Goal: Task Accomplishment & Management: Complete application form

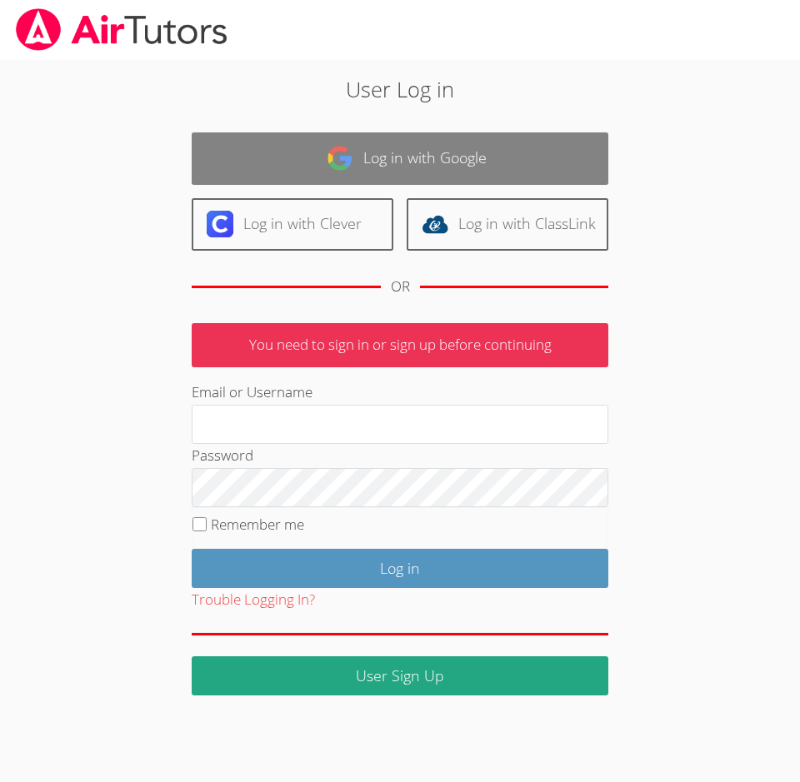
click at [551, 164] on link "Log in with Google" at bounding box center [400, 158] width 417 height 52
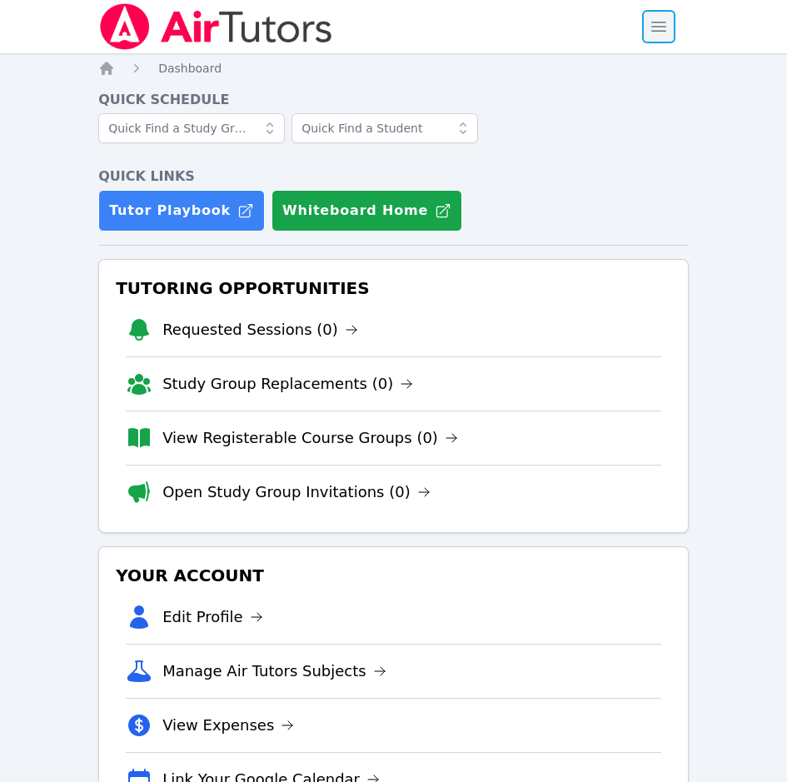
click at [659, 31] on span "button" at bounding box center [659, 26] width 37 height 37
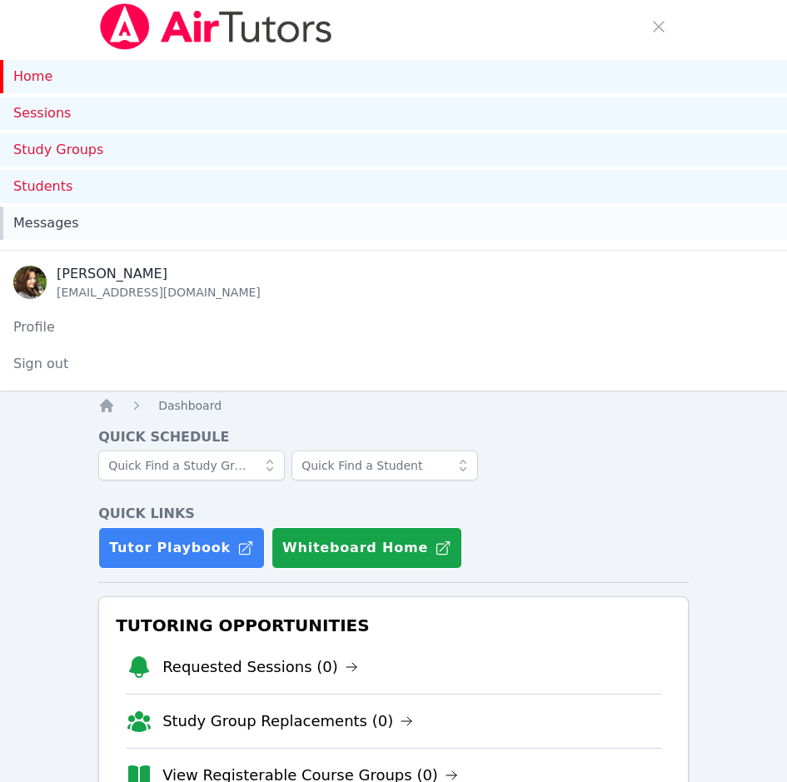
click at [68, 223] on span "Messages" at bounding box center [45, 223] width 65 height 20
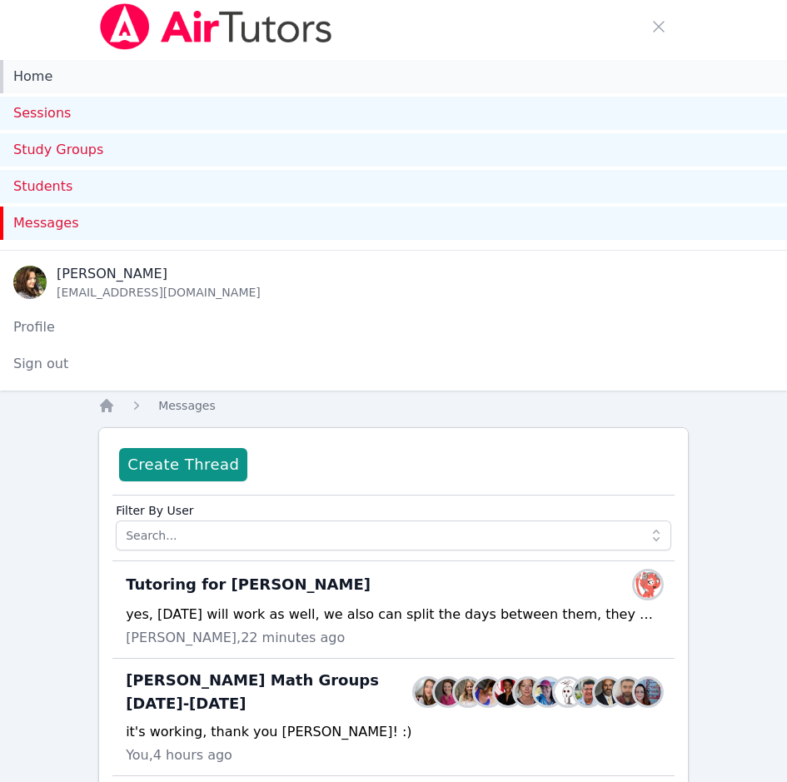
click at [54, 77] on link "Home" at bounding box center [393, 76] width 787 height 33
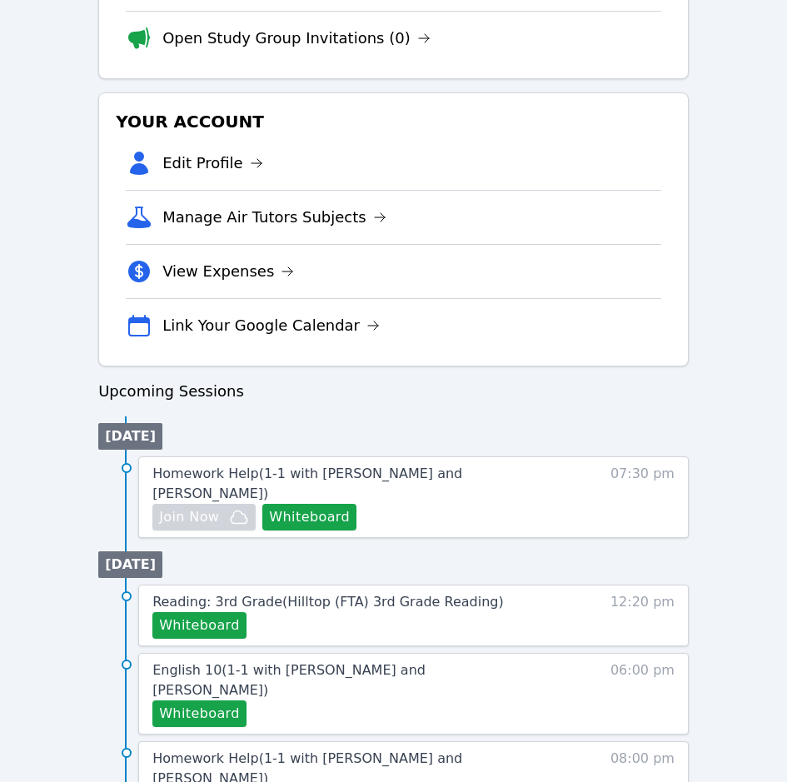
scroll to position [916, 0]
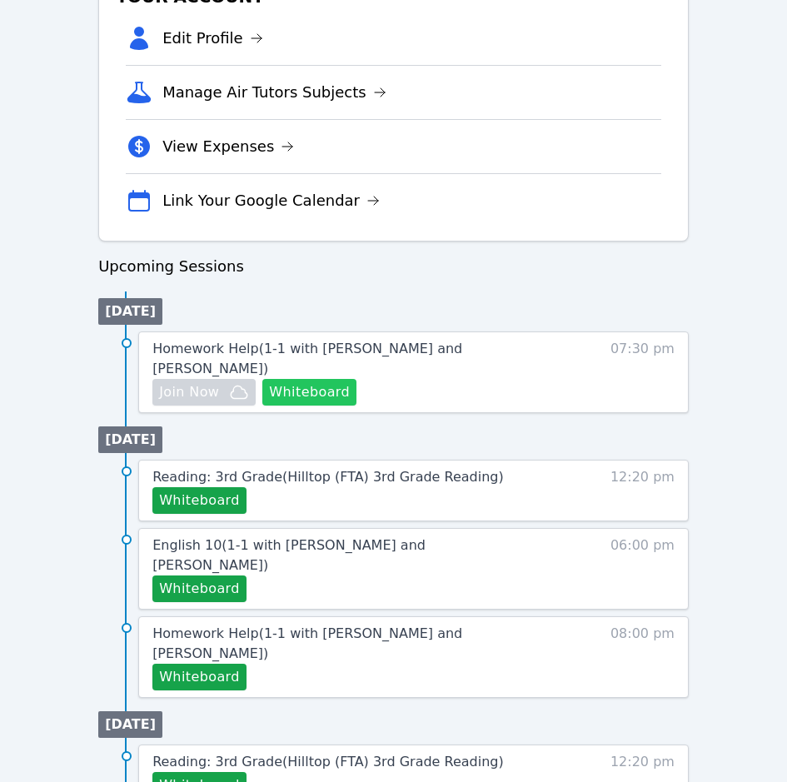
click at [335, 379] on button "Whiteboard" at bounding box center [309, 392] width 94 height 27
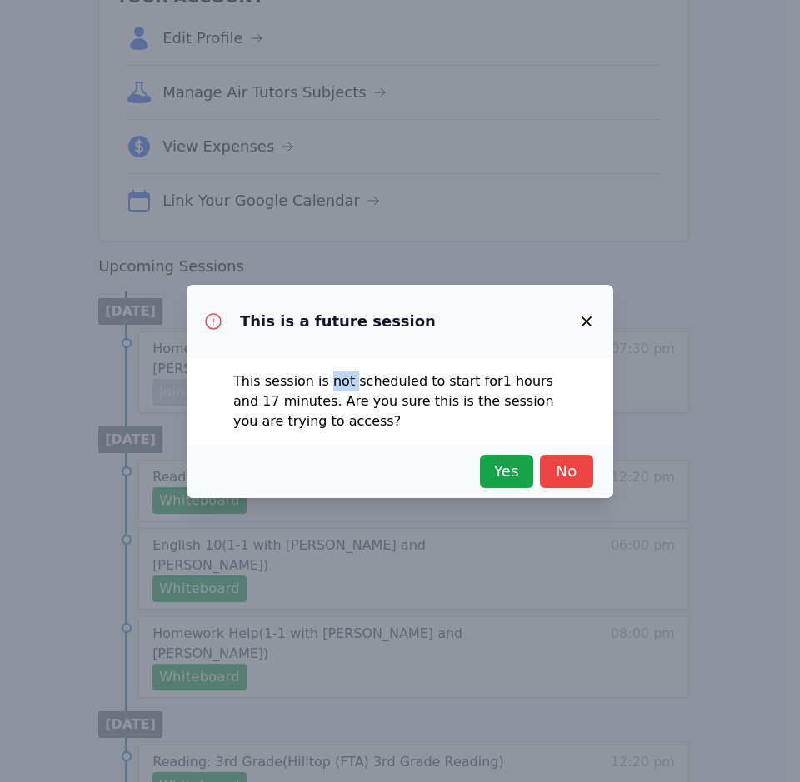
click at [335, 362] on div "This session is not scheduled to start for 1 hours and 17 minutes . Are you sur…" at bounding box center [400, 401] width 427 height 87
click at [508, 468] on span "Yes" at bounding box center [506, 471] width 37 height 23
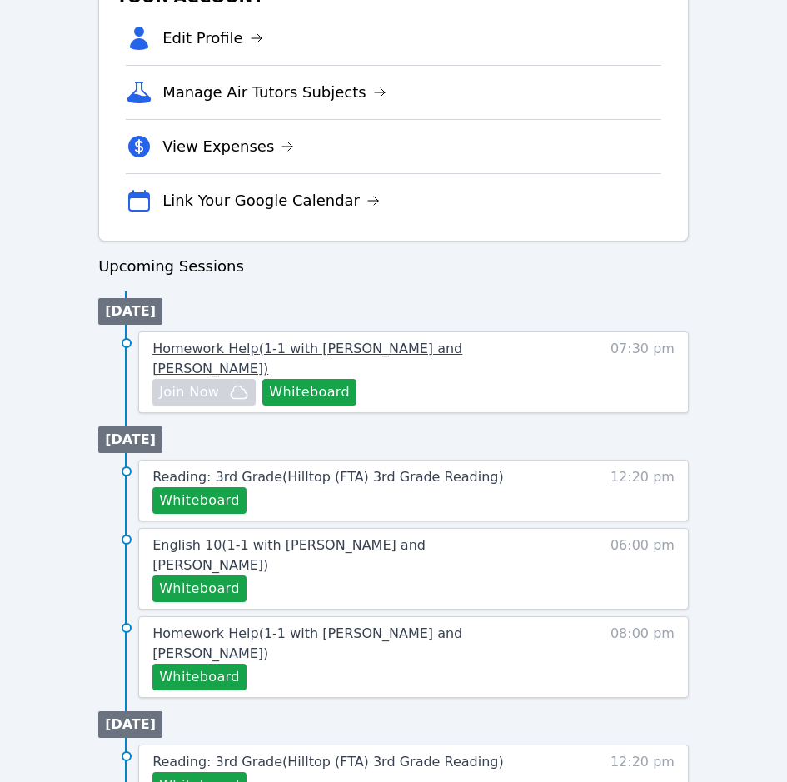
click at [315, 341] on span "Homework Help ( 1-1 with Daniel Shekhtman and Diana Carle )" at bounding box center [307, 359] width 310 height 36
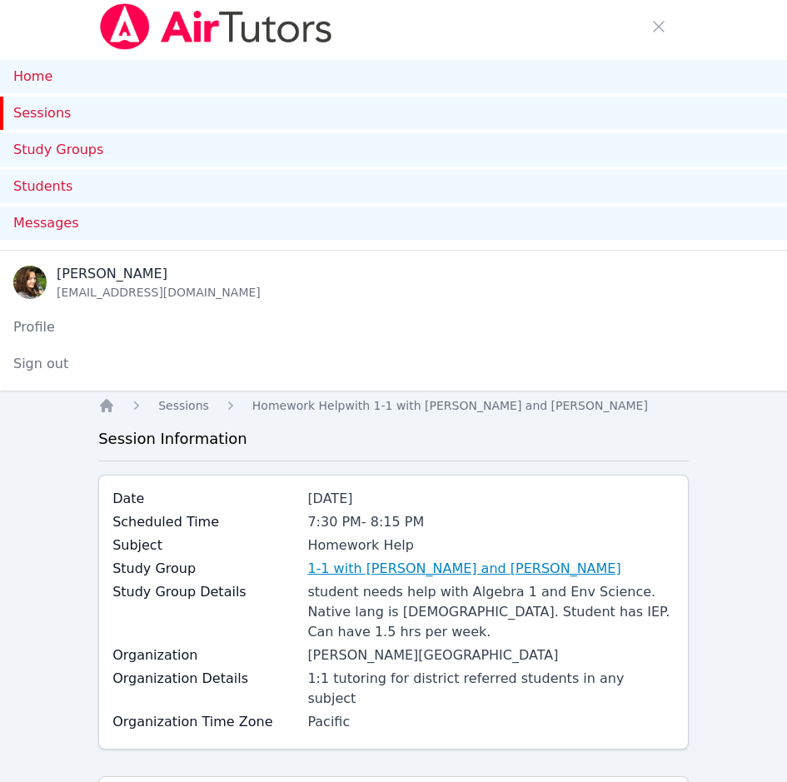
click at [490, 575] on link "1-1 with [PERSON_NAME] and [PERSON_NAME]" at bounding box center [463, 569] width 313 height 20
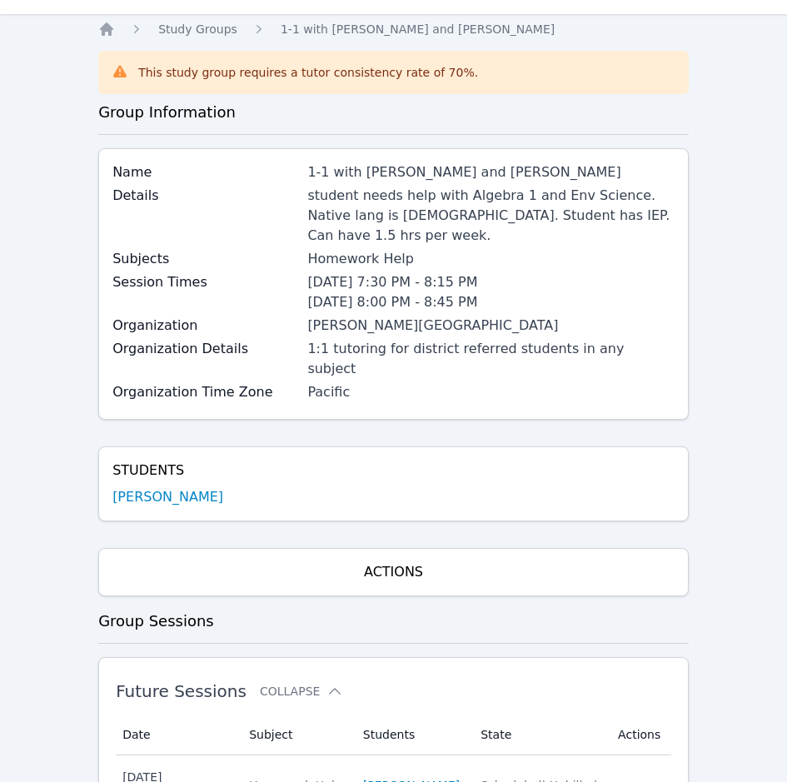
scroll to position [333, 0]
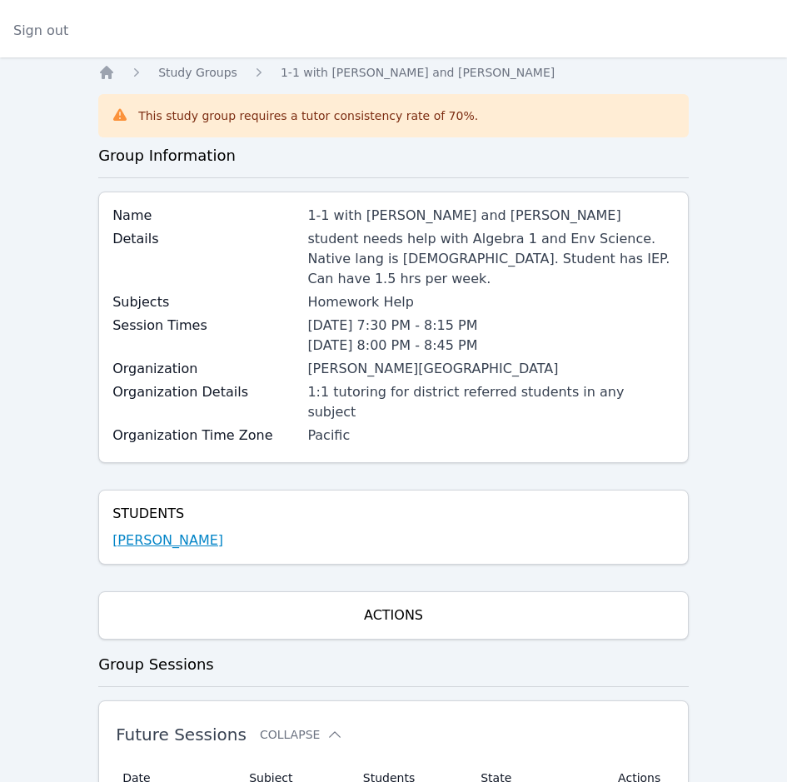
click at [149, 531] on link "Daniel Shekhtman" at bounding box center [167, 541] width 111 height 20
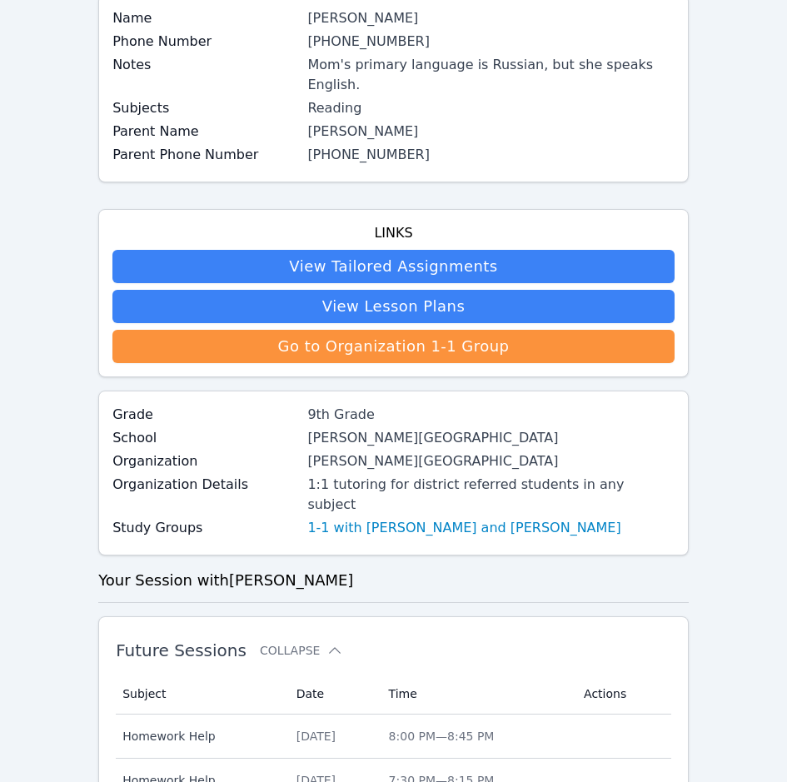
scroll to position [333, 0]
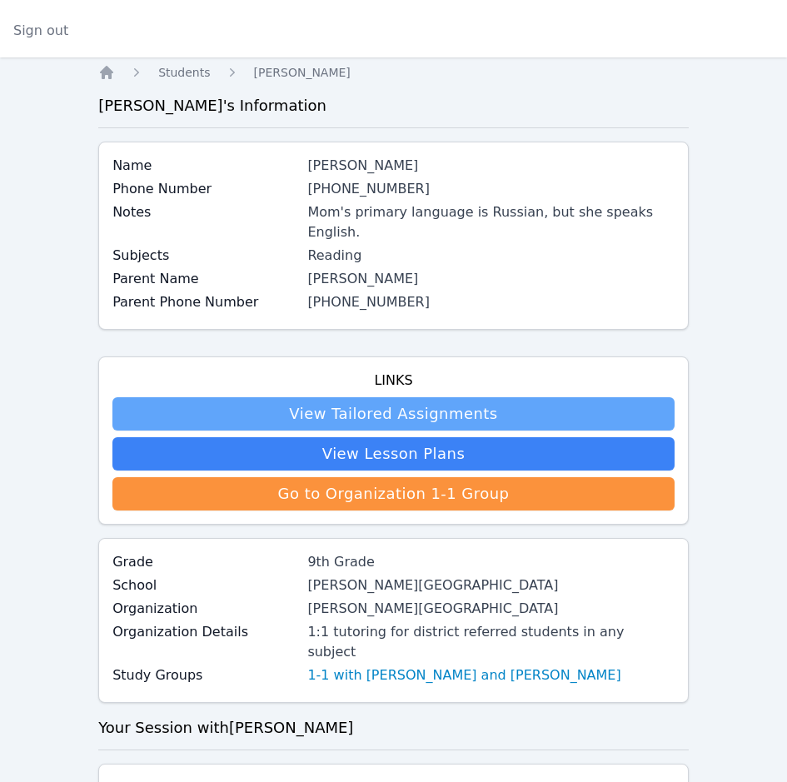
click at [396, 397] on link "View Tailored Assignments" at bounding box center [393, 413] width 562 height 33
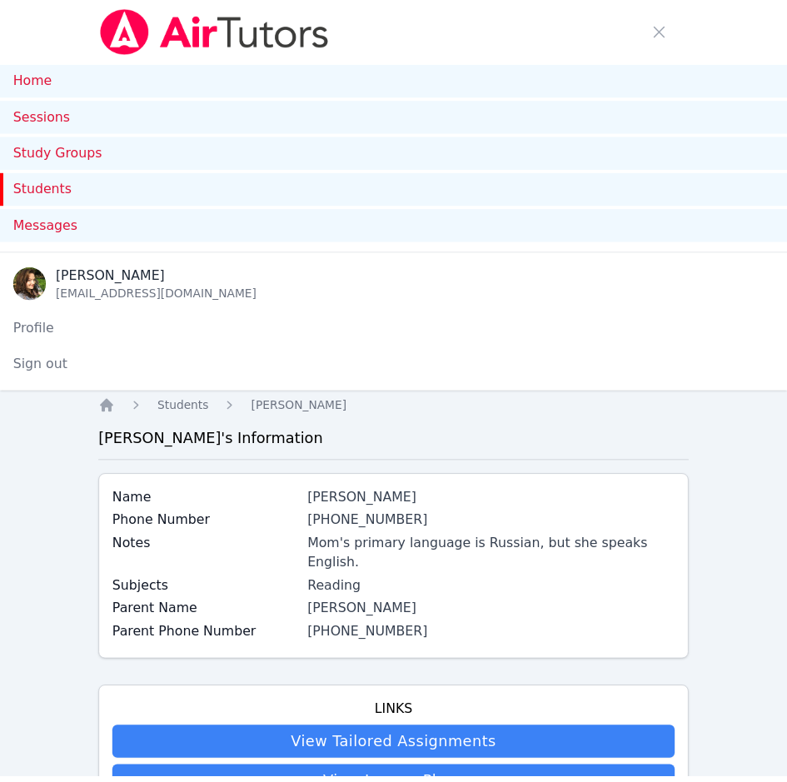
scroll to position [333, 0]
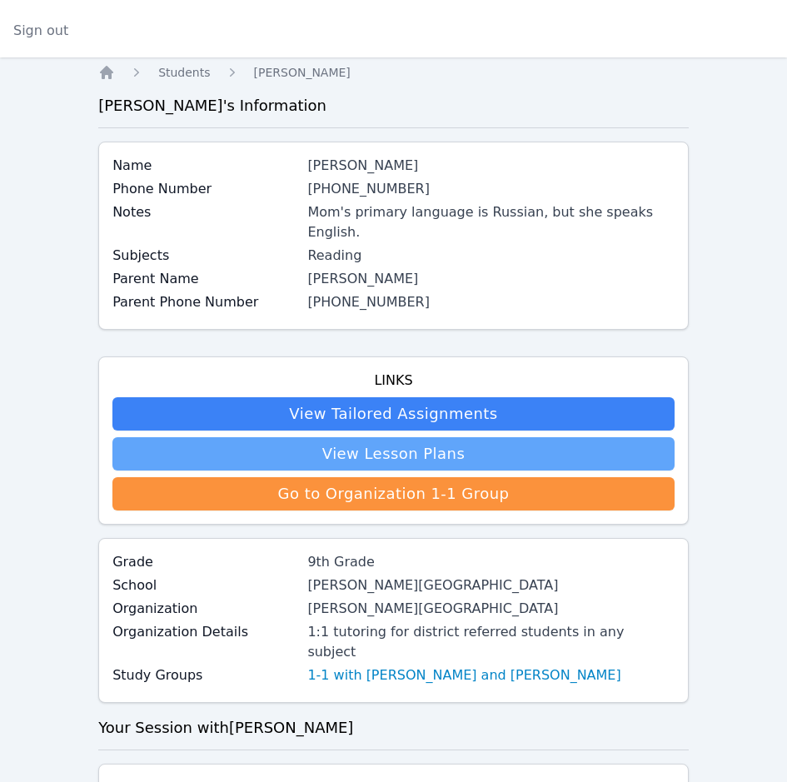
click at [351, 437] on link "View Lesson Plans" at bounding box center [393, 453] width 562 height 33
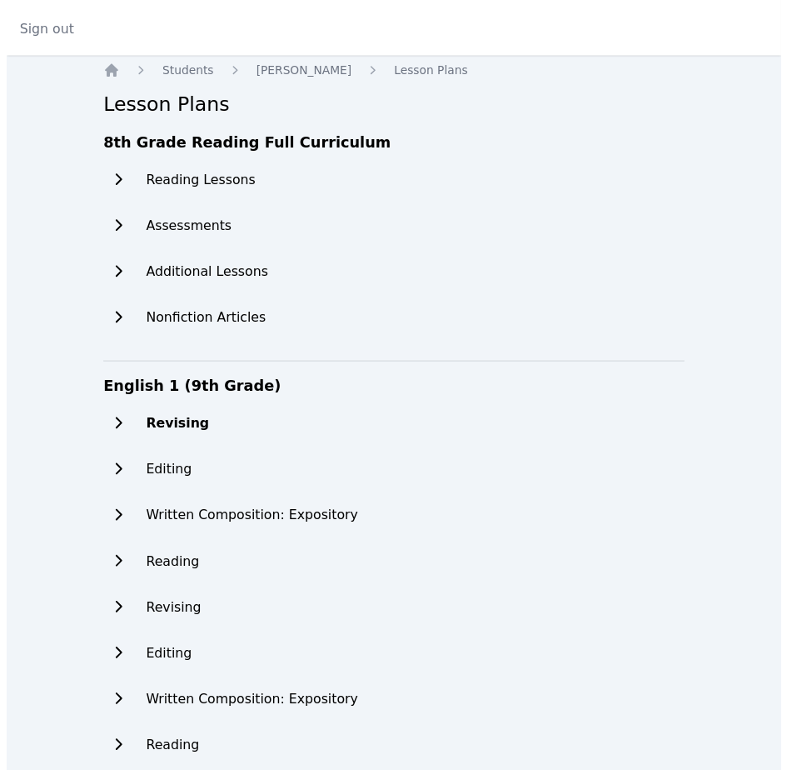
scroll to position [417, 0]
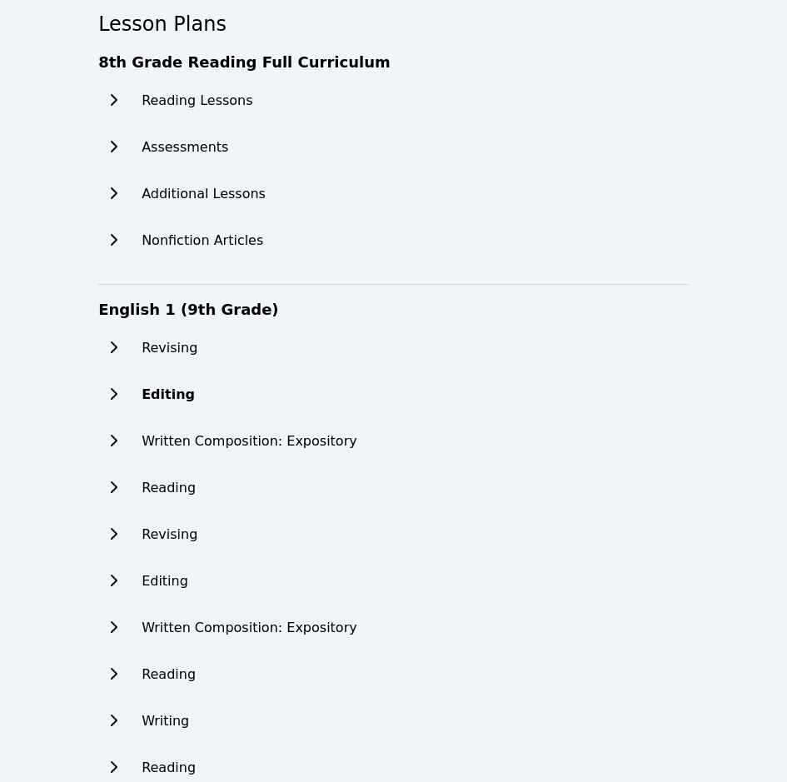
click at [153, 388] on h2 "Editing" at bounding box center [168, 395] width 53 height 20
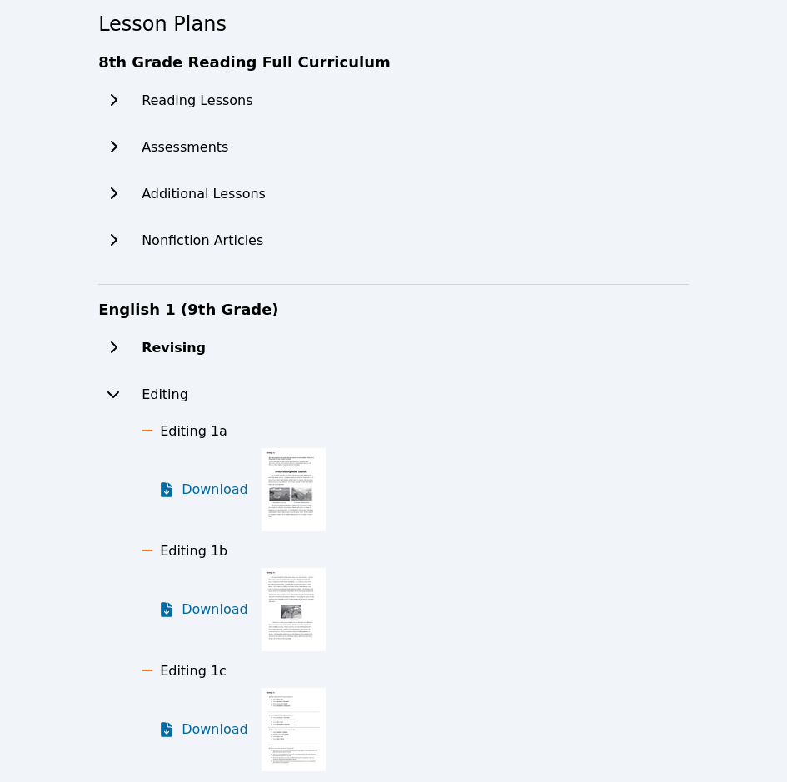
click at [175, 357] on h2 "Revising" at bounding box center [174, 348] width 64 height 20
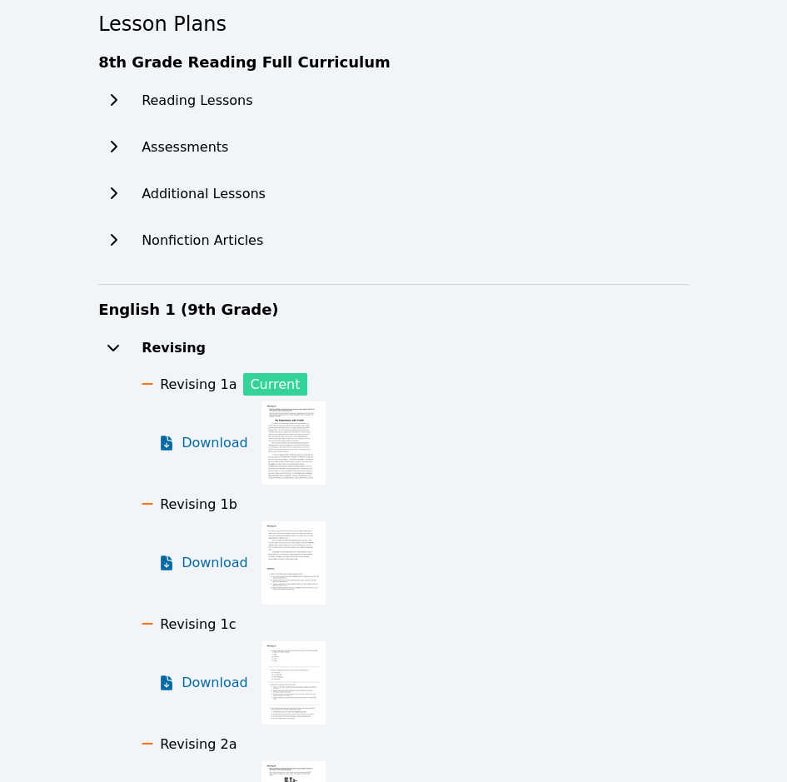
click at [118, 346] on icon at bounding box center [113, 347] width 17 height 13
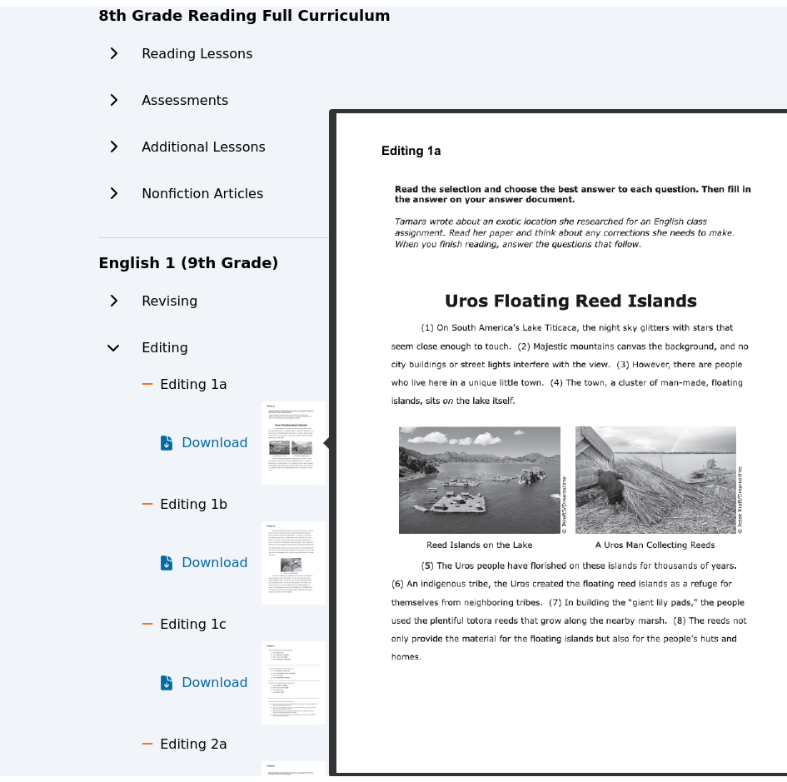
scroll to position [500, 0]
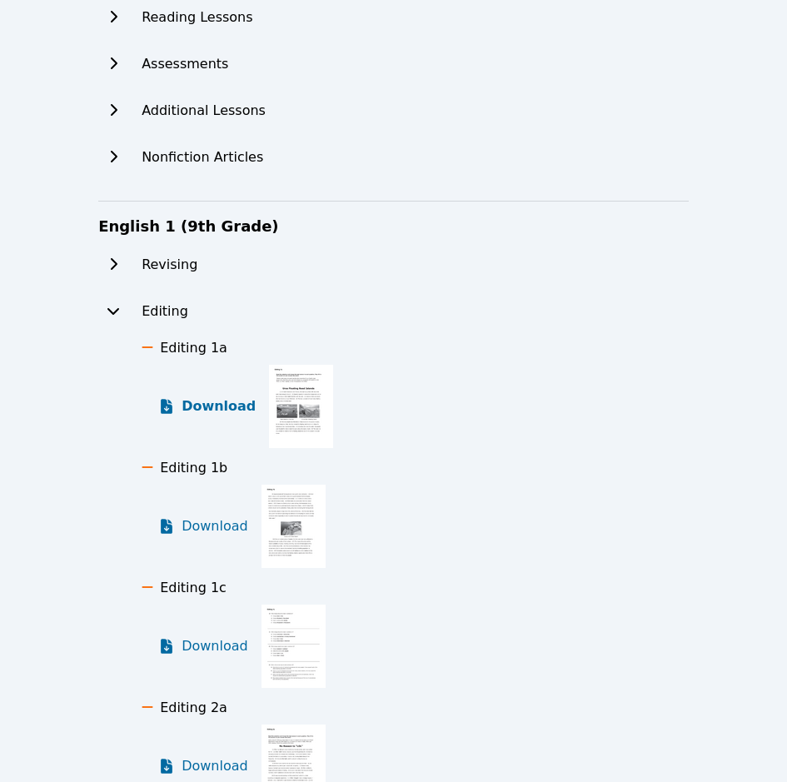
click at [217, 411] on span "Download" at bounding box center [219, 407] width 74 height 20
click at [217, 524] on span "Download" at bounding box center [219, 526] width 74 height 20
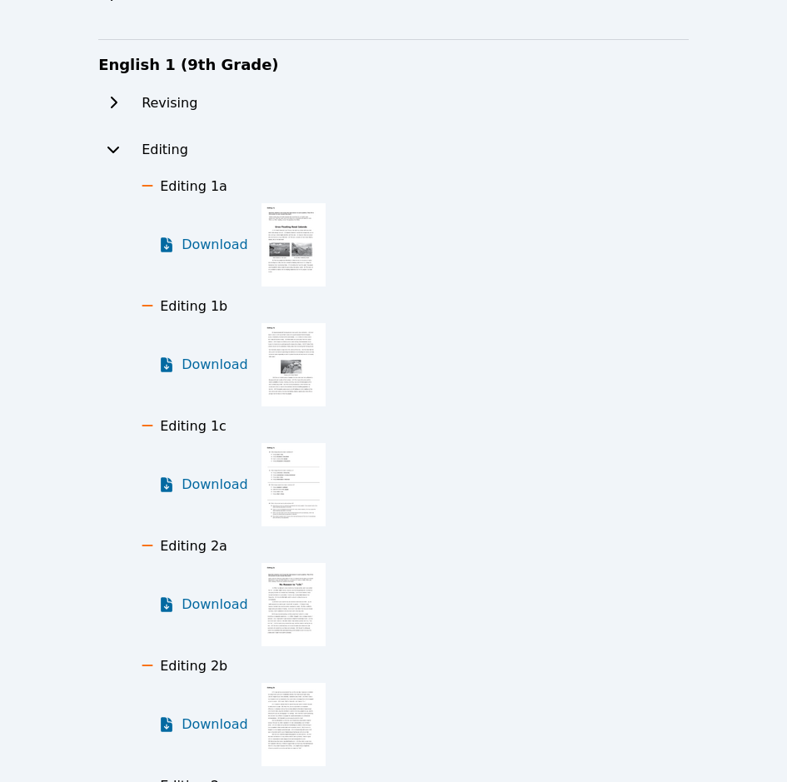
scroll to position [666, 0]
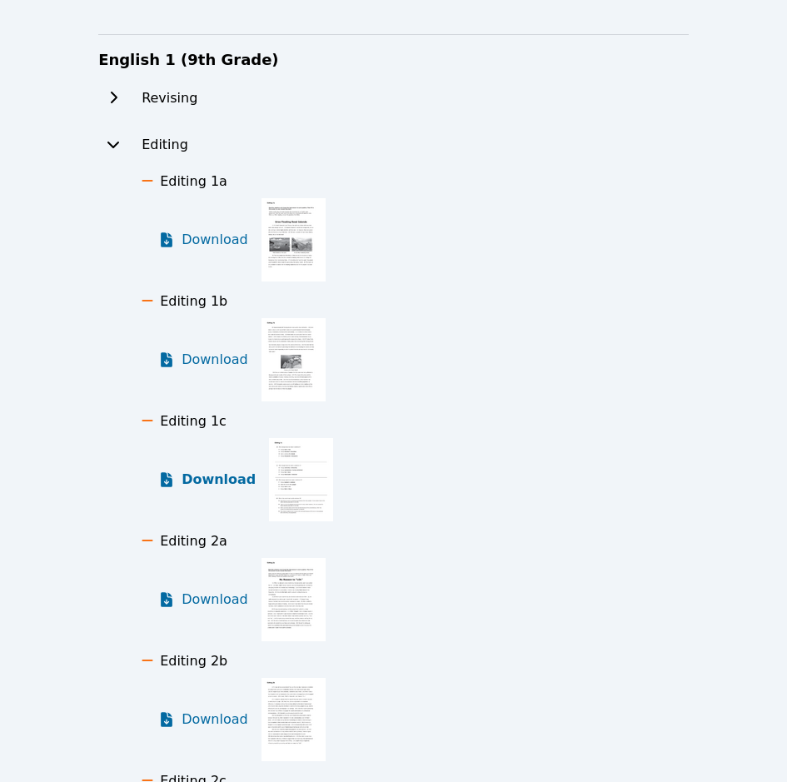
click at [243, 485] on span "Download" at bounding box center [219, 480] width 74 height 20
click at [195, 603] on span "Download" at bounding box center [219, 600] width 74 height 20
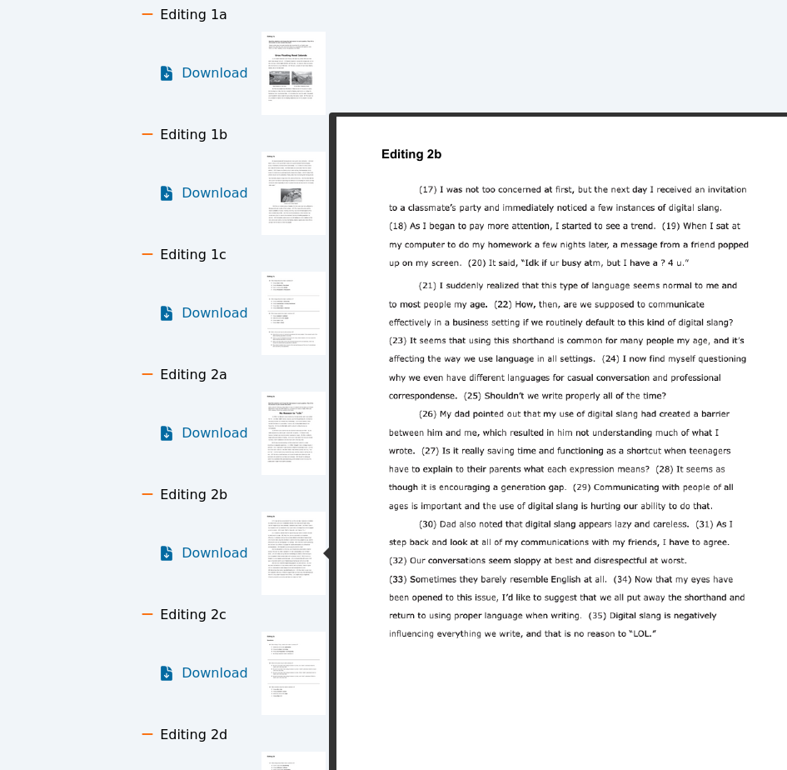
click at [286, 573] on img at bounding box center [294, 552] width 64 height 83
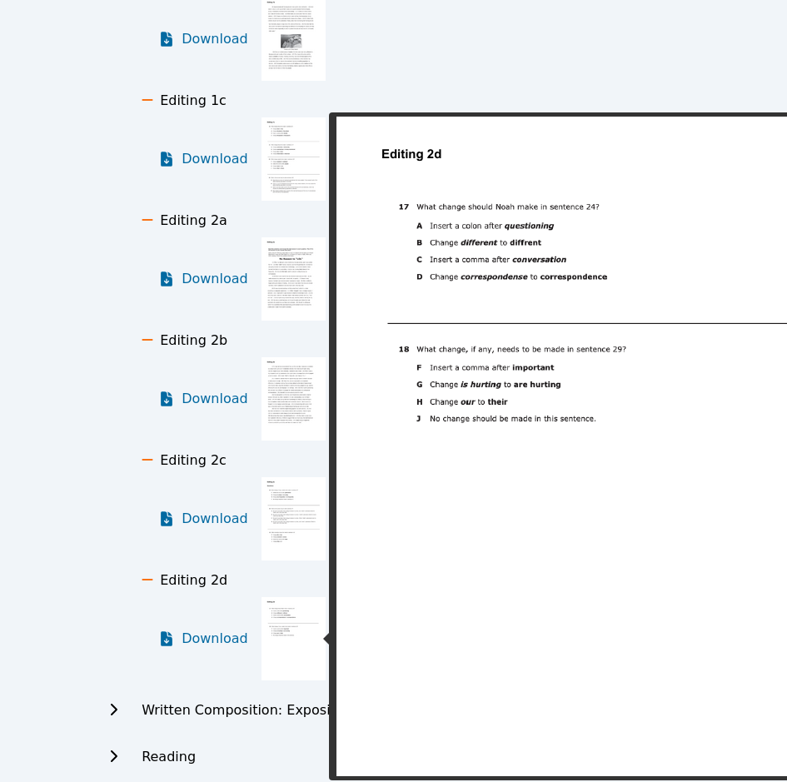
scroll to position [1000, 0]
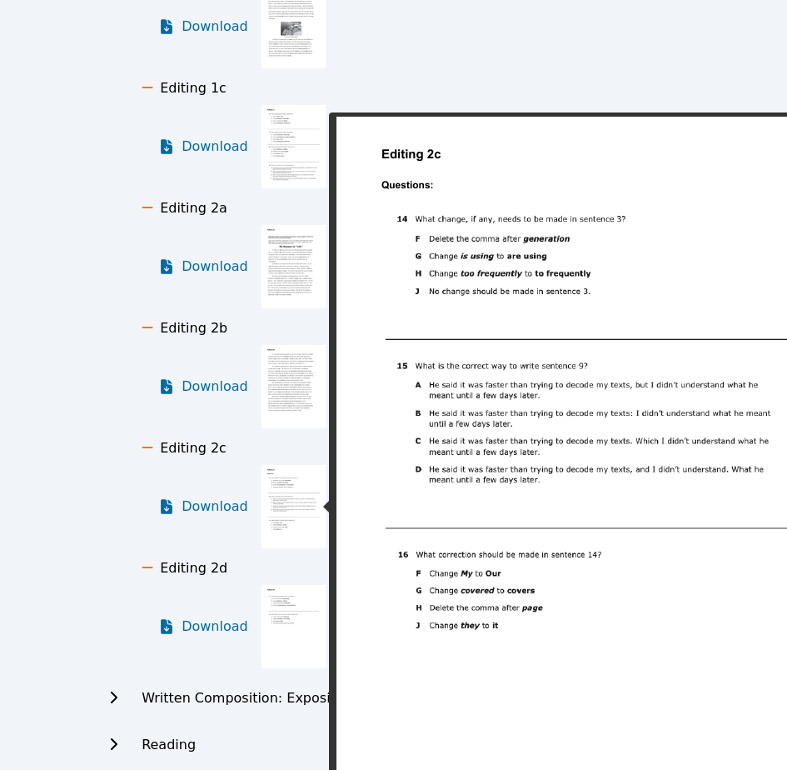
drag, startPoint x: 304, startPoint y: 524, endPoint x: 293, endPoint y: 580, distance: 56.9
click at [303, 524] on img at bounding box center [294, 506] width 64 height 83
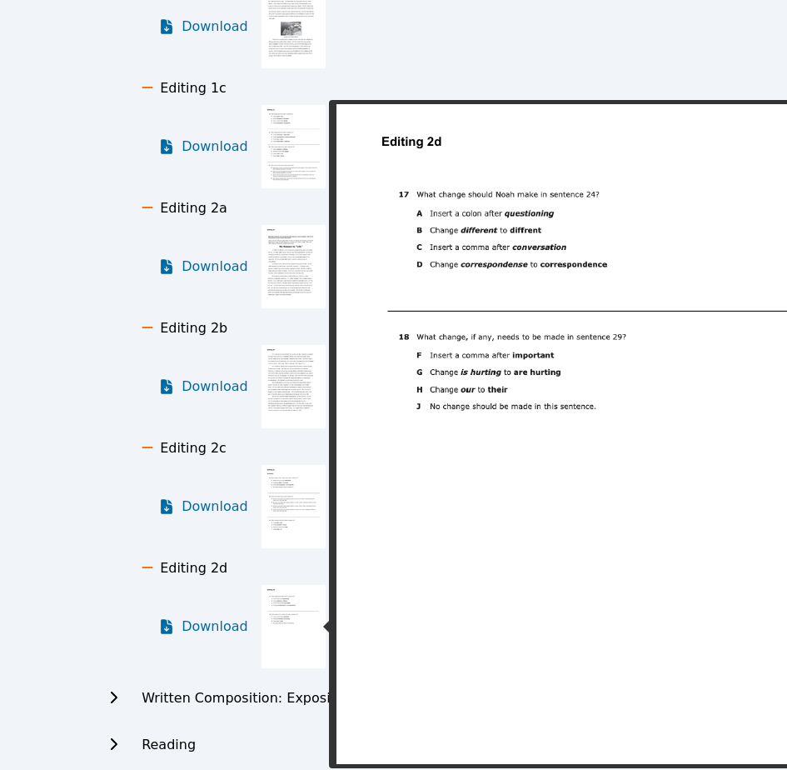
click at [287, 617] on img at bounding box center [294, 626] width 64 height 83
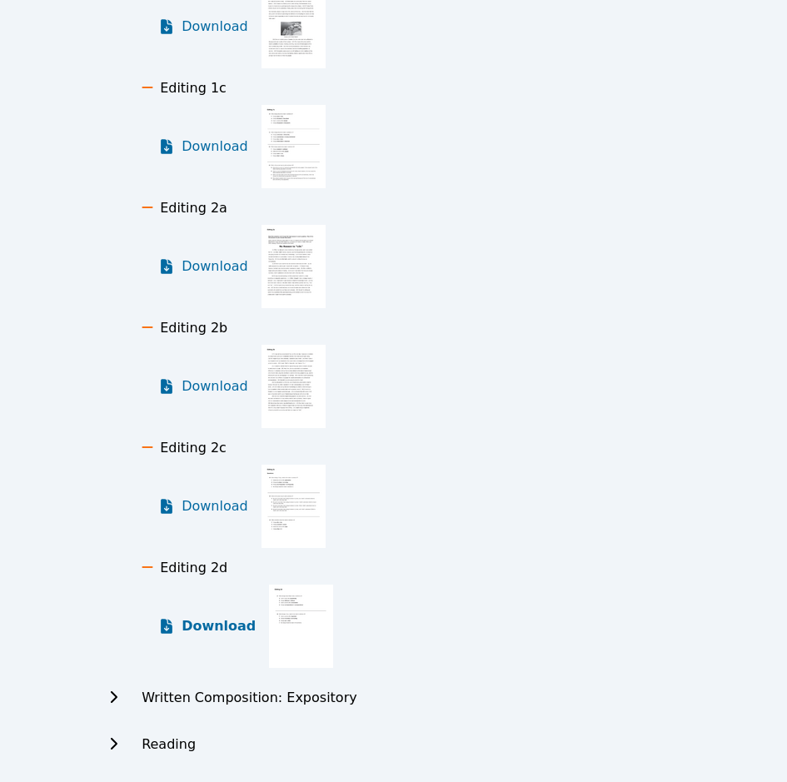
click at [211, 629] on span "Download" at bounding box center [219, 626] width 74 height 20
click at [232, 388] on span "Download" at bounding box center [219, 387] width 74 height 20
click at [221, 503] on span "Download" at bounding box center [219, 506] width 74 height 20
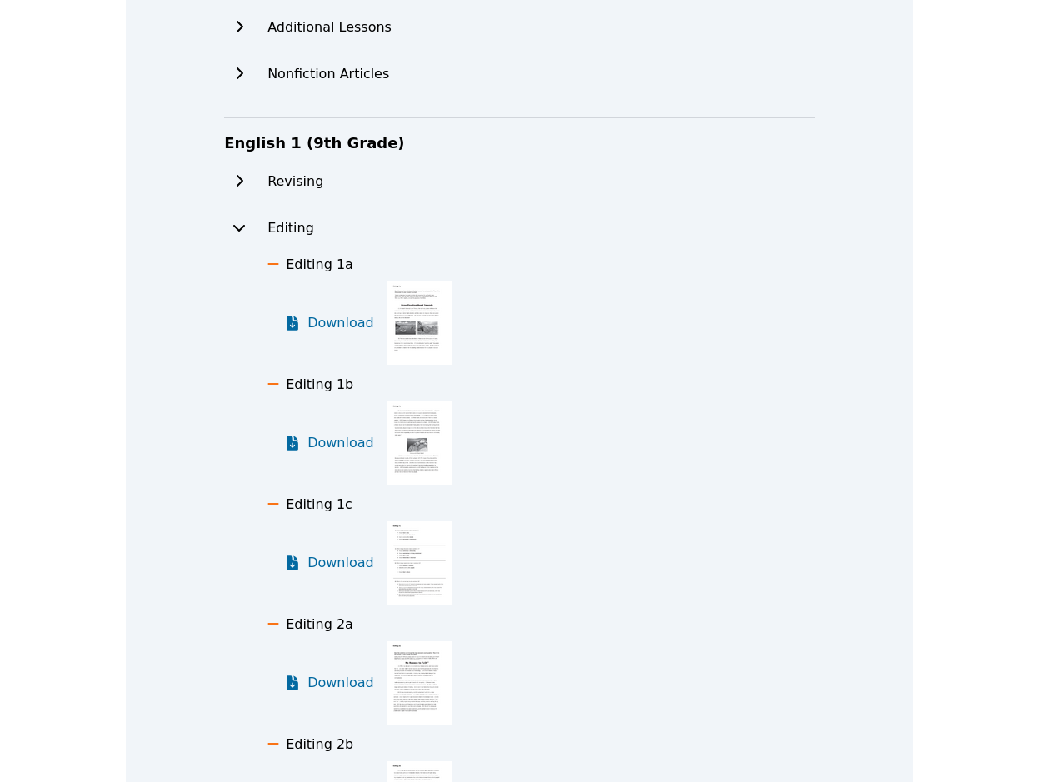
scroll to position [246, 0]
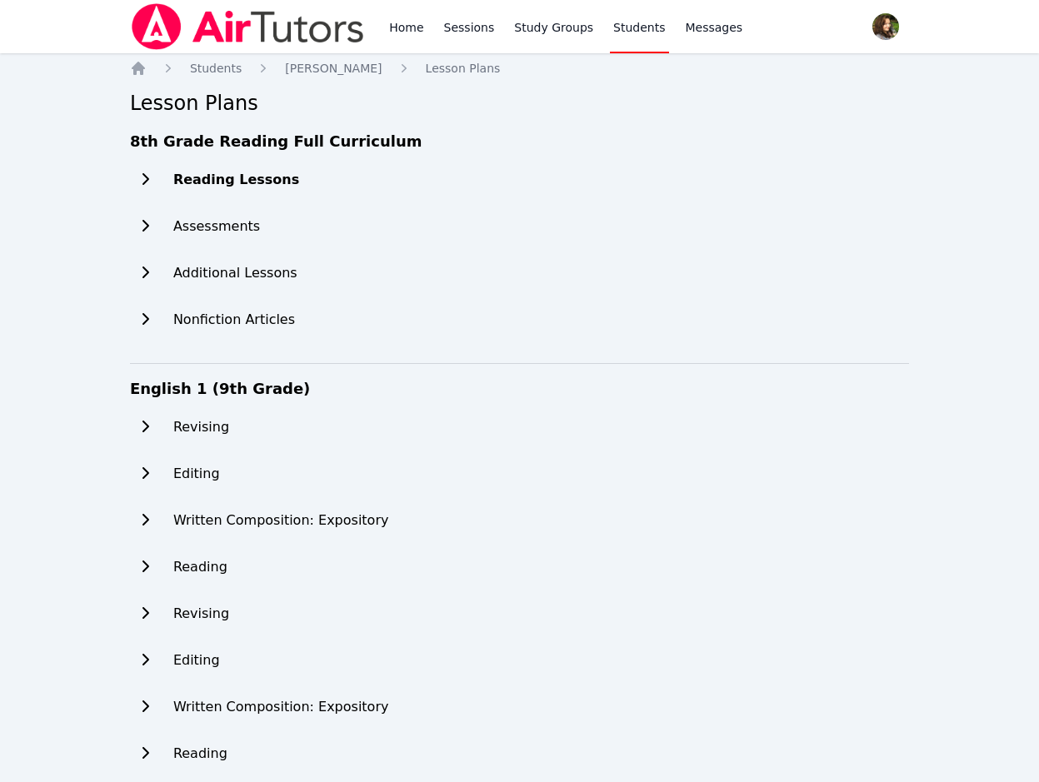
click at [241, 177] on h2 "Reading Lessons" at bounding box center [236, 180] width 126 height 20
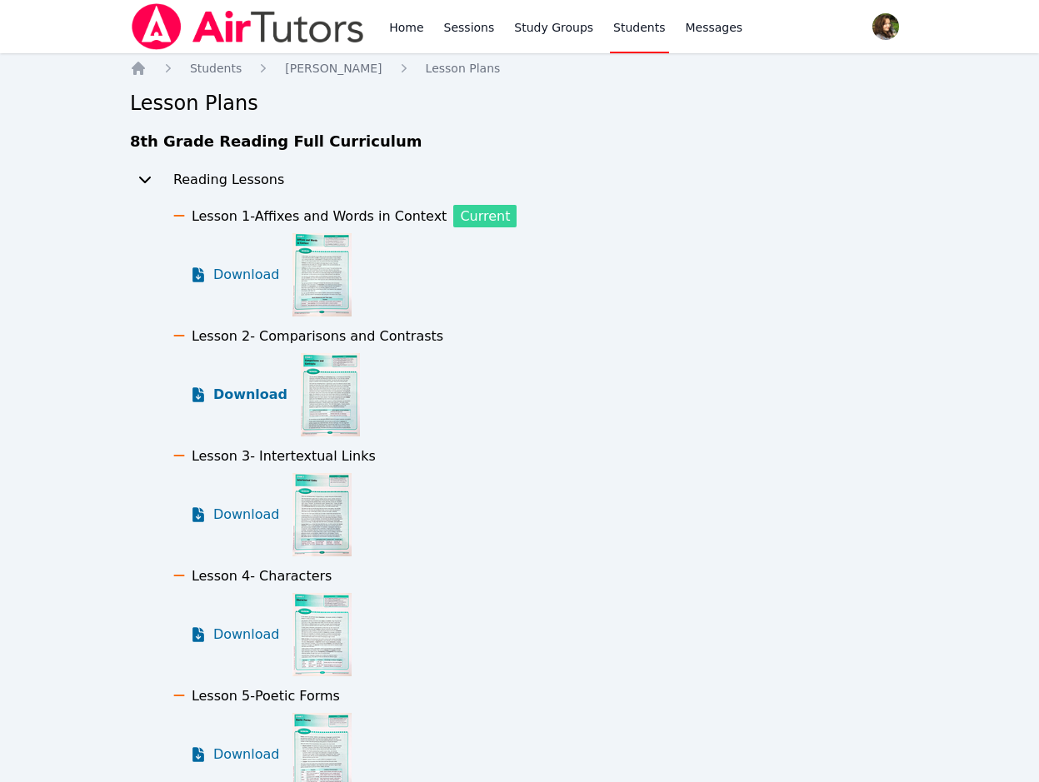
click at [231, 399] on span "Download" at bounding box center [250, 395] width 74 height 20
click at [259, 519] on span "Download" at bounding box center [250, 515] width 74 height 20
drag, startPoint x: 247, startPoint y: 638, endPoint x: 327, endPoint y: 656, distance: 81.9
click at [247, 638] on span "Download" at bounding box center [246, 635] width 67 height 20
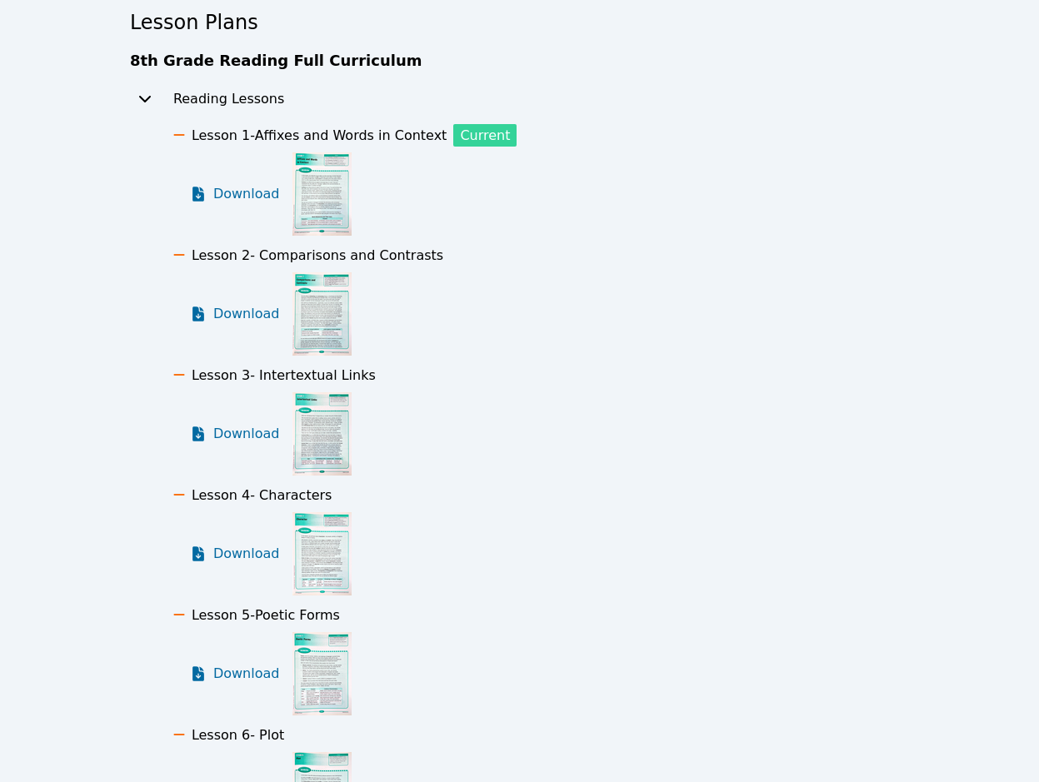
scroll to position [167, 0]
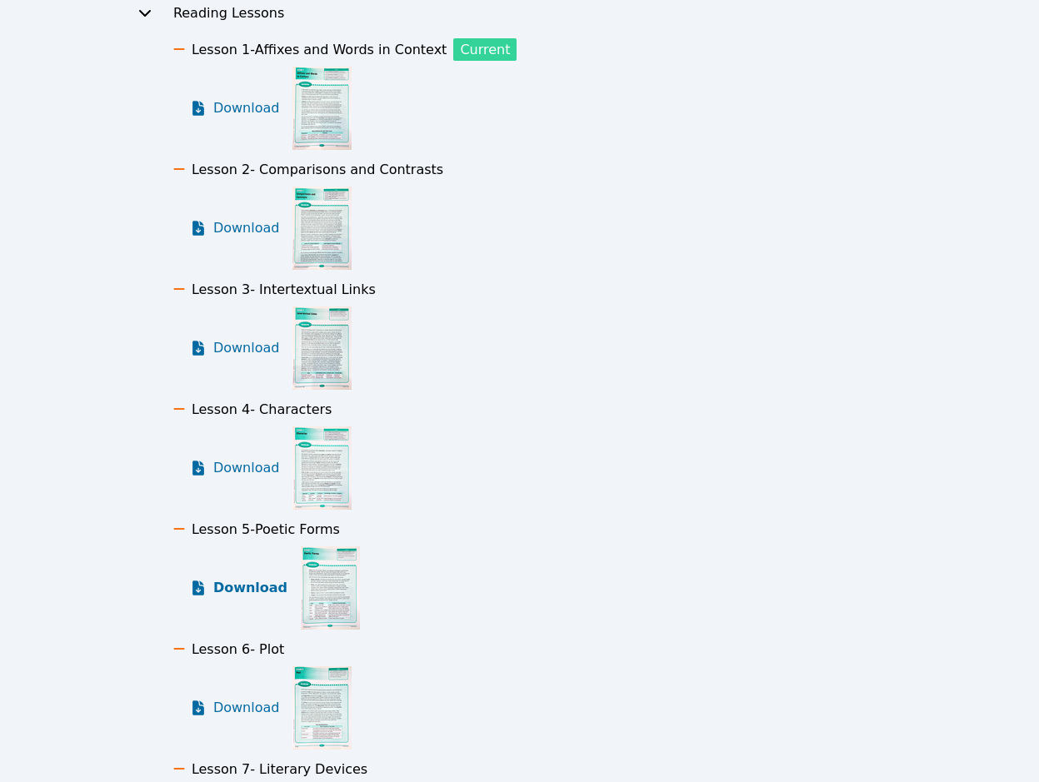
click at [257, 598] on link "Download" at bounding box center [238, 587] width 97 height 83
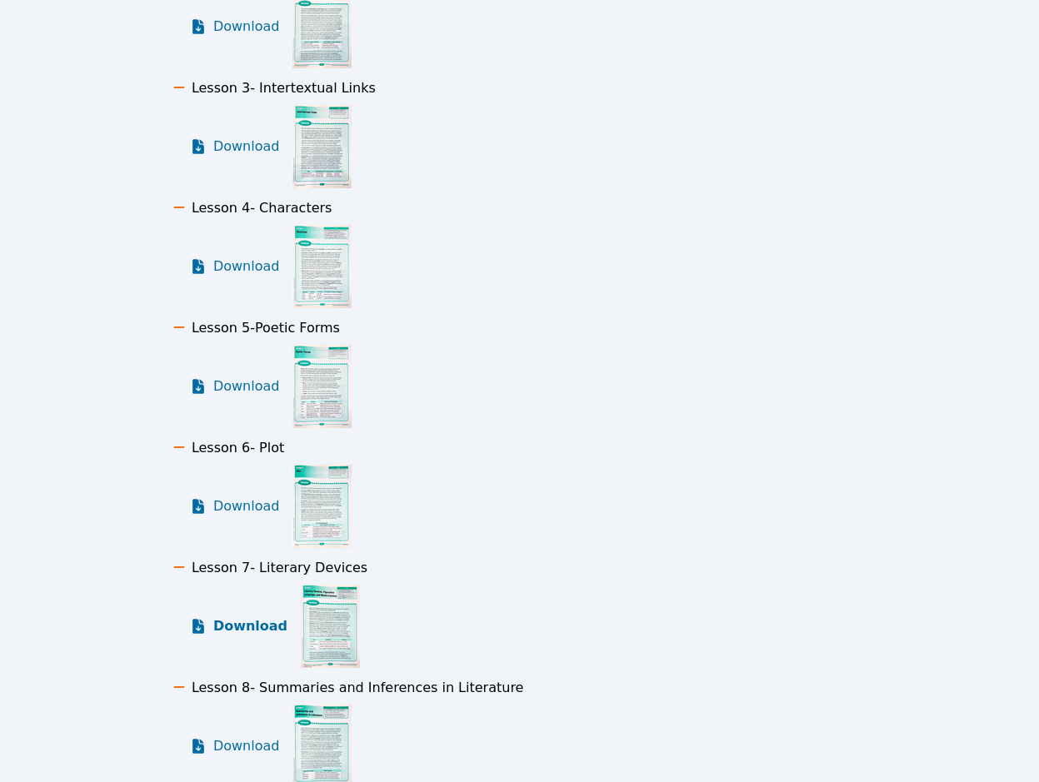
scroll to position [417, 0]
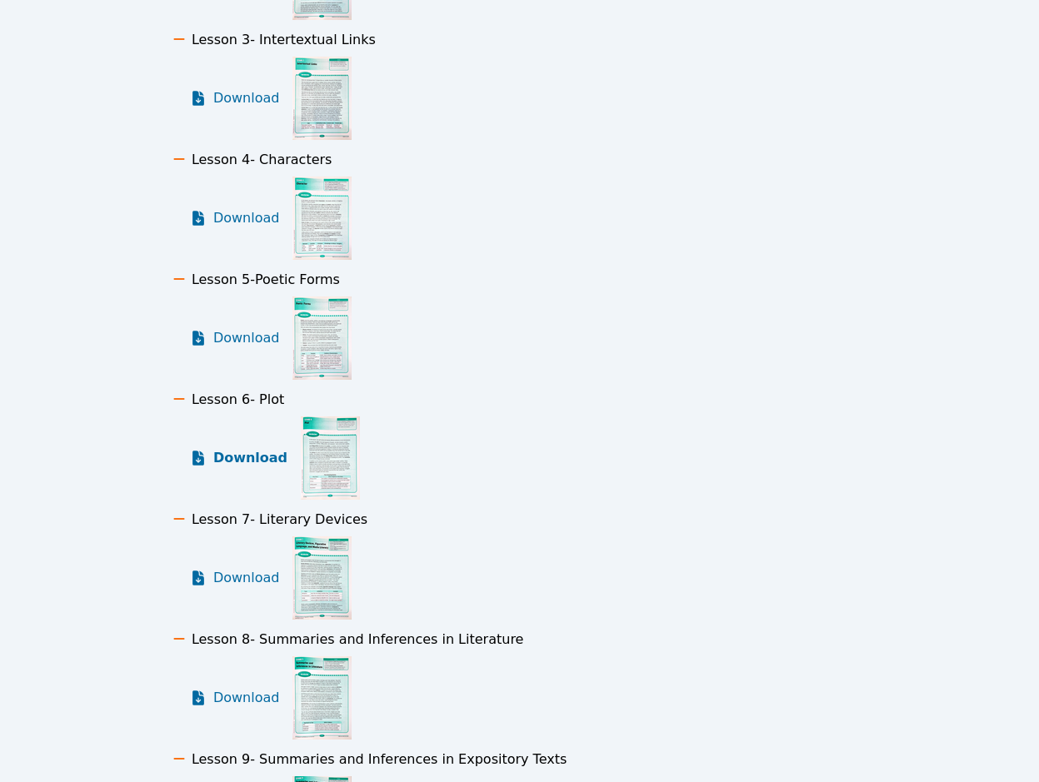
click at [262, 458] on span "Download" at bounding box center [250, 458] width 74 height 20
click at [257, 580] on span "Download" at bounding box center [250, 578] width 74 height 20
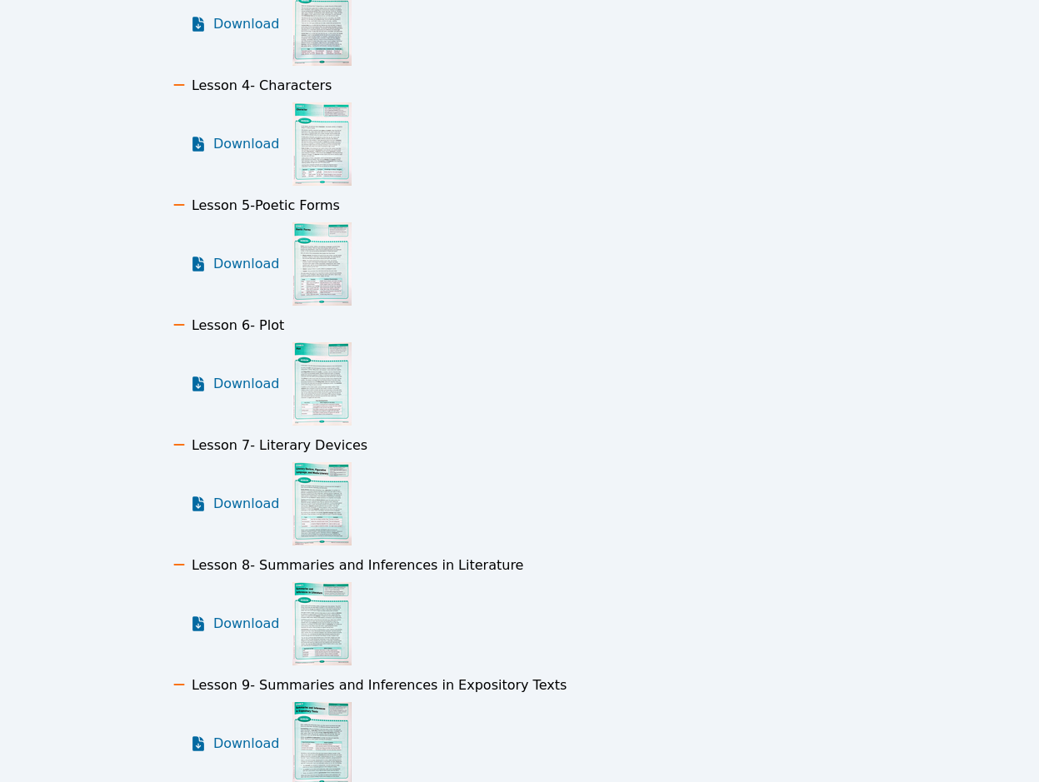
scroll to position [583, 0]
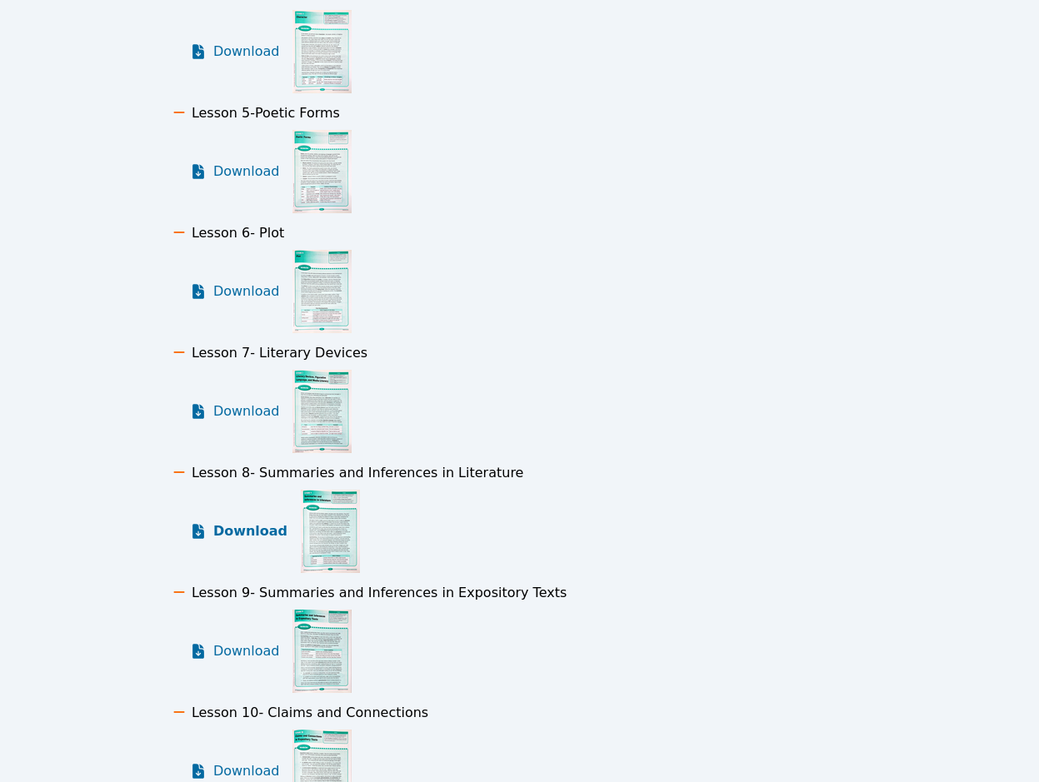
click at [252, 524] on span "Download" at bounding box center [250, 531] width 74 height 20
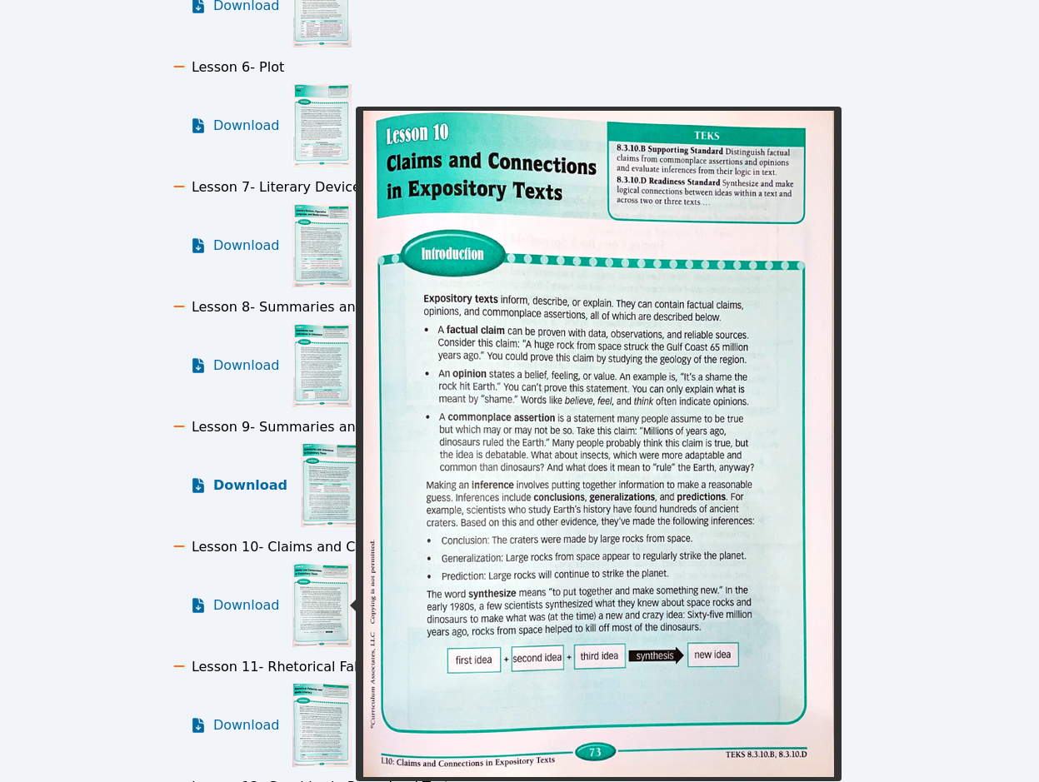
scroll to position [750, 0]
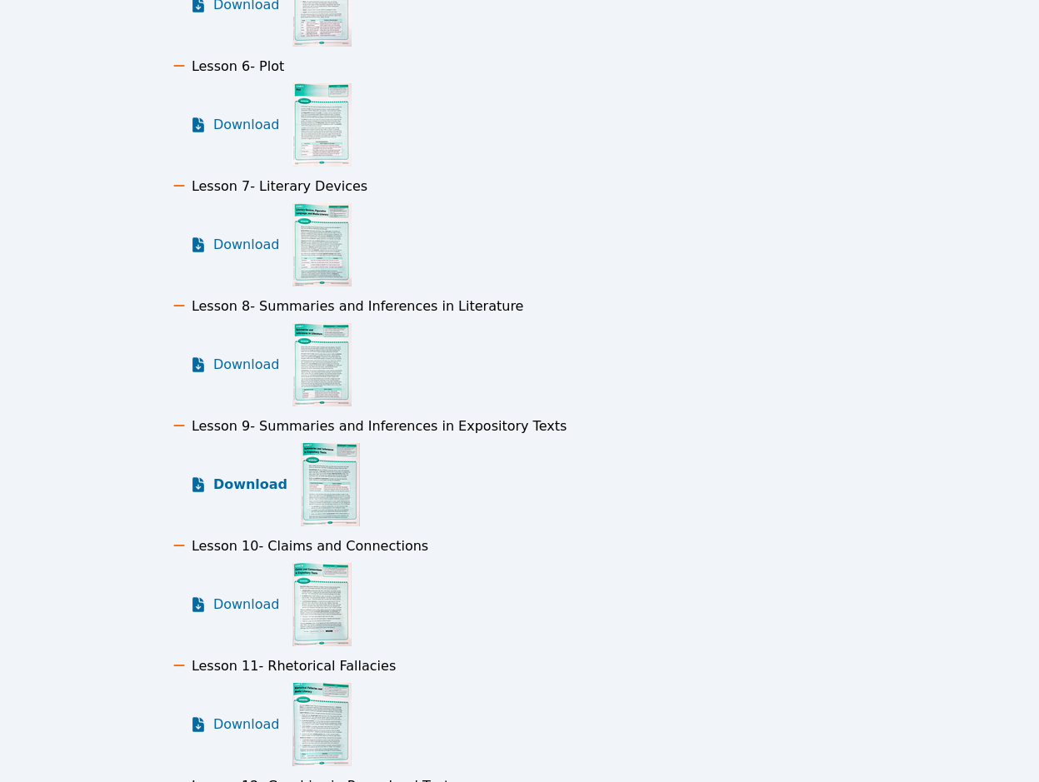
drag, startPoint x: 247, startPoint y: 491, endPoint x: 248, endPoint y: 508, distance: 17.6
click at [247, 491] on span "Download" at bounding box center [250, 485] width 74 height 20
click at [247, 600] on span "Download" at bounding box center [250, 605] width 74 height 20
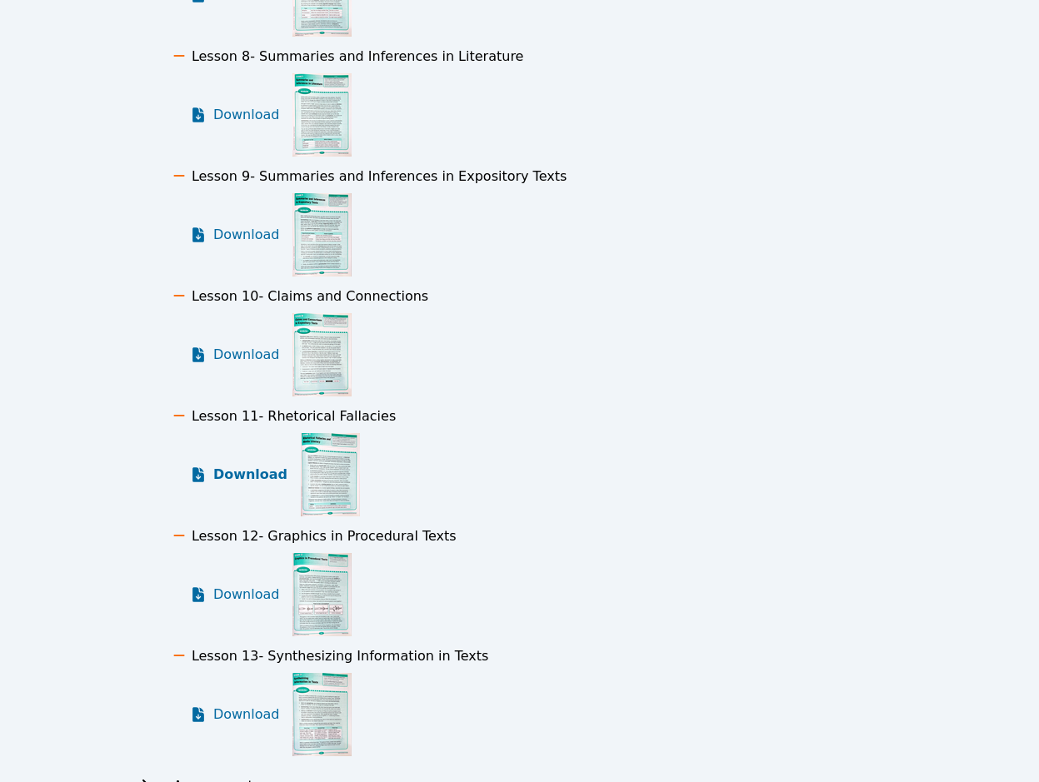
click at [257, 475] on span "Download" at bounding box center [250, 475] width 74 height 20
click at [262, 591] on span "Download" at bounding box center [250, 595] width 74 height 20
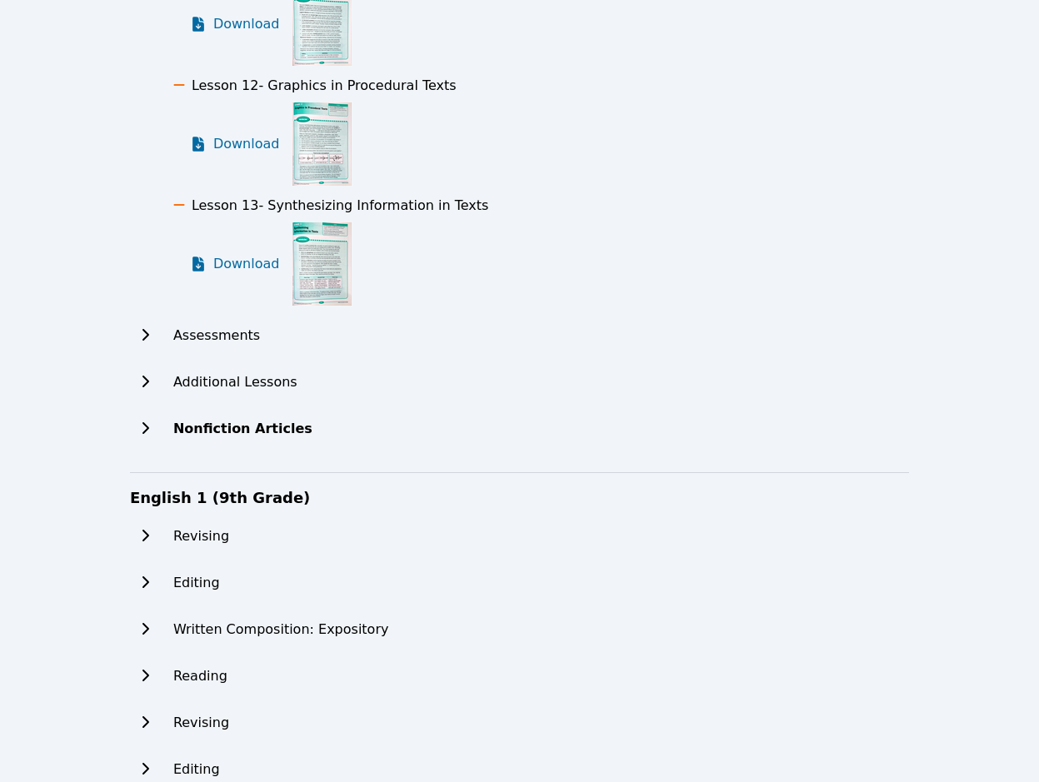
scroll to position [1499, 0]
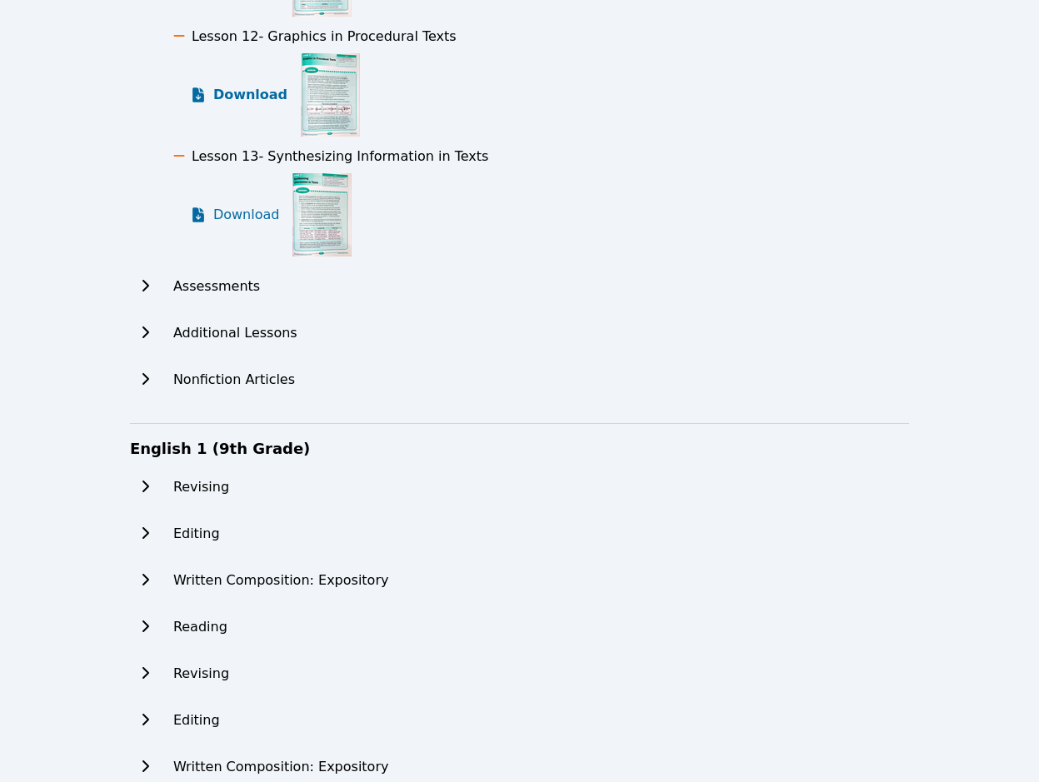
click at [263, 91] on span "Download" at bounding box center [250, 95] width 74 height 20
click at [259, 212] on span "Download" at bounding box center [250, 215] width 74 height 20
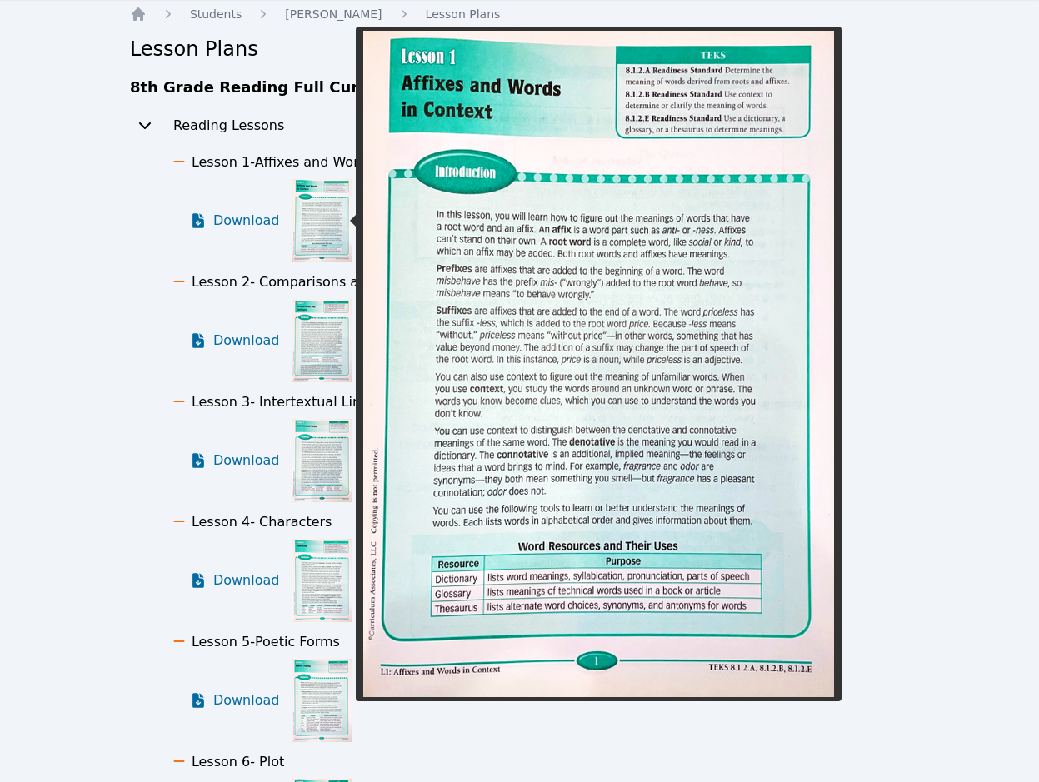
scroll to position [83, 0]
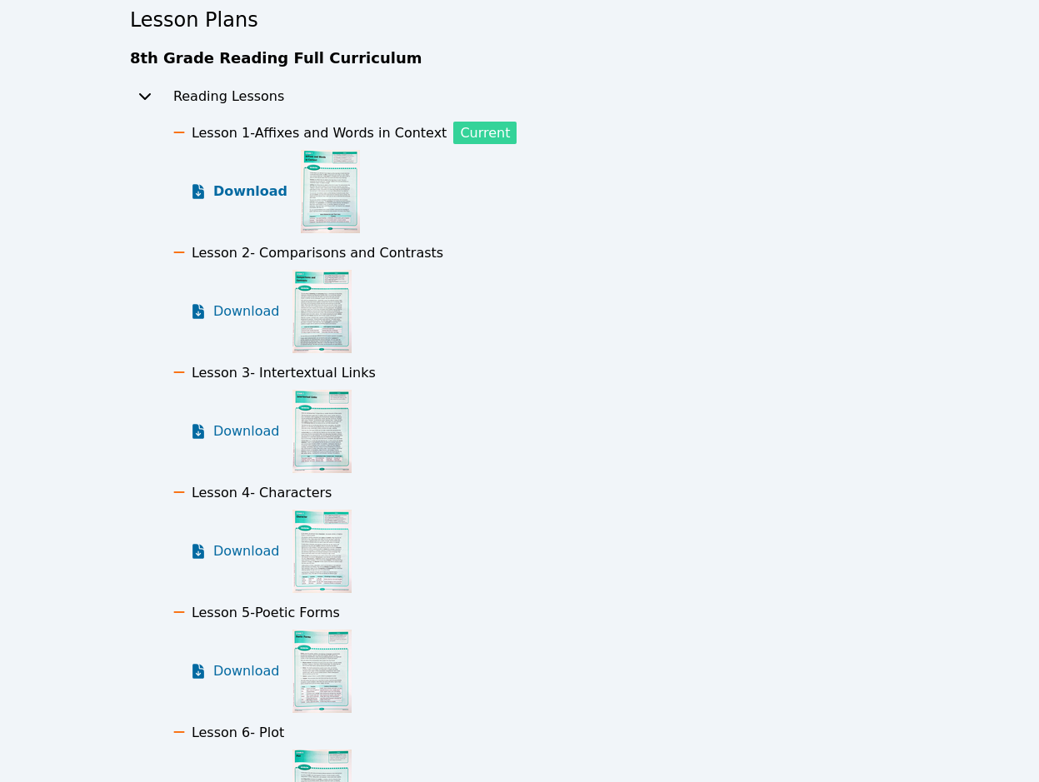
drag, startPoint x: 234, startPoint y: 194, endPoint x: 242, endPoint y: 198, distance: 8.6
click at [235, 197] on span "Download" at bounding box center [250, 192] width 74 height 20
click at [221, 189] on span "Download" at bounding box center [250, 192] width 74 height 20
click at [246, 443] on link "Download" at bounding box center [238, 431] width 97 height 83
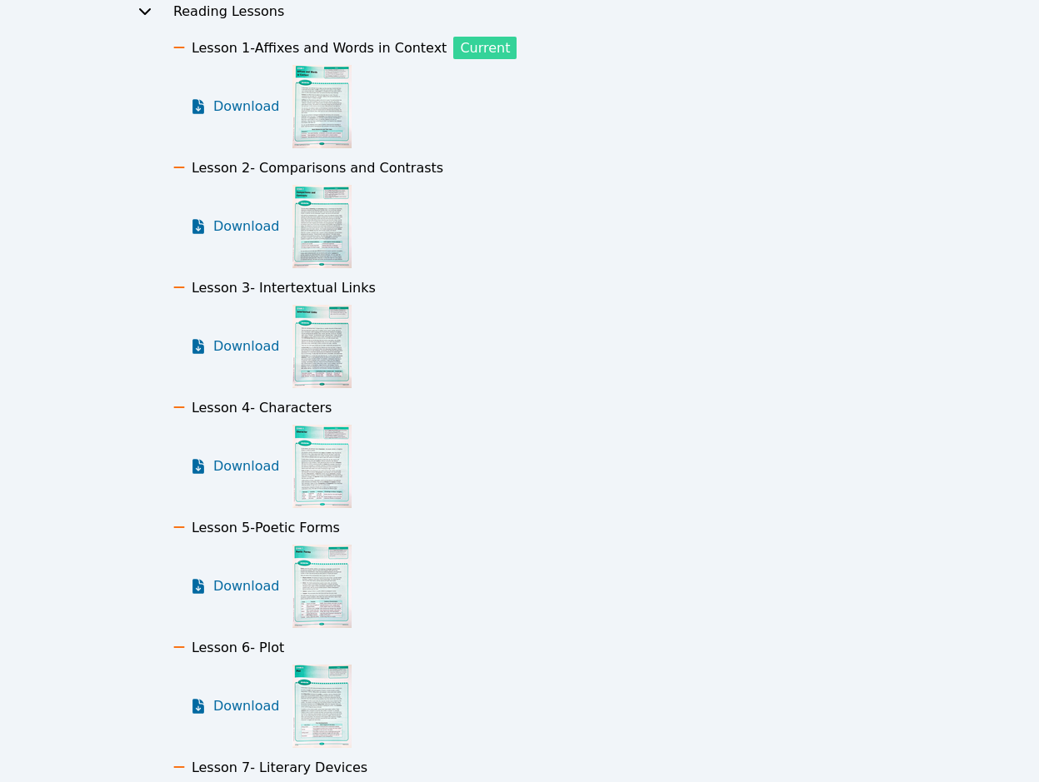
scroll to position [250, 0]
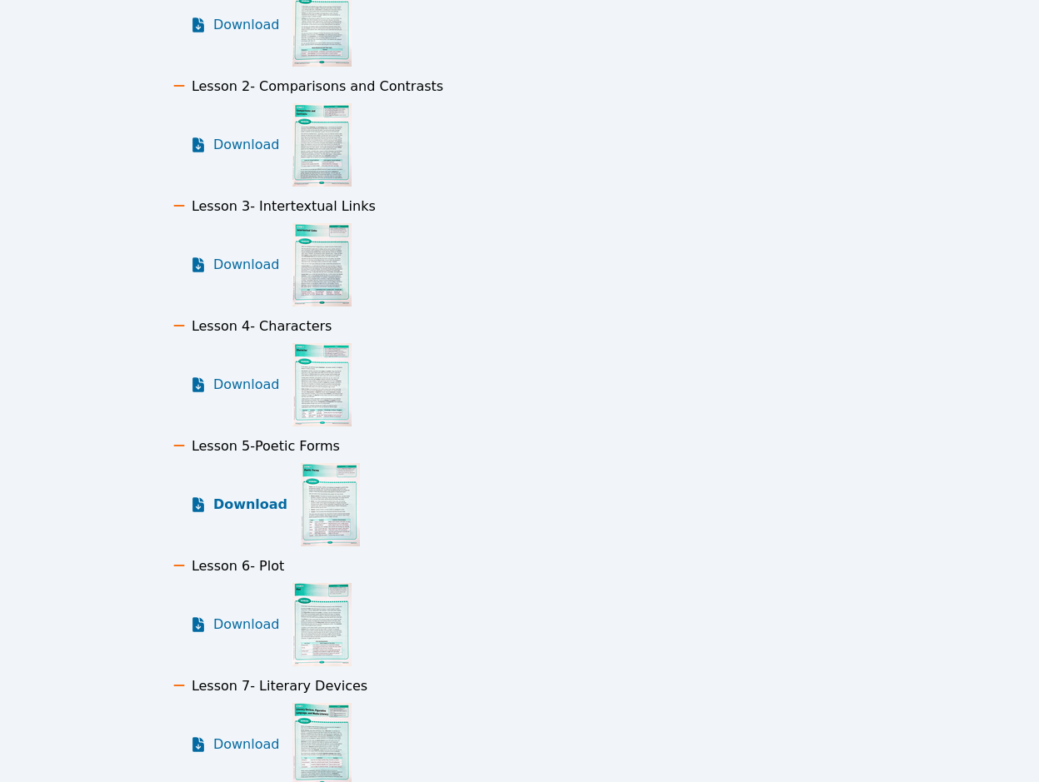
click at [241, 510] on span "Download" at bounding box center [250, 505] width 74 height 20
click at [240, 623] on span "Download" at bounding box center [250, 625] width 74 height 20
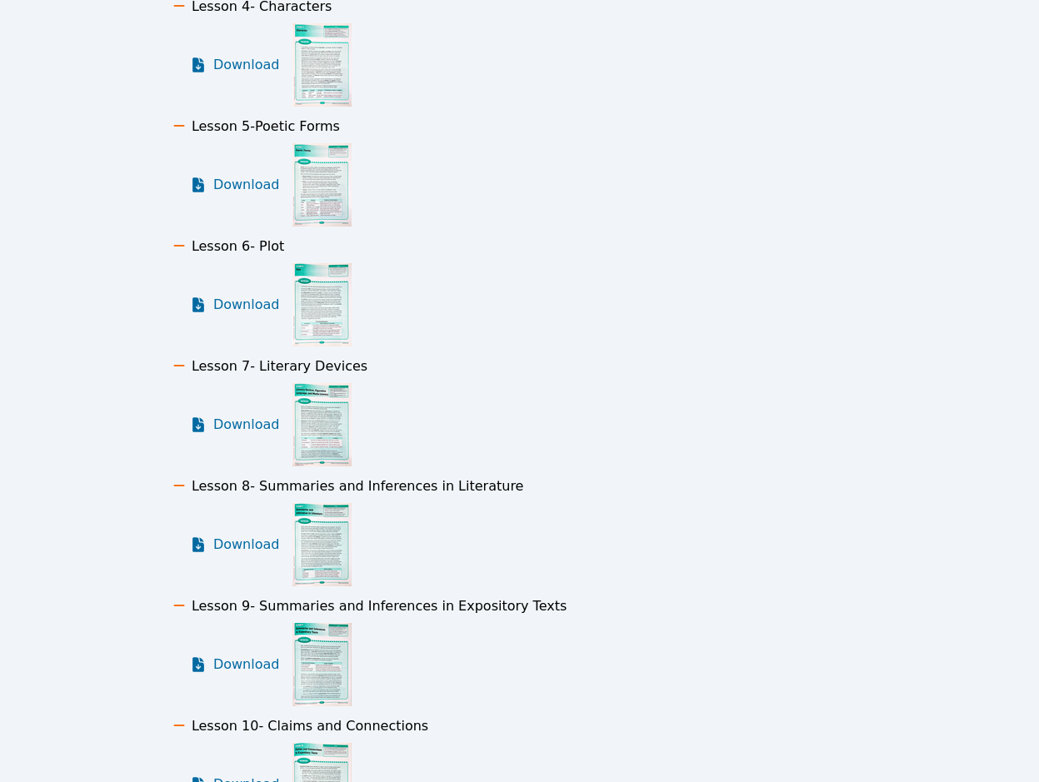
scroll to position [666, 0]
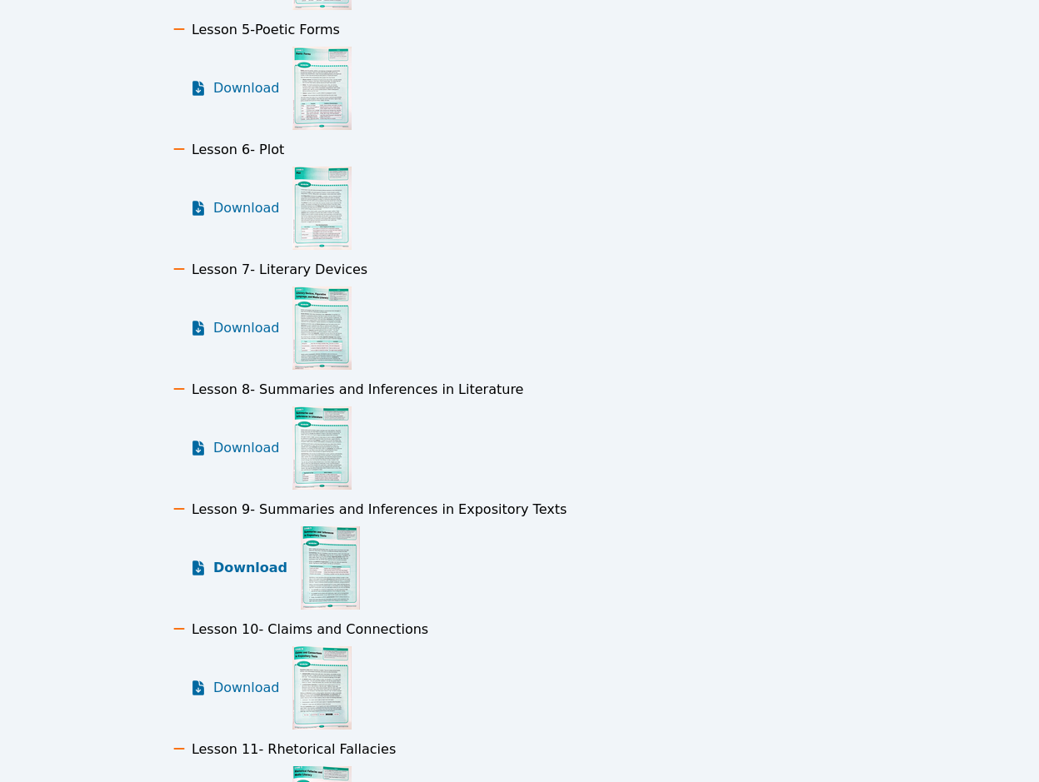
click at [229, 571] on span "Download" at bounding box center [250, 568] width 74 height 20
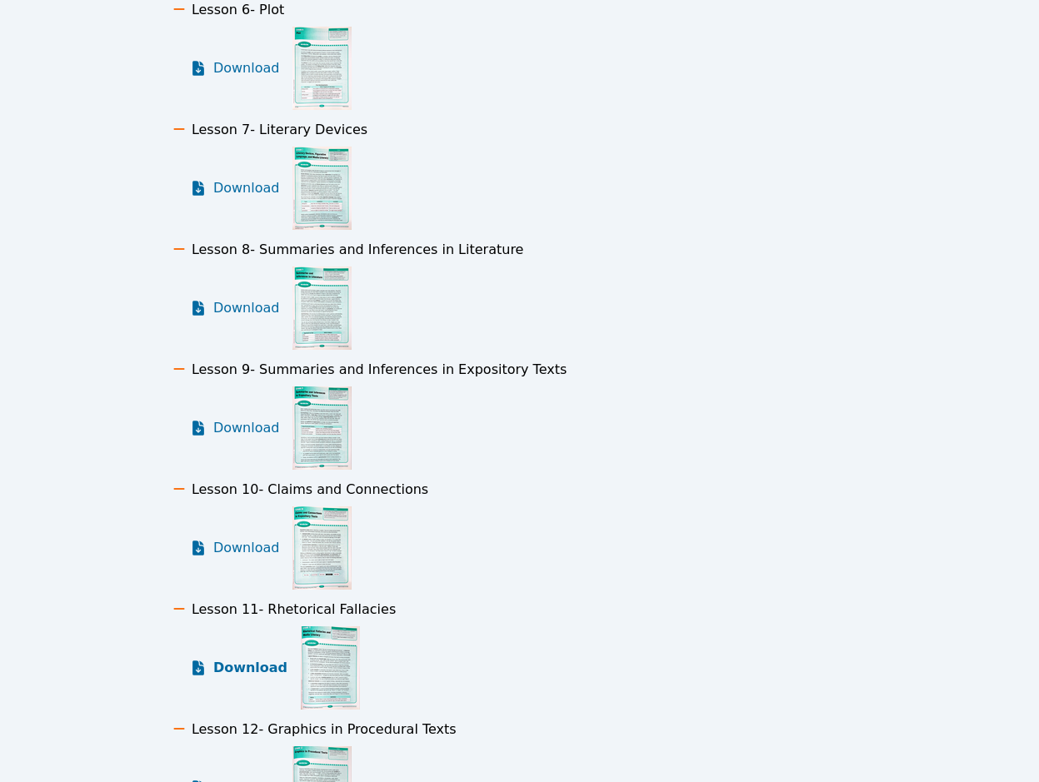
scroll to position [833, 0]
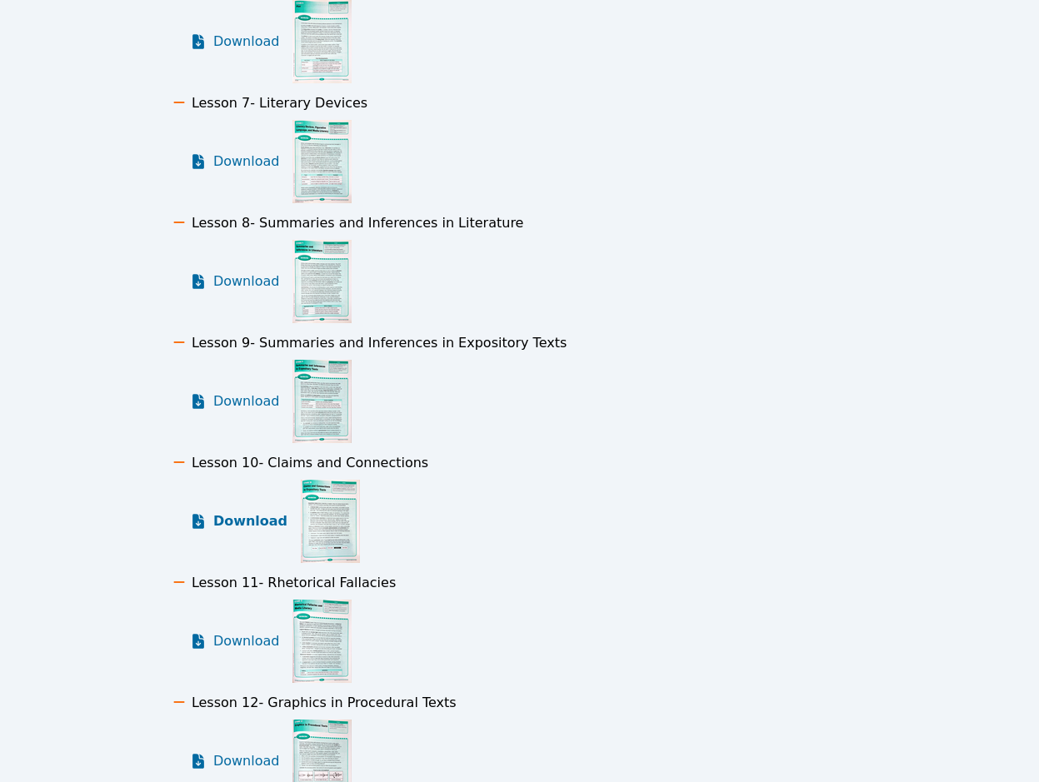
click at [252, 533] on link "Download" at bounding box center [238, 521] width 97 height 83
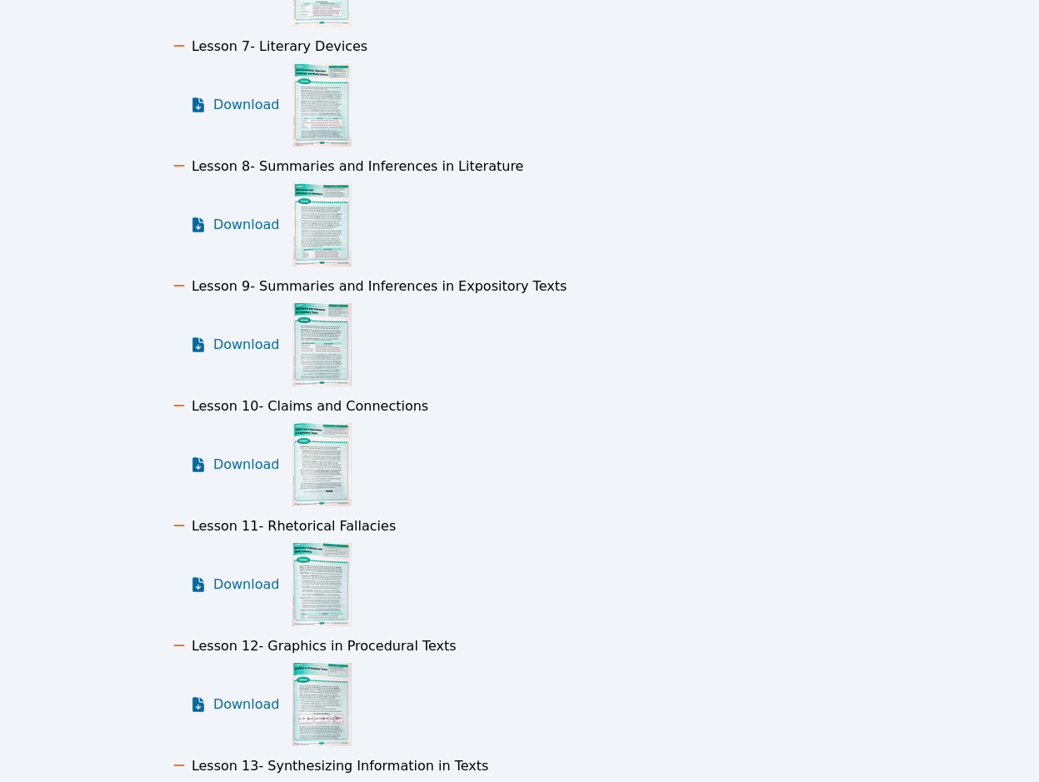
scroll to position [1000, 0]
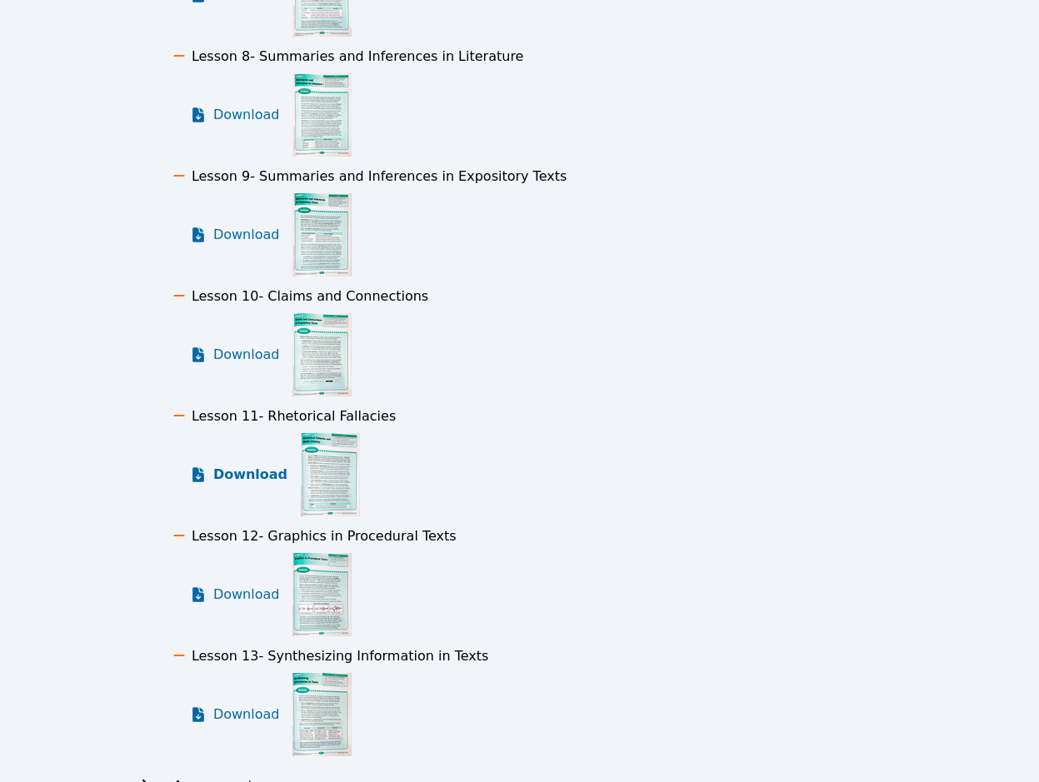
click at [232, 471] on span "Download" at bounding box center [250, 475] width 74 height 20
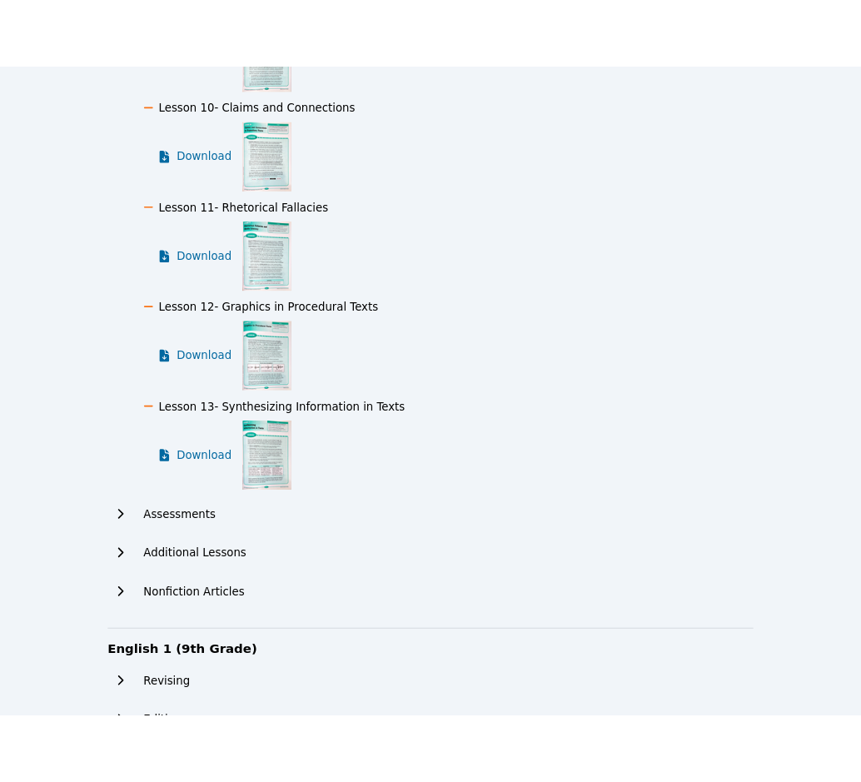
scroll to position [1250, 0]
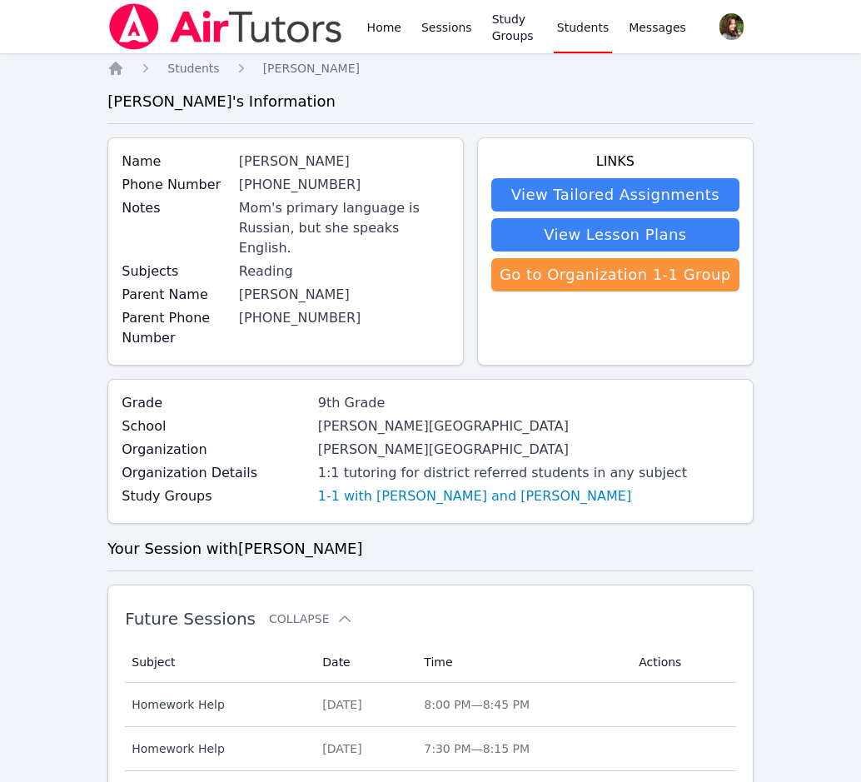
click at [240, 32] on img at bounding box center [225, 26] width 236 height 47
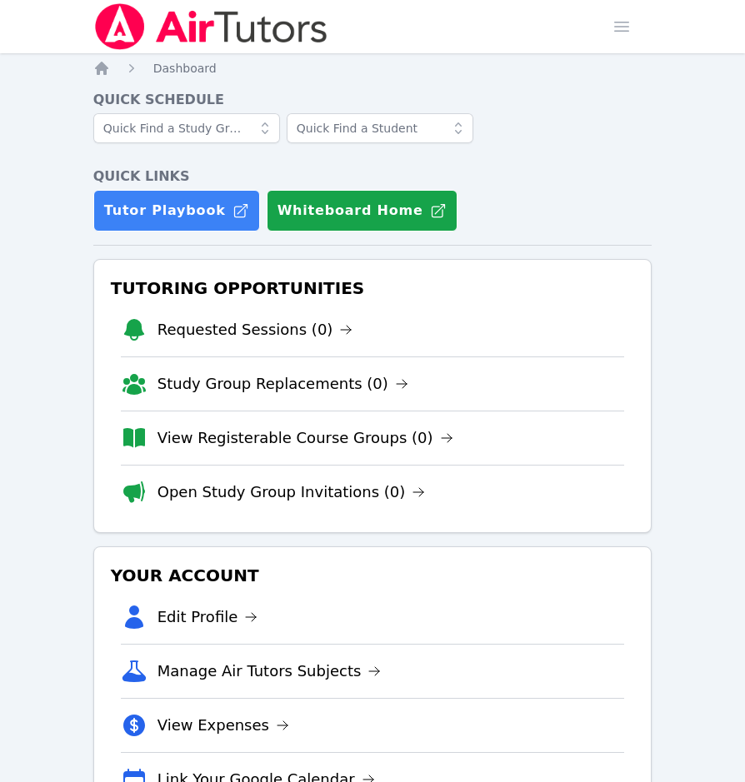
click at [244, 34] on img at bounding box center [211, 26] width 236 height 47
click at [631, 32] on span "button" at bounding box center [621, 26] width 37 height 37
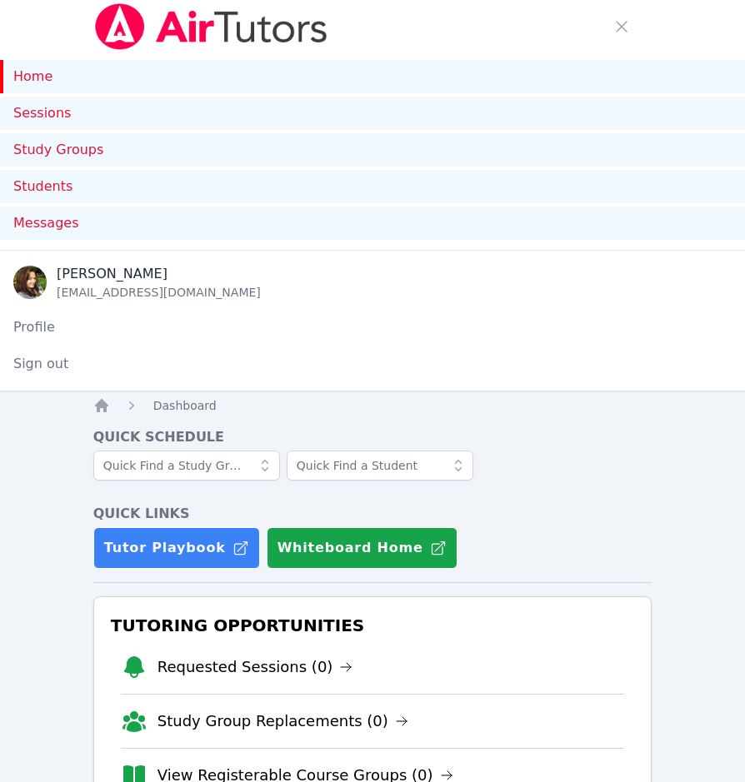
click at [40, 78] on link "Home" at bounding box center [372, 76] width 745 height 33
click at [163, 20] on img at bounding box center [211, 26] width 236 height 47
click at [173, 21] on img at bounding box center [211, 26] width 236 height 47
click at [618, 24] on span "button" at bounding box center [621, 26] width 37 height 37
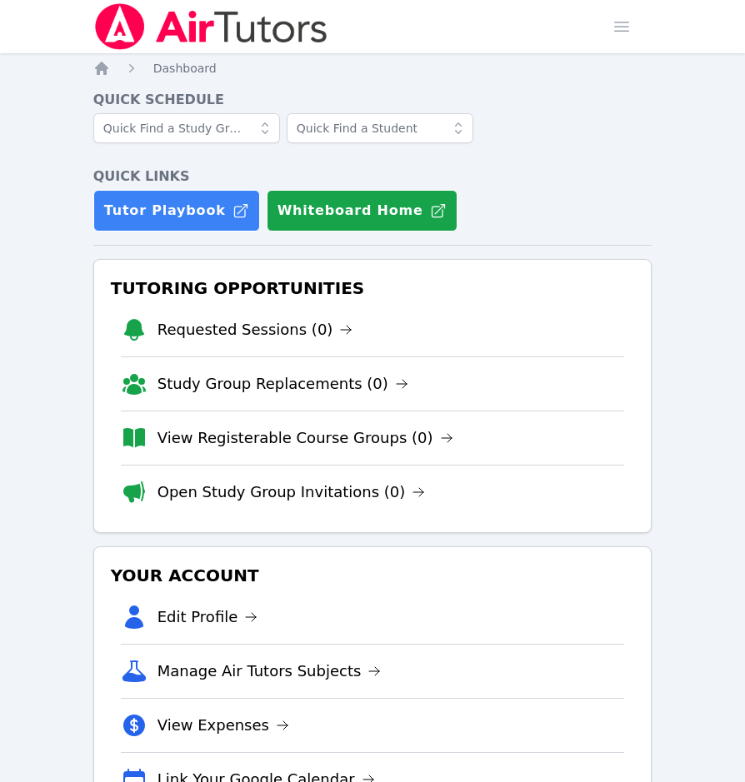
click at [202, 32] on img at bounding box center [211, 26] width 236 height 47
click at [621, 196] on div "Tutor Playbook Whiteboard Home" at bounding box center [372, 211] width 559 height 42
click at [617, 27] on span "button" at bounding box center [621, 26] width 37 height 37
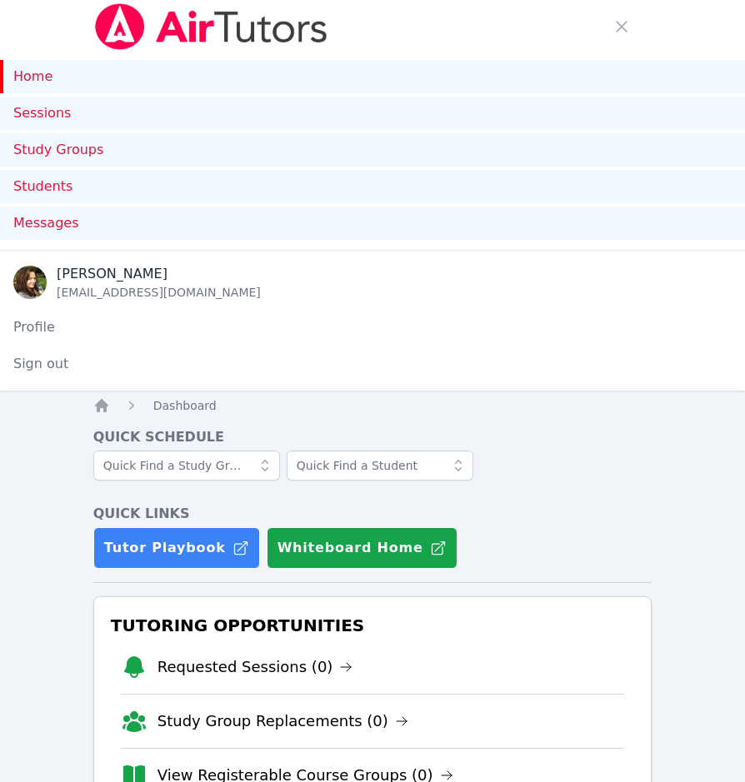
click at [47, 77] on link "Home" at bounding box center [372, 76] width 745 height 33
click at [110, 39] on img at bounding box center [211, 26] width 236 height 47
click at [158, 36] on img at bounding box center [211, 26] width 236 height 47
drag, startPoint x: 242, startPoint y: 16, endPoint x: 242, endPoint y: 0, distance: 15.8
click at [242, 17] on img at bounding box center [211, 26] width 236 height 47
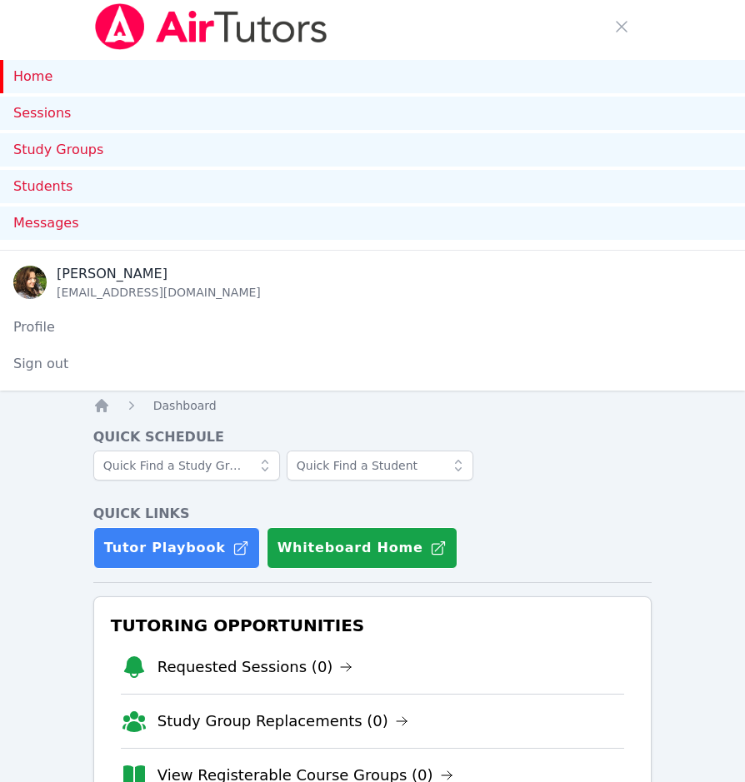
click at [173, 11] on img at bounding box center [211, 26] width 236 height 47
click at [628, 33] on span "button" at bounding box center [621, 26] width 37 height 37
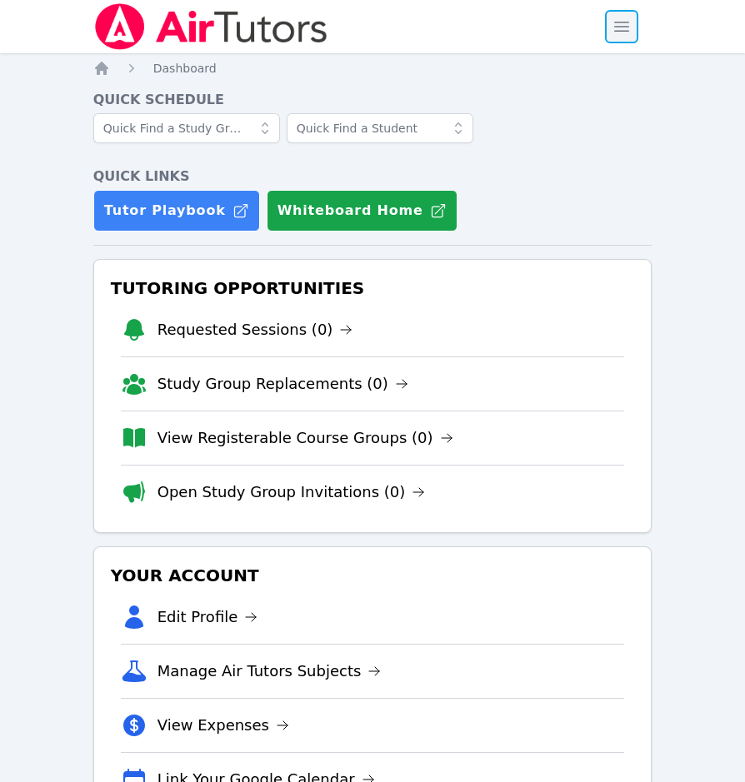
click at [615, 29] on span "button" at bounding box center [621, 26] width 37 height 37
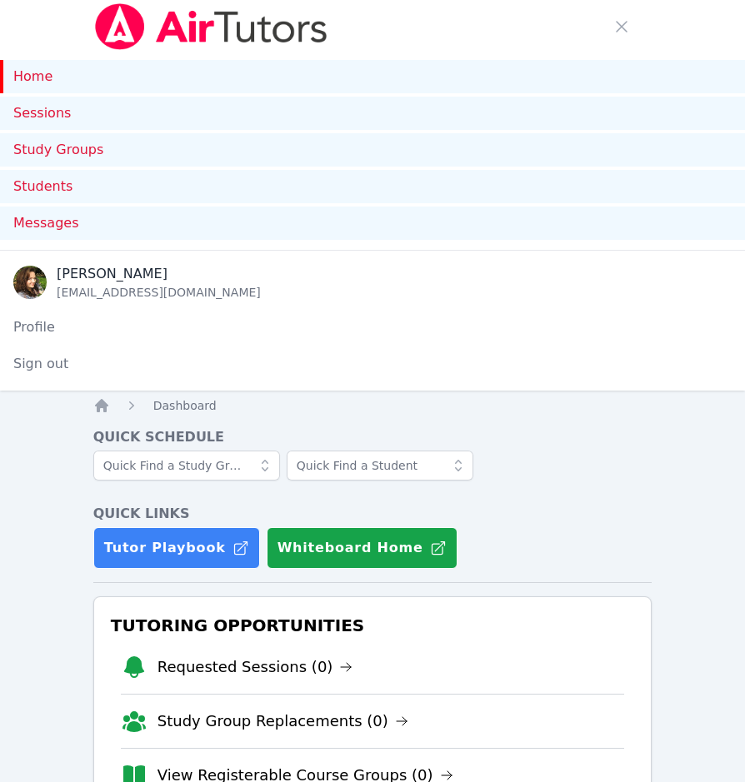
click at [154, 27] on img at bounding box center [211, 26] width 236 height 47
click at [31, 71] on link "Home" at bounding box center [372, 76] width 745 height 33
click at [628, 13] on span "button" at bounding box center [621, 26] width 37 height 37
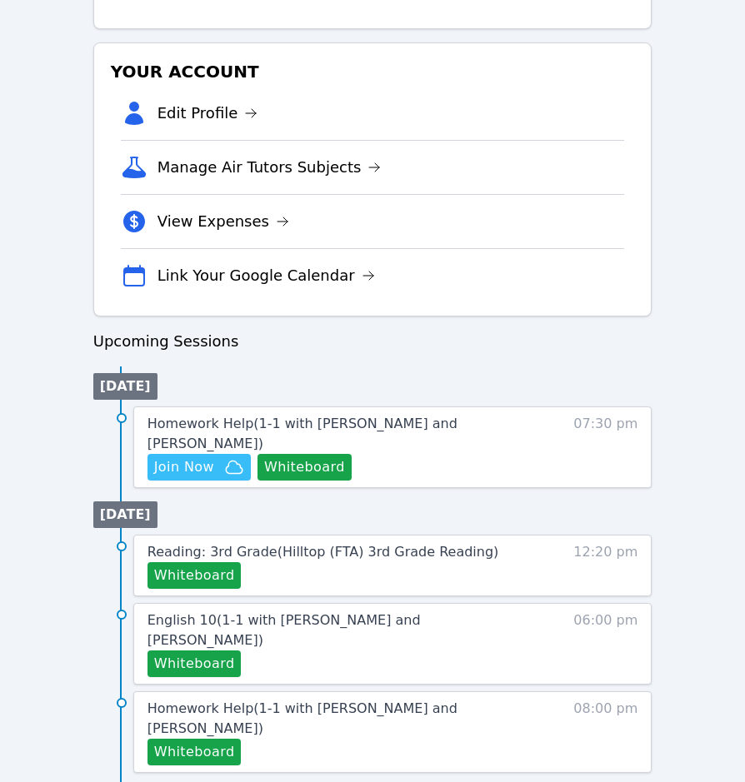
scroll to position [583, 0]
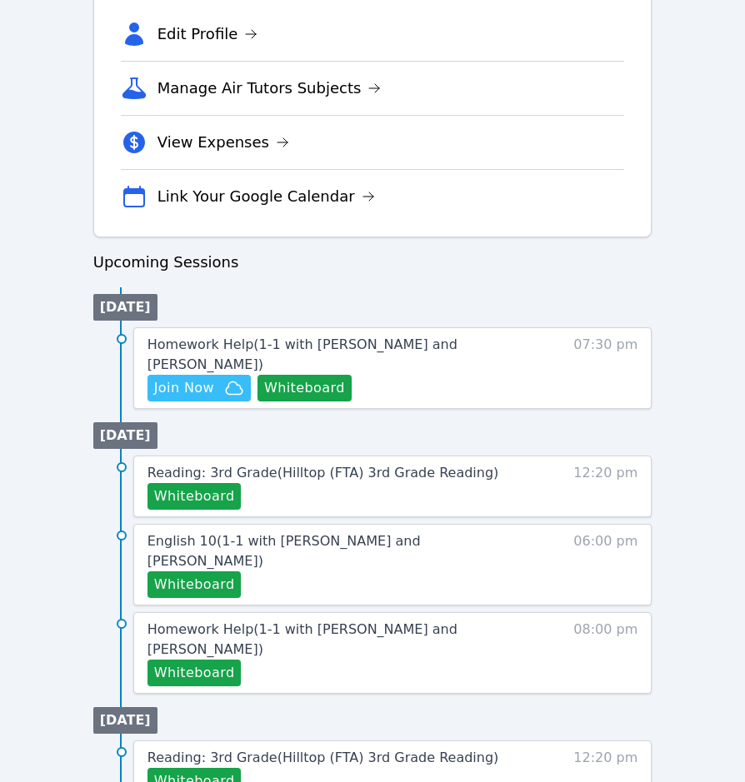
click at [12, 38] on div "Home Sessions Study Groups Students Messages Open user menu [PERSON_NAME] Open …" at bounding box center [372, 360] width 745 height 1887
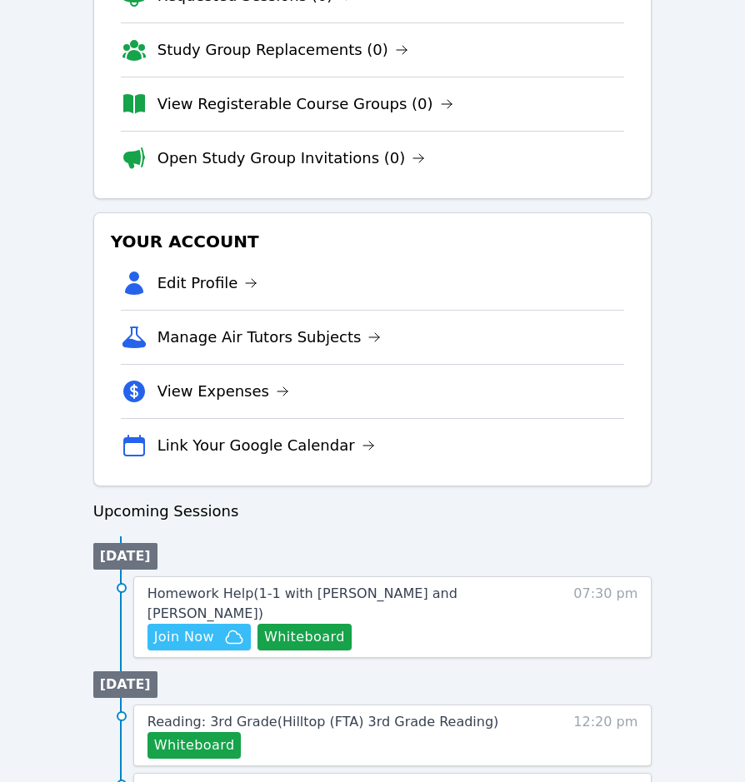
scroll to position [583, 0]
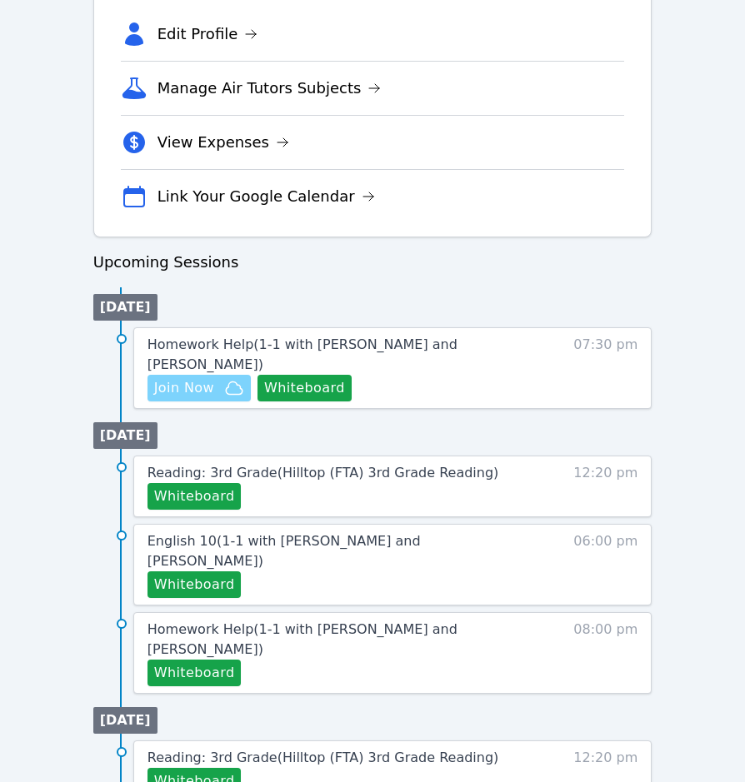
click at [220, 378] on span "Join Now" at bounding box center [199, 388] width 90 height 20
click at [224, 378] on icon "button" at bounding box center [234, 388] width 20 height 20
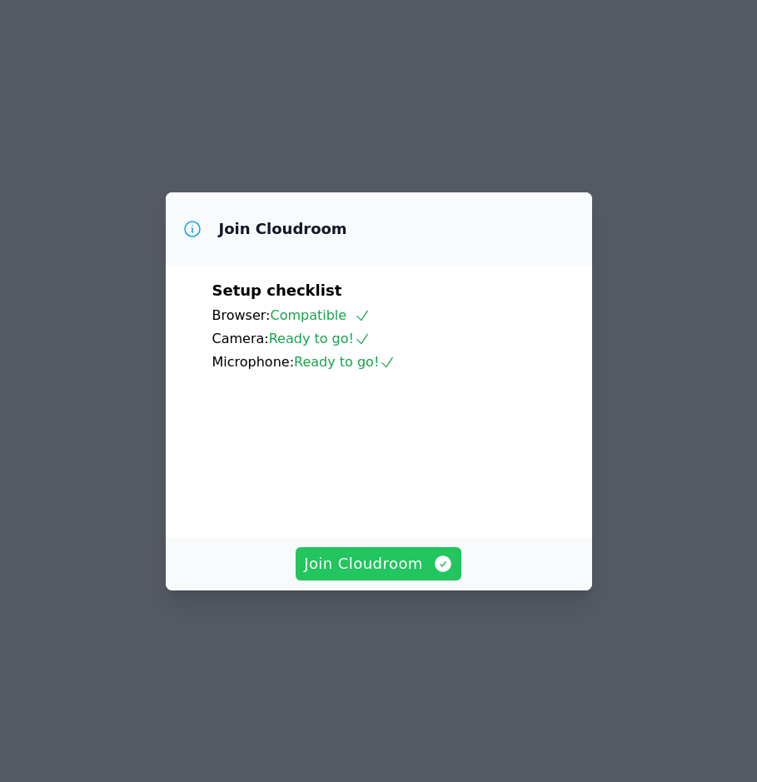
click at [408, 576] on span "Join Cloudroom" at bounding box center [378, 563] width 149 height 23
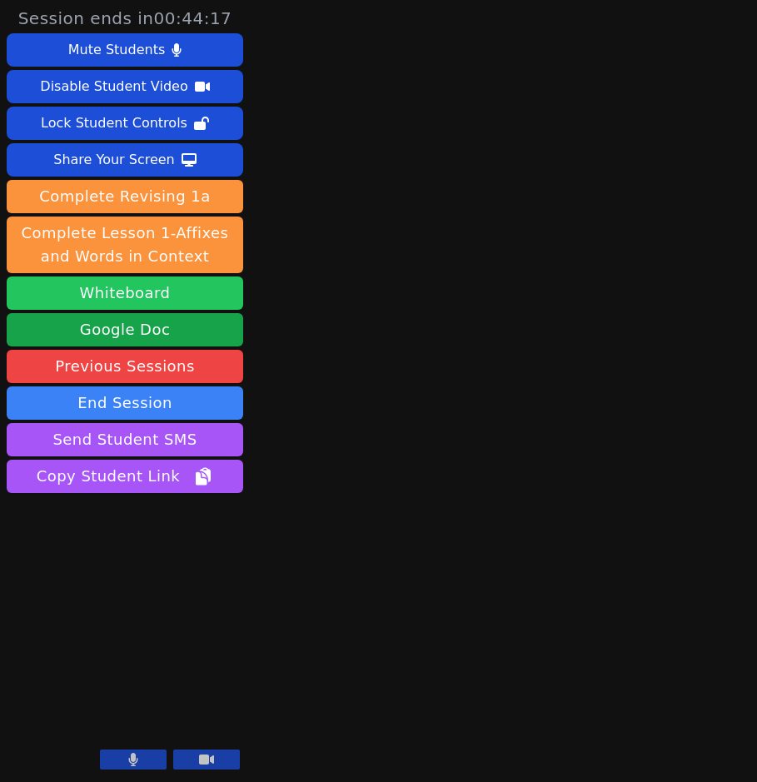
click at [166, 289] on button "Whiteboard" at bounding box center [125, 293] width 237 height 33
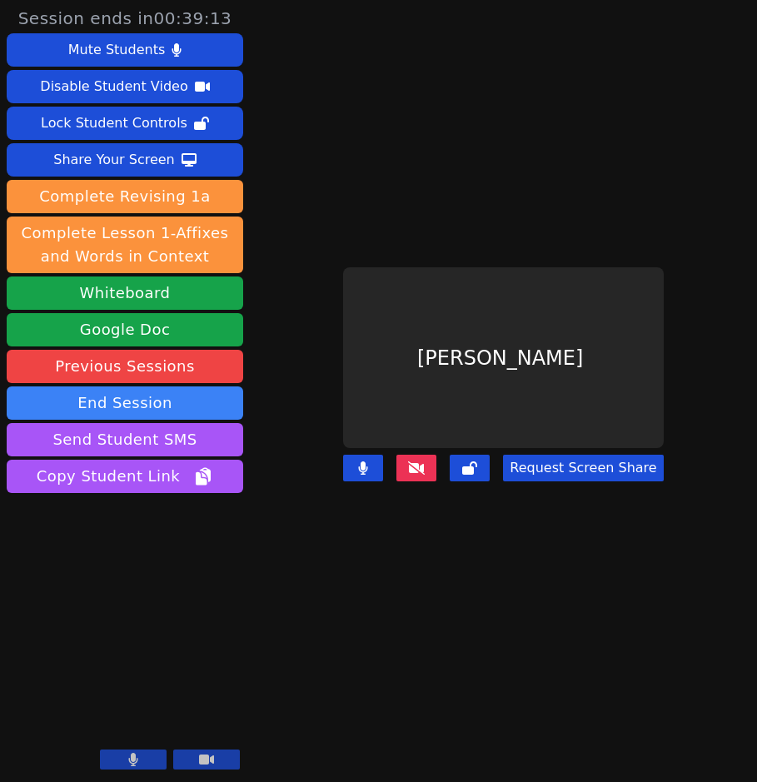
click at [422, 462] on icon at bounding box center [416, 468] width 17 height 13
click at [411, 457] on button at bounding box center [417, 468] width 40 height 27
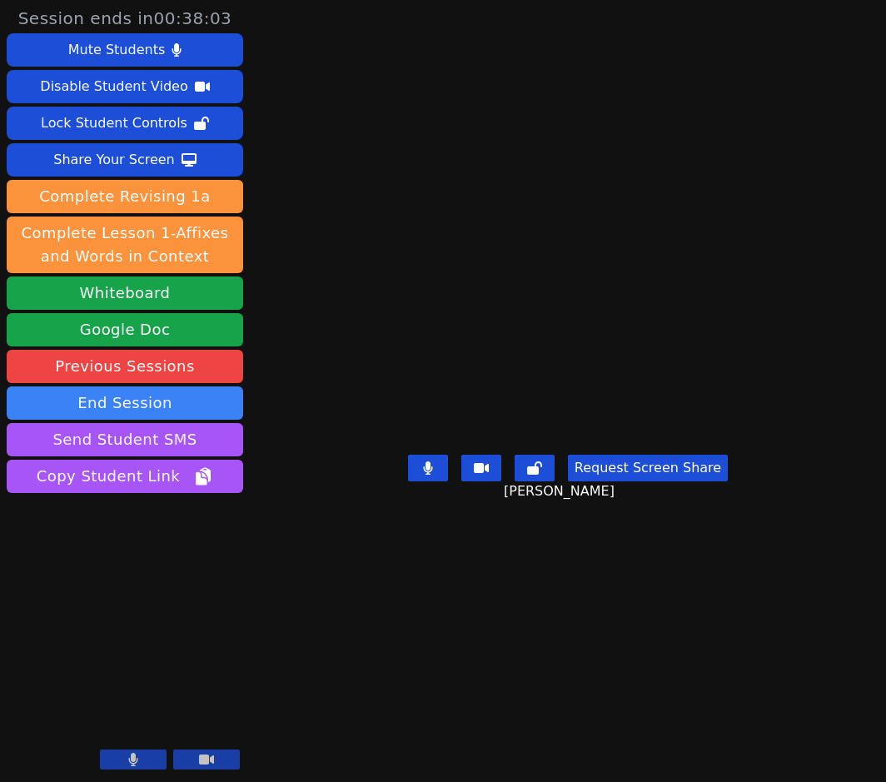
click at [587, 731] on main "Daniel Shekhtman Request Screen Share Daniel Shekhtman" at bounding box center [569, 391] width 426 height 782
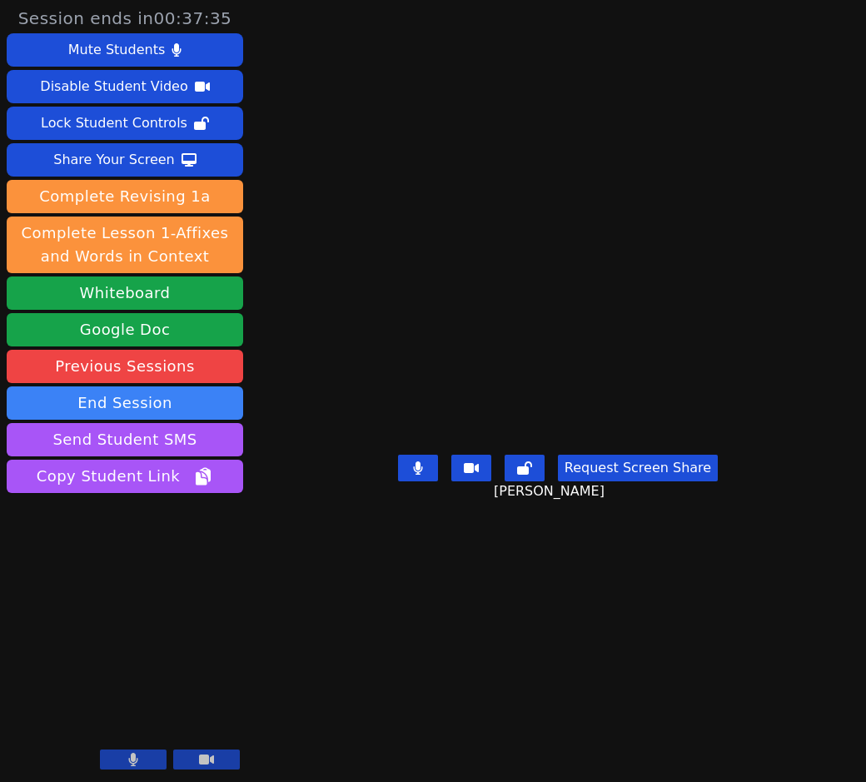
click at [496, 666] on main "Daniel Shekhtman Request Screen Share Daniel Shekhtman" at bounding box center [558, 391] width 419 height 782
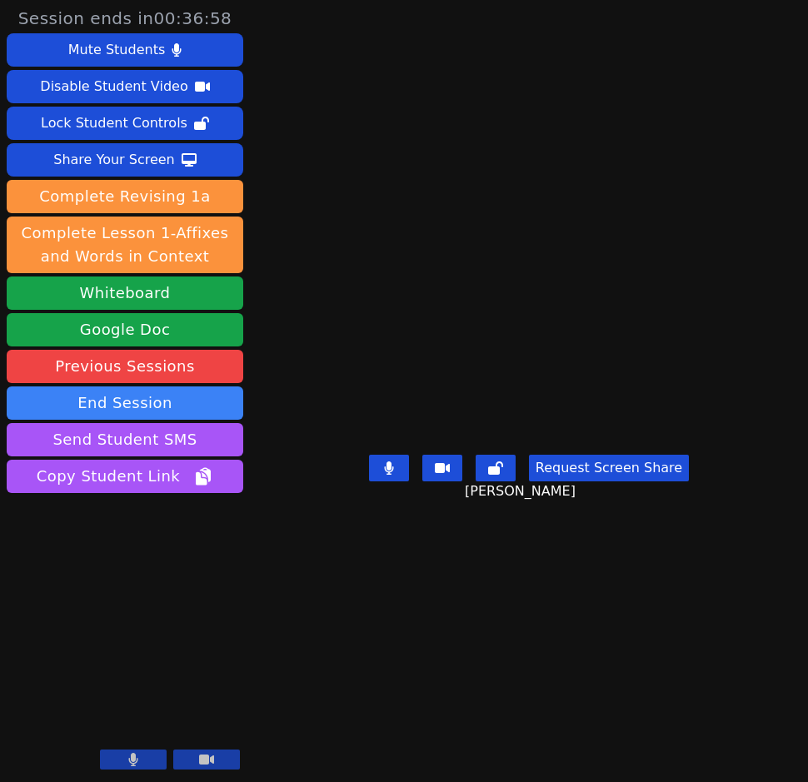
click at [729, 616] on main "Daniel Shekhtman Request Screen Share Daniel Shekhtman" at bounding box center [529, 391] width 400 height 782
click at [729, 49] on main "Daniel Shekhtman Request Screen Share Daniel Shekhtman" at bounding box center [529, 391] width 400 height 782
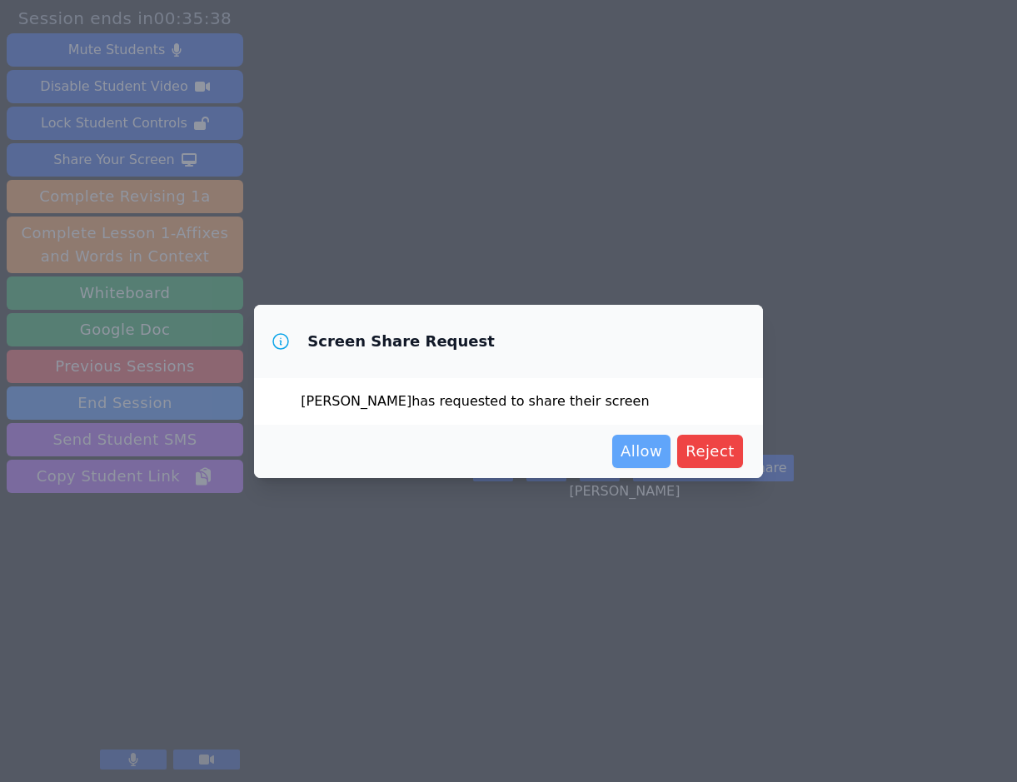
click at [647, 443] on span "Allow" at bounding box center [642, 451] width 42 height 23
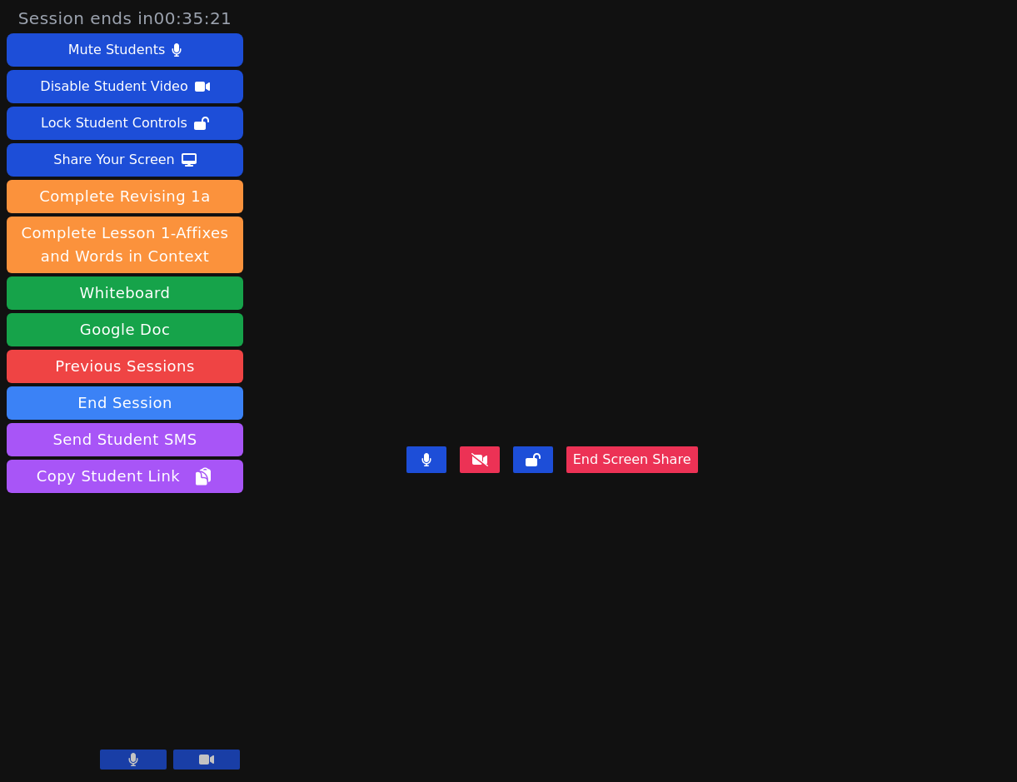
drag, startPoint x: 656, startPoint y: 66, endPoint x: 676, endPoint y: 74, distance: 21.7
click at [656, 66] on div "Daniel Shekhtman End Screen Share" at bounding box center [553, 391] width 292 height 782
click at [568, 130] on div "Daniel Shekhtman End Screen Share" at bounding box center [553, 391] width 292 height 782
click at [698, 506] on div "End Screen Share" at bounding box center [553, 473] width 292 height 67
click at [698, 473] on button "End Screen Share" at bounding box center [632, 460] width 132 height 27
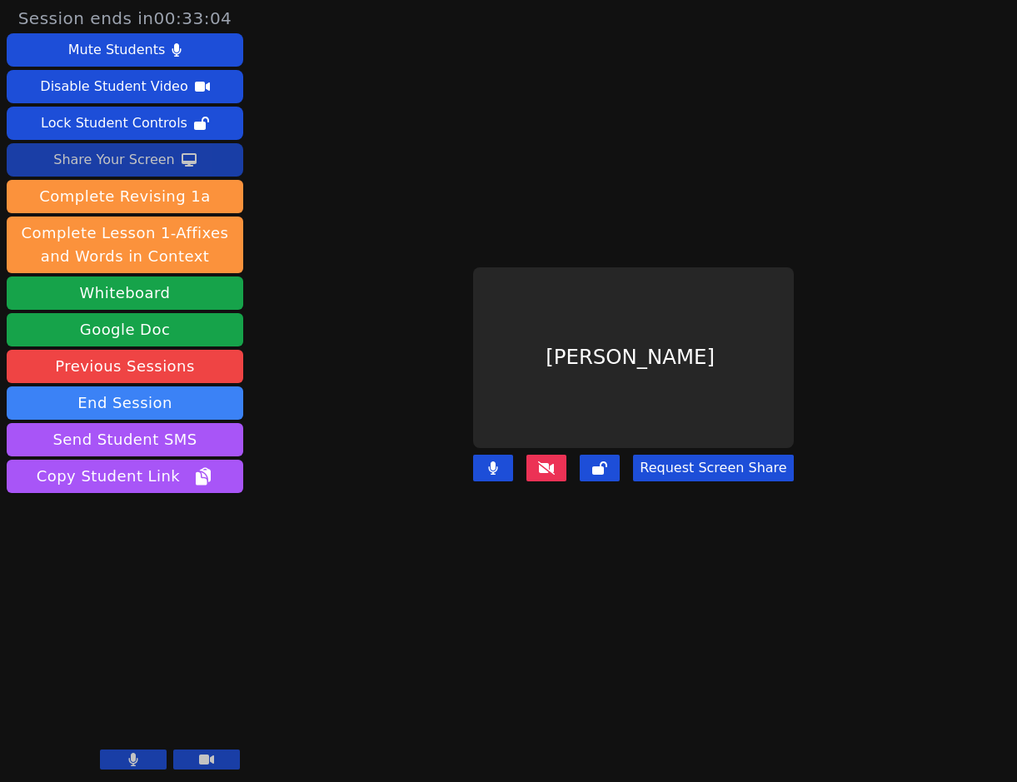
click at [140, 157] on div "Share Your Screen" at bounding box center [114, 160] width 122 height 27
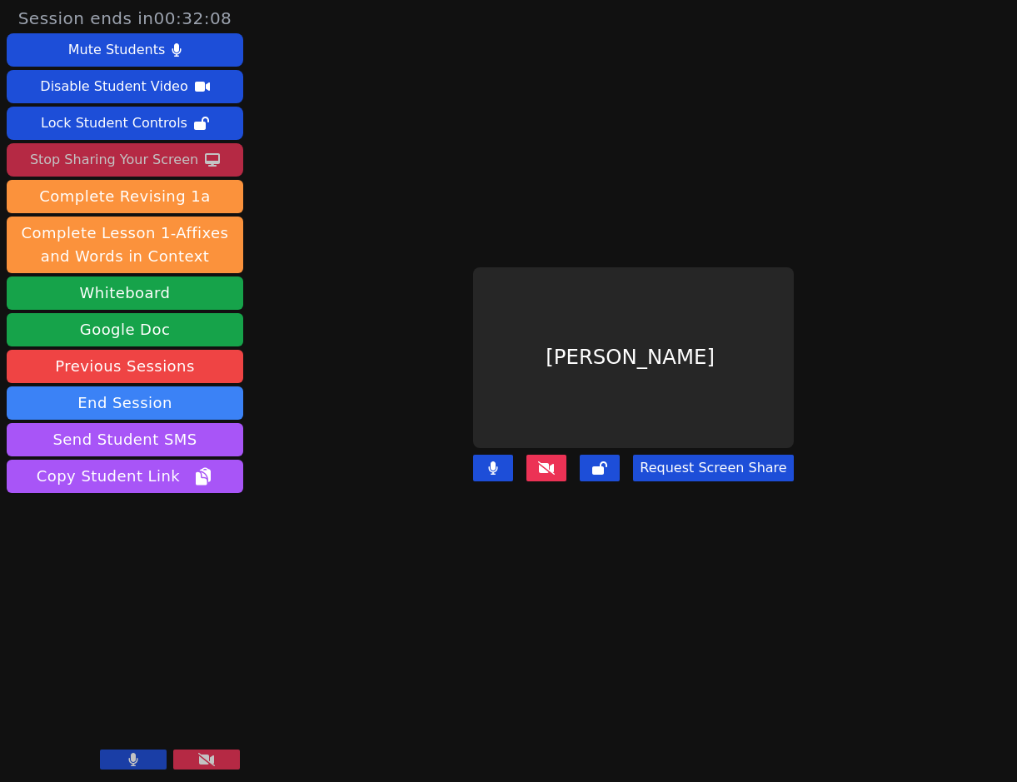
click at [552, 462] on icon at bounding box center [546, 468] width 17 height 13
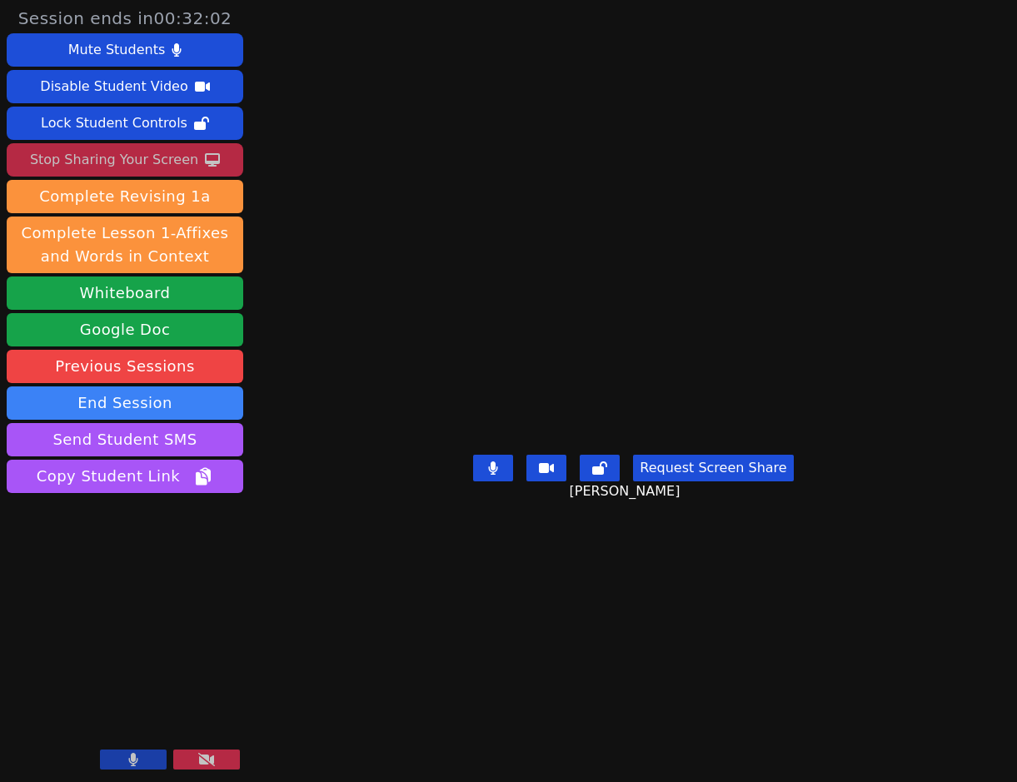
click at [223, 759] on button at bounding box center [206, 760] width 67 height 20
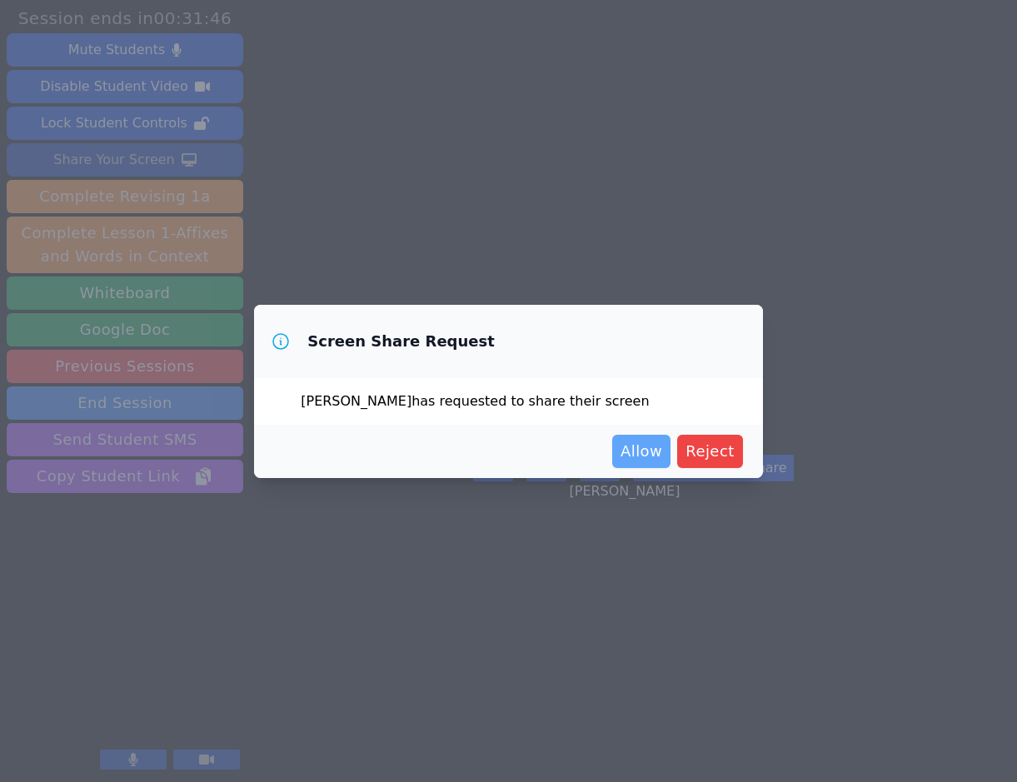
click at [660, 461] on span "Allow" at bounding box center [642, 451] width 42 height 23
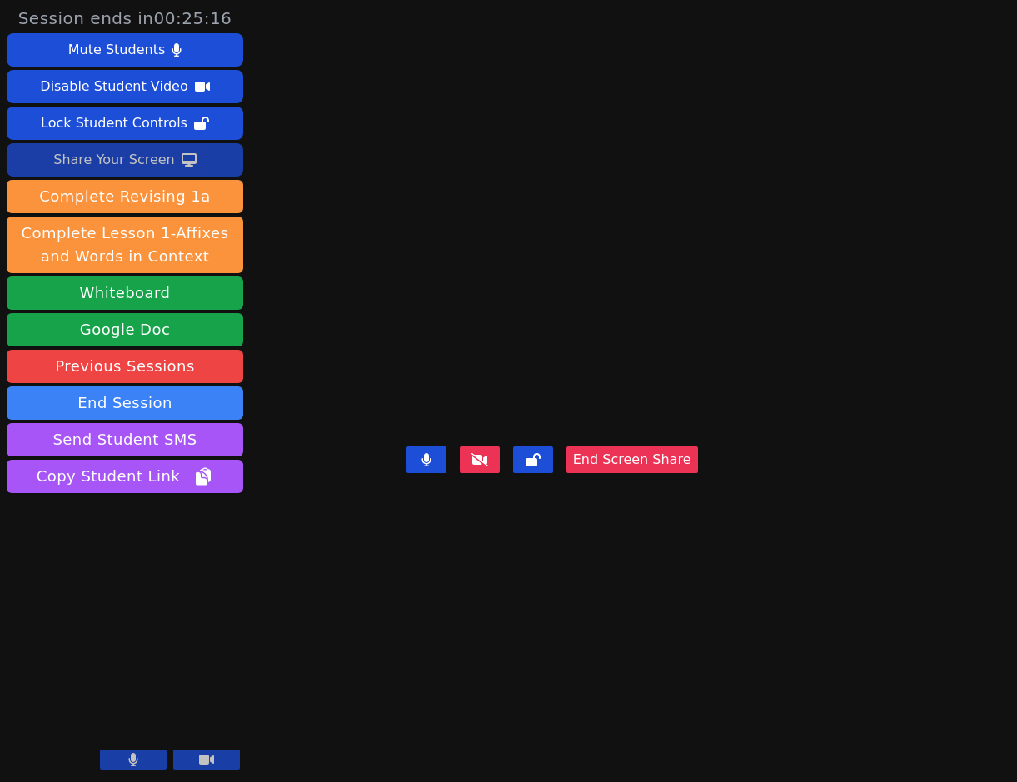
click at [659, 74] on div "Daniel Shekhtman End Screen Share" at bounding box center [553, 391] width 292 height 782
click at [620, 102] on div "Daniel Shekhtman End Screen Share" at bounding box center [553, 391] width 292 height 782
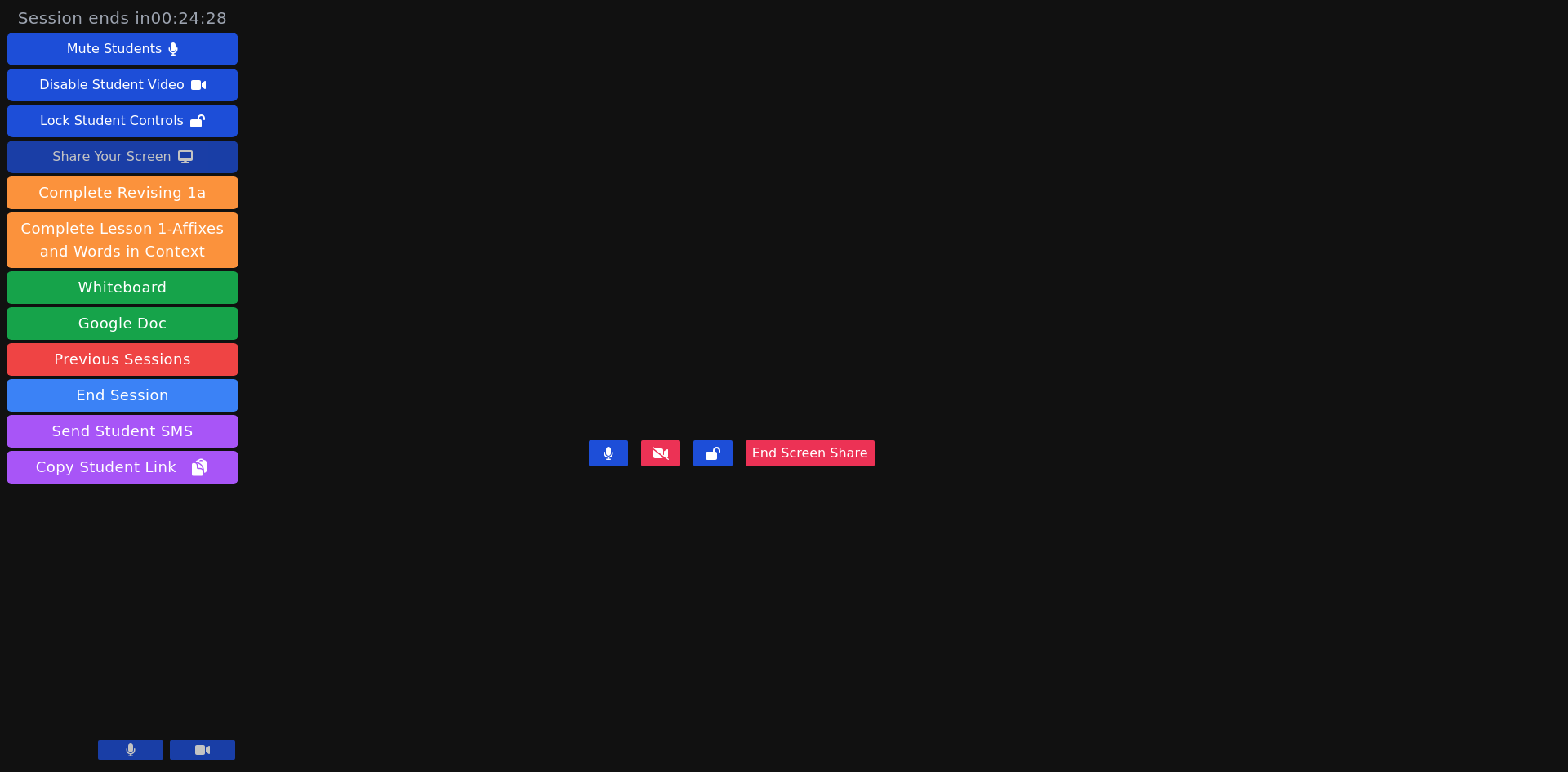
click at [609, 388] on video at bounding box center [732, 353] width 245 height 161
click at [609, 397] on video at bounding box center [732, 353] width 245 height 161
click at [609, 381] on video at bounding box center [732, 353] width 245 height 161
click at [609, 399] on video at bounding box center [732, 353] width 245 height 161
click at [609, 311] on video at bounding box center [732, 353] width 245 height 161
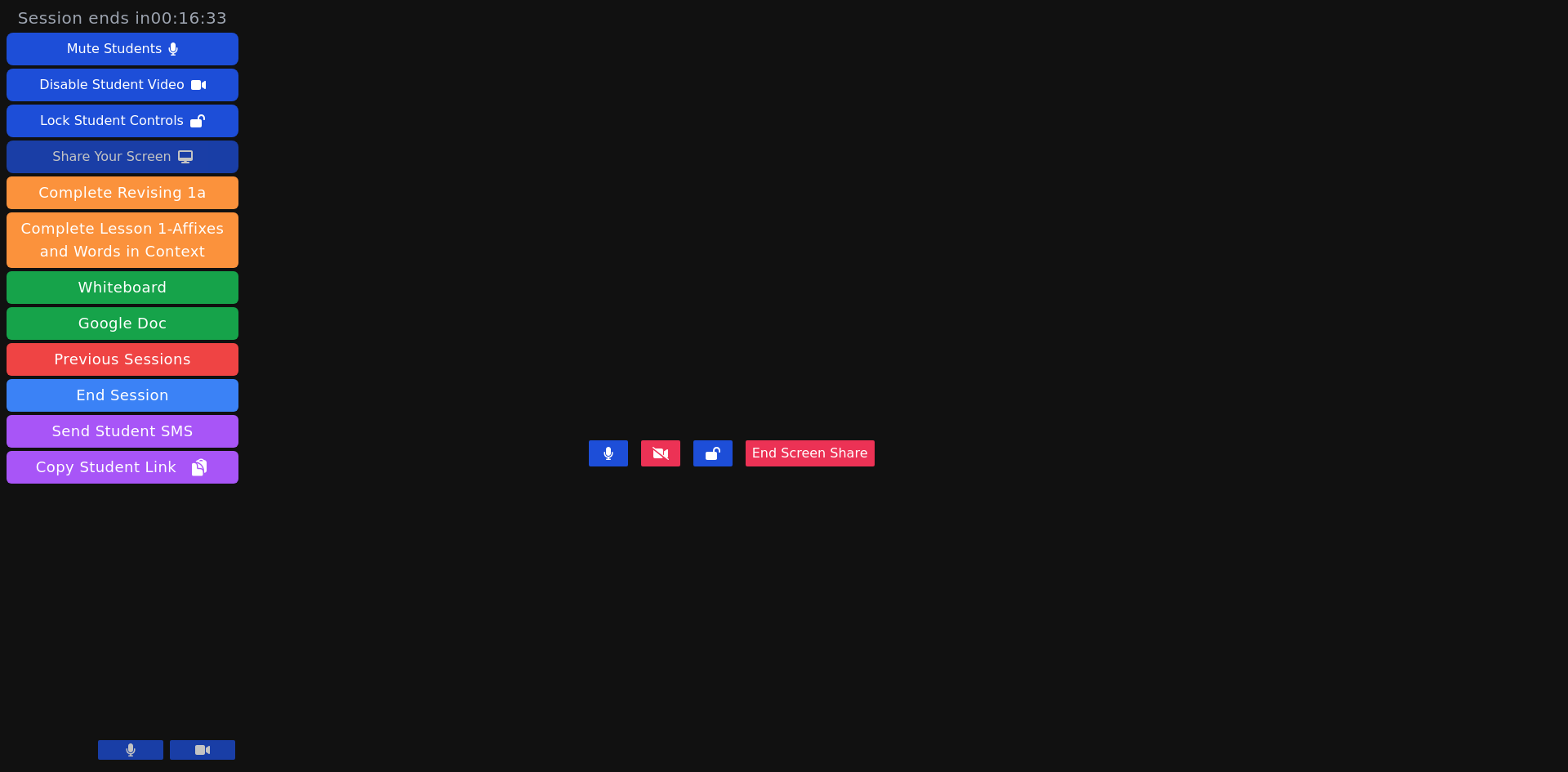
drag, startPoint x: 453, startPoint y: 347, endPoint x: 462, endPoint y: 346, distance: 9.1
click at [609, 347] on video at bounding box center [732, 353] width 245 height 161
click at [609, 366] on video at bounding box center [732, 353] width 245 height 161
click at [736, 305] on video at bounding box center [732, 353] width 245 height 161
click at [609, 372] on video at bounding box center [732, 353] width 245 height 161
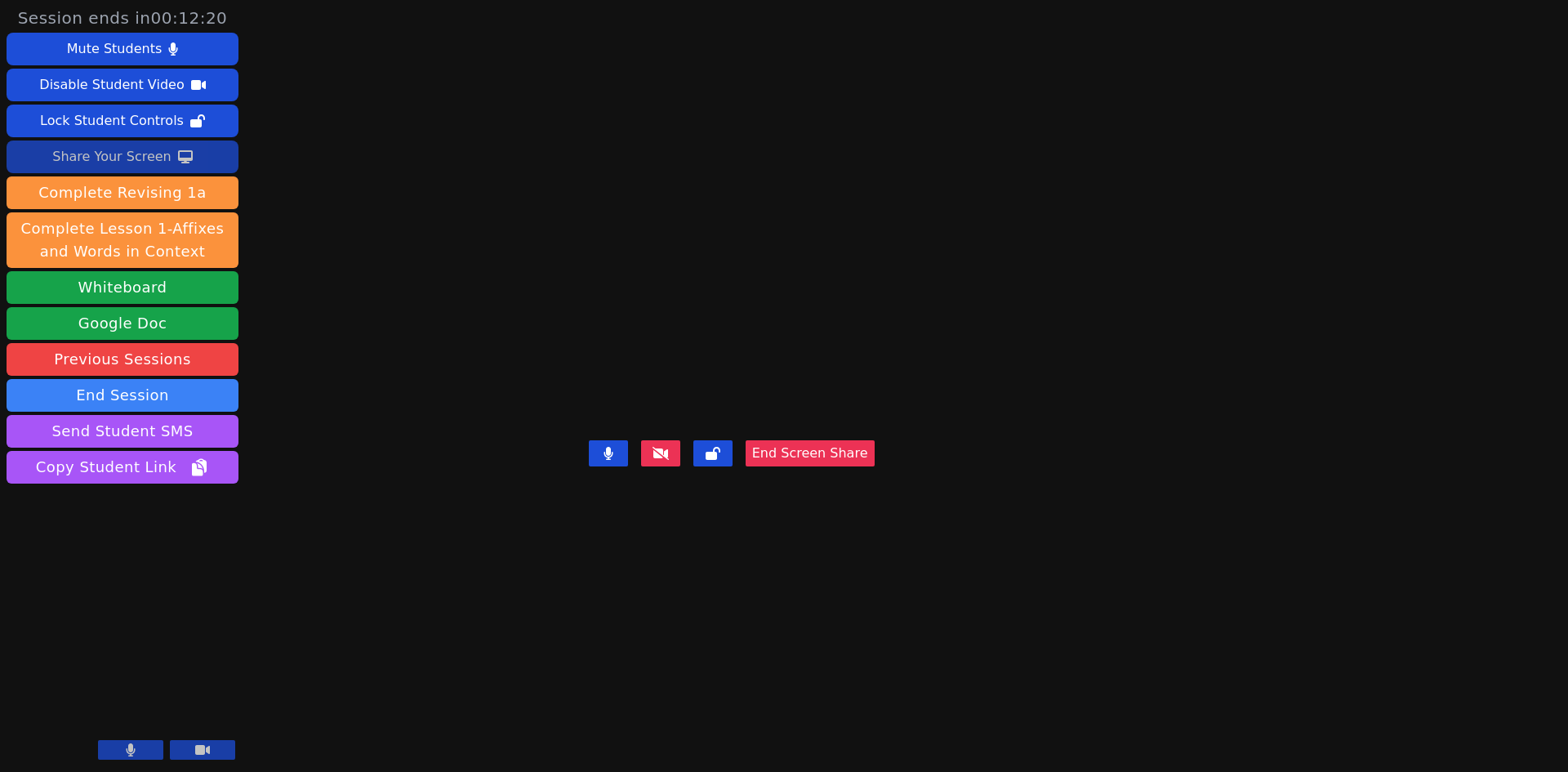
click at [609, 386] on video at bounding box center [732, 353] width 245 height 161
click at [609, 434] on video at bounding box center [732, 353] width 245 height 161
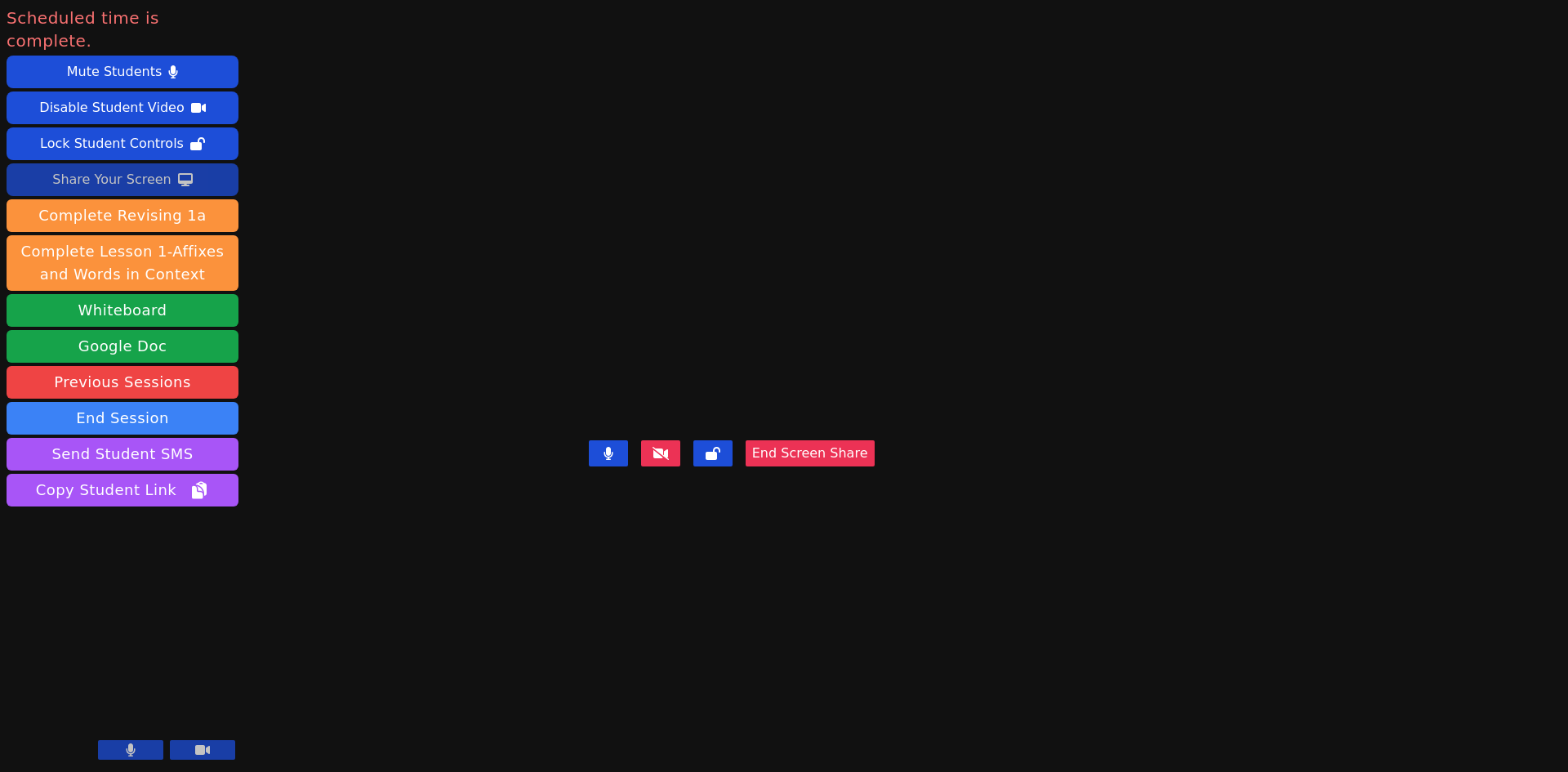
click at [609, 275] on video at bounding box center [732, 353] width 245 height 161
click at [609, 381] on video at bounding box center [732, 353] width 245 height 161
click at [613, 309] on video at bounding box center [732, 353] width 245 height 161
click at [741, 273] on video at bounding box center [732, 353] width 245 height 161
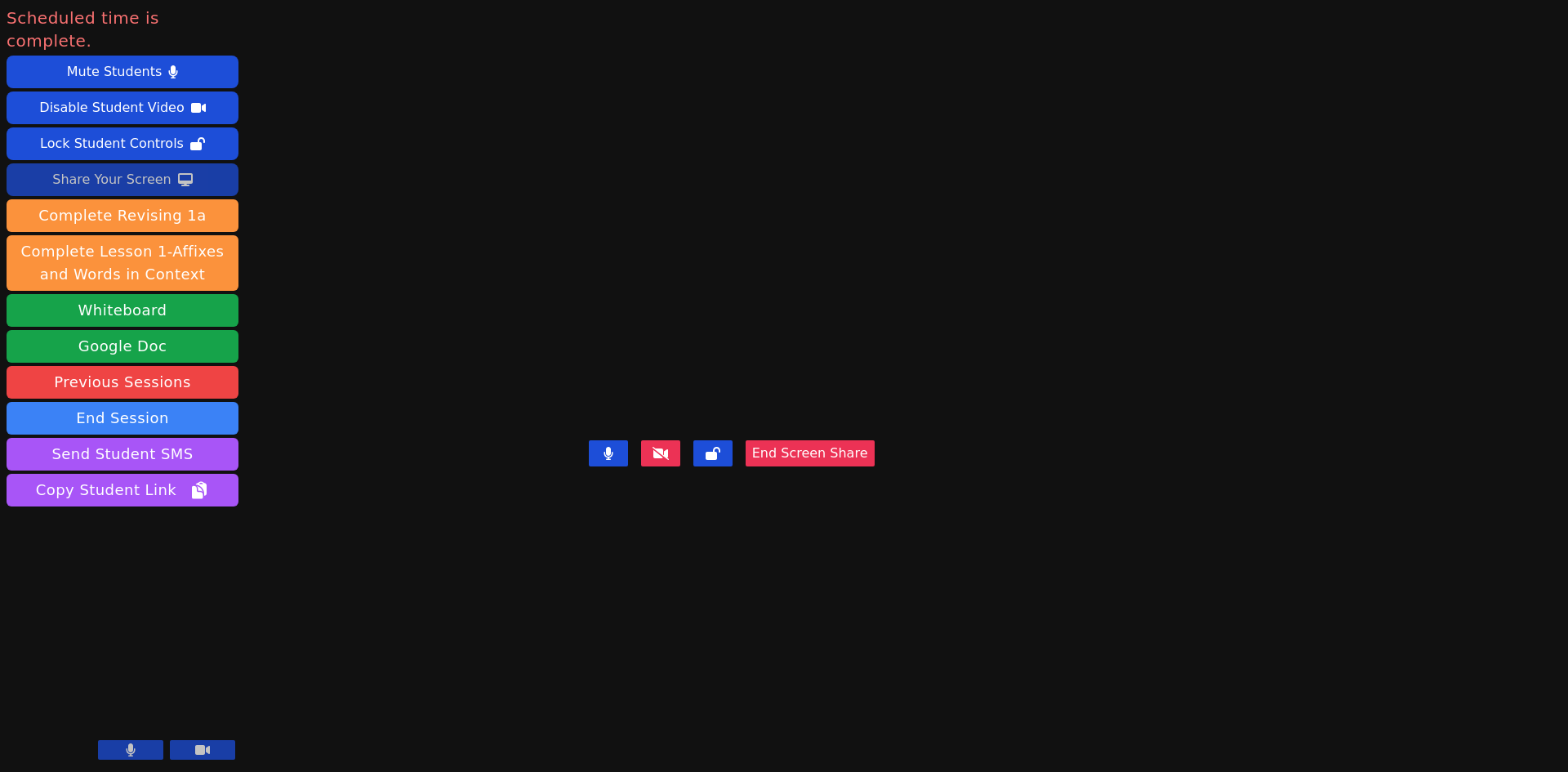
click at [741, 273] on video at bounding box center [732, 353] width 245 height 161
click at [609, 357] on video at bounding box center [732, 353] width 245 height 161
click at [609, 345] on video at bounding box center [732, 353] width 245 height 161
click at [741, 341] on video at bounding box center [732, 353] width 245 height 161
click at [609, 273] on video at bounding box center [732, 353] width 245 height 161
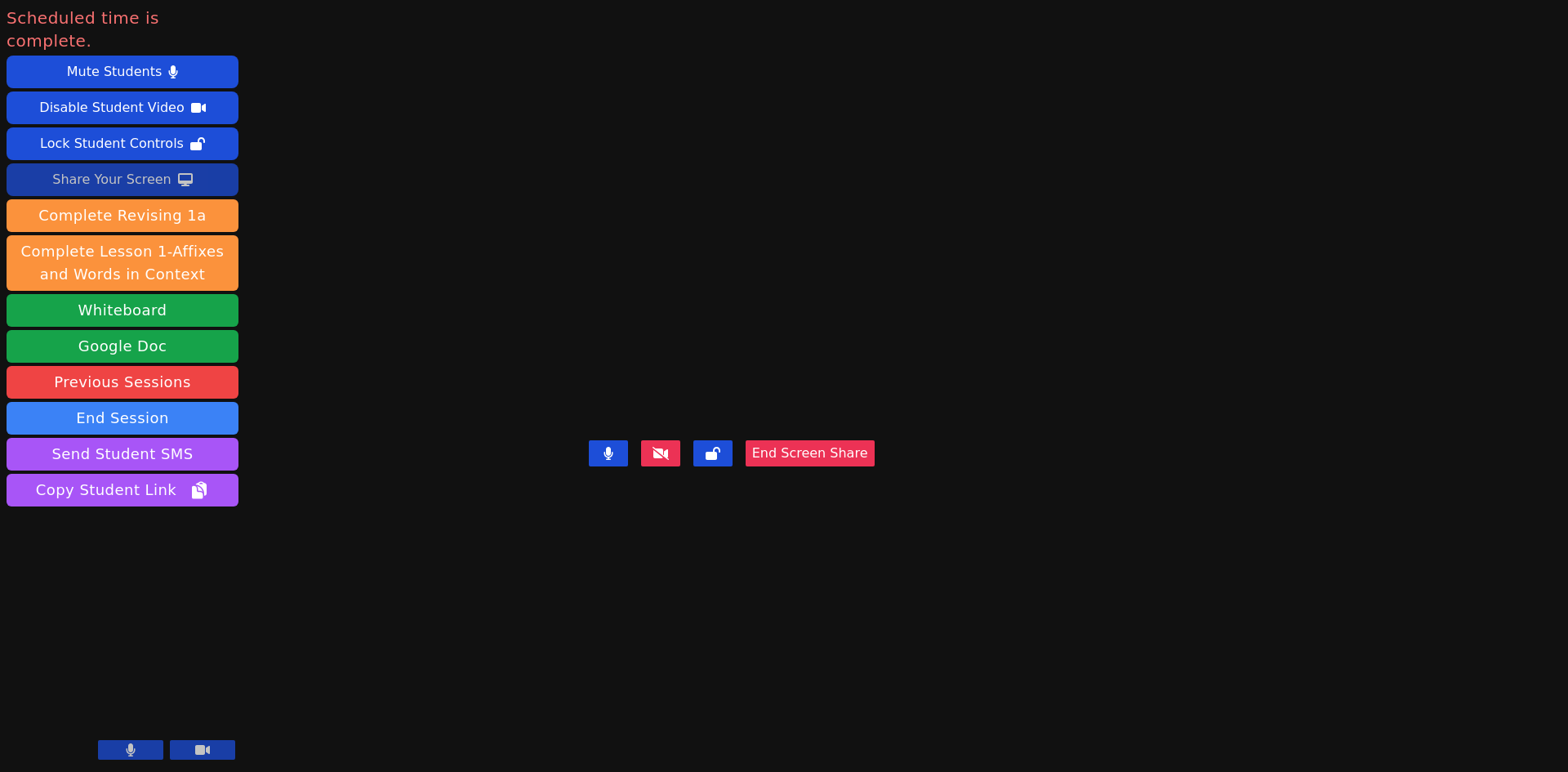
click at [609, 293] on video at bounding box center [732, 353] width 245 height 161
click at [670, 325] on video at bounding box center [732, 353] width 245 height 161
click at [147, 402] on button "End Session" at bounding box center [123, 418] width 232 height 32
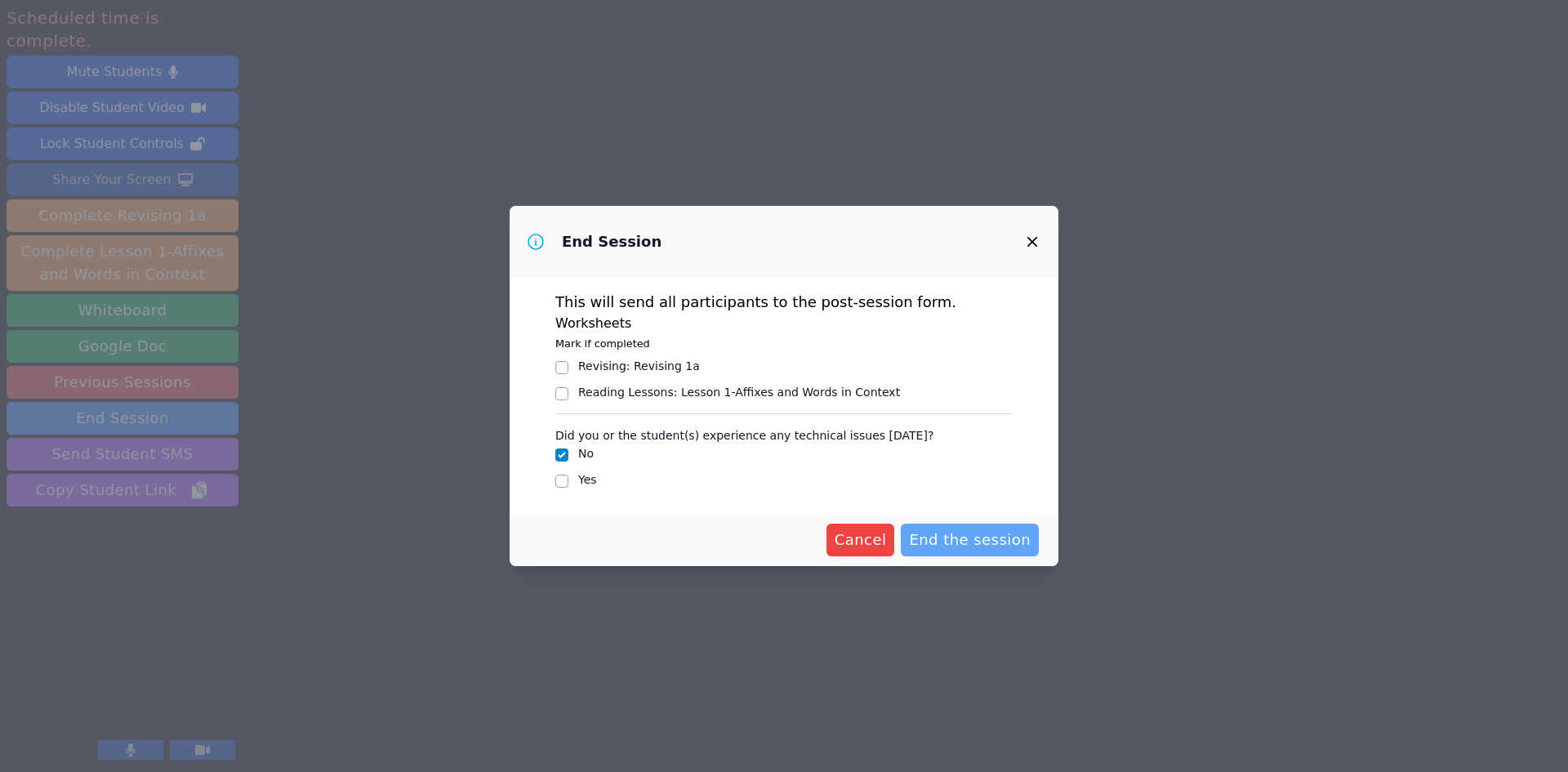
click at [741, 530] on span "End the session" at bounding box center [970, 540] width 122 height 23
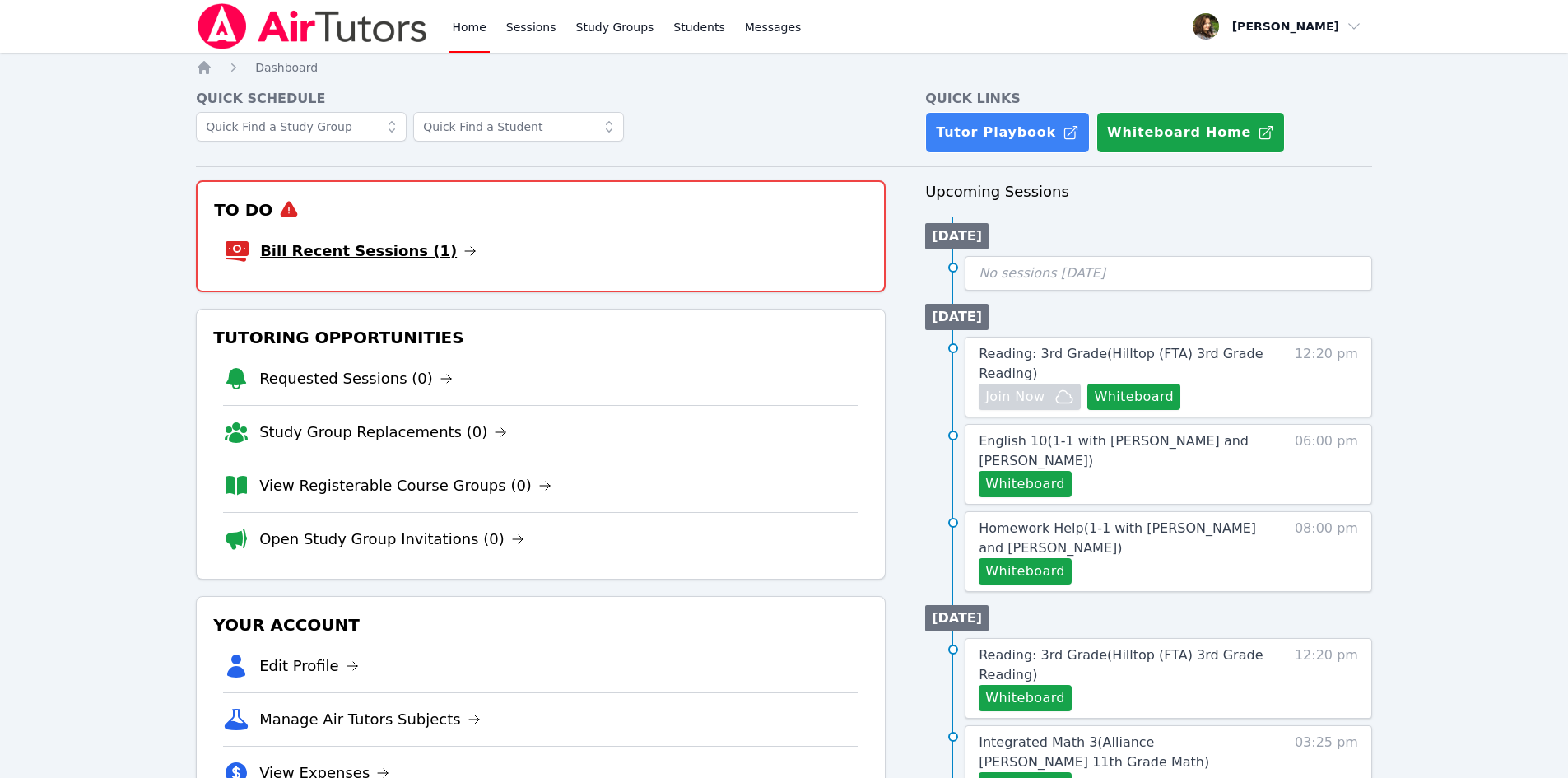
click at [379, 252] on link "Bill Recent Sessions (1)" at bounding box center [368, 250] width 216 height 23
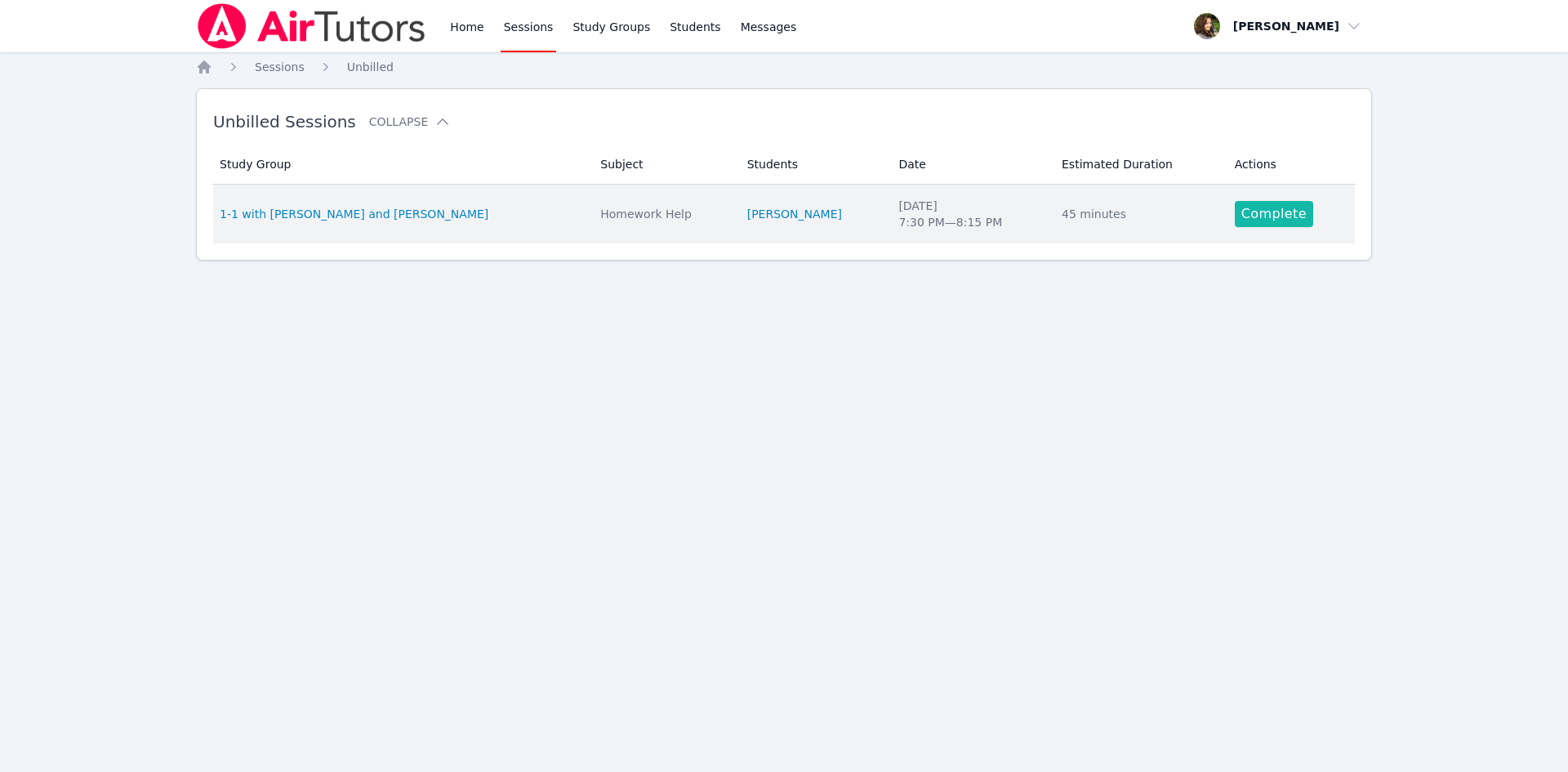
click at [1290, 211] on link "Complete" at bounding box center [1275, 214] width 78 height 26
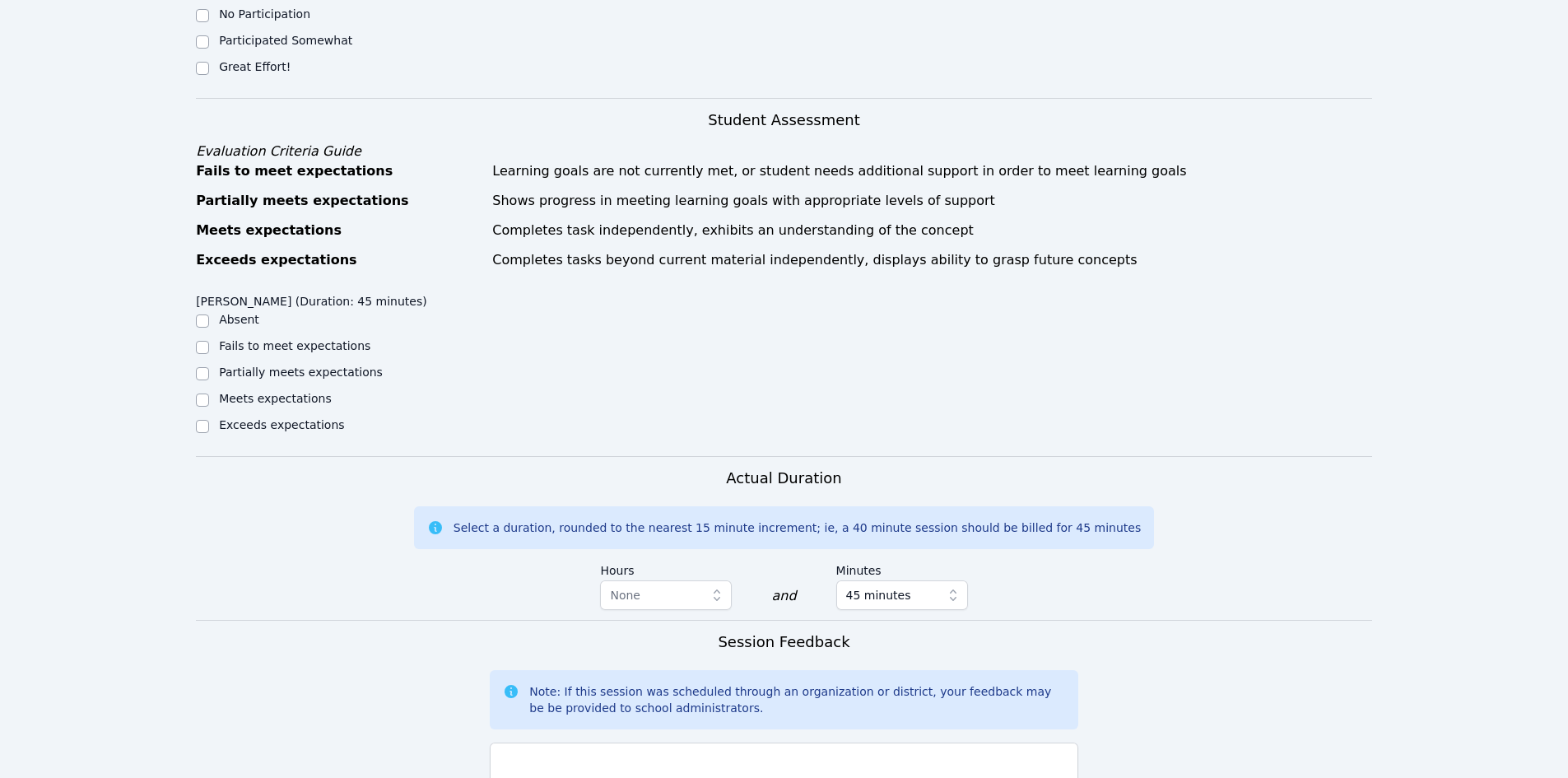
scroll to position [658, 0]
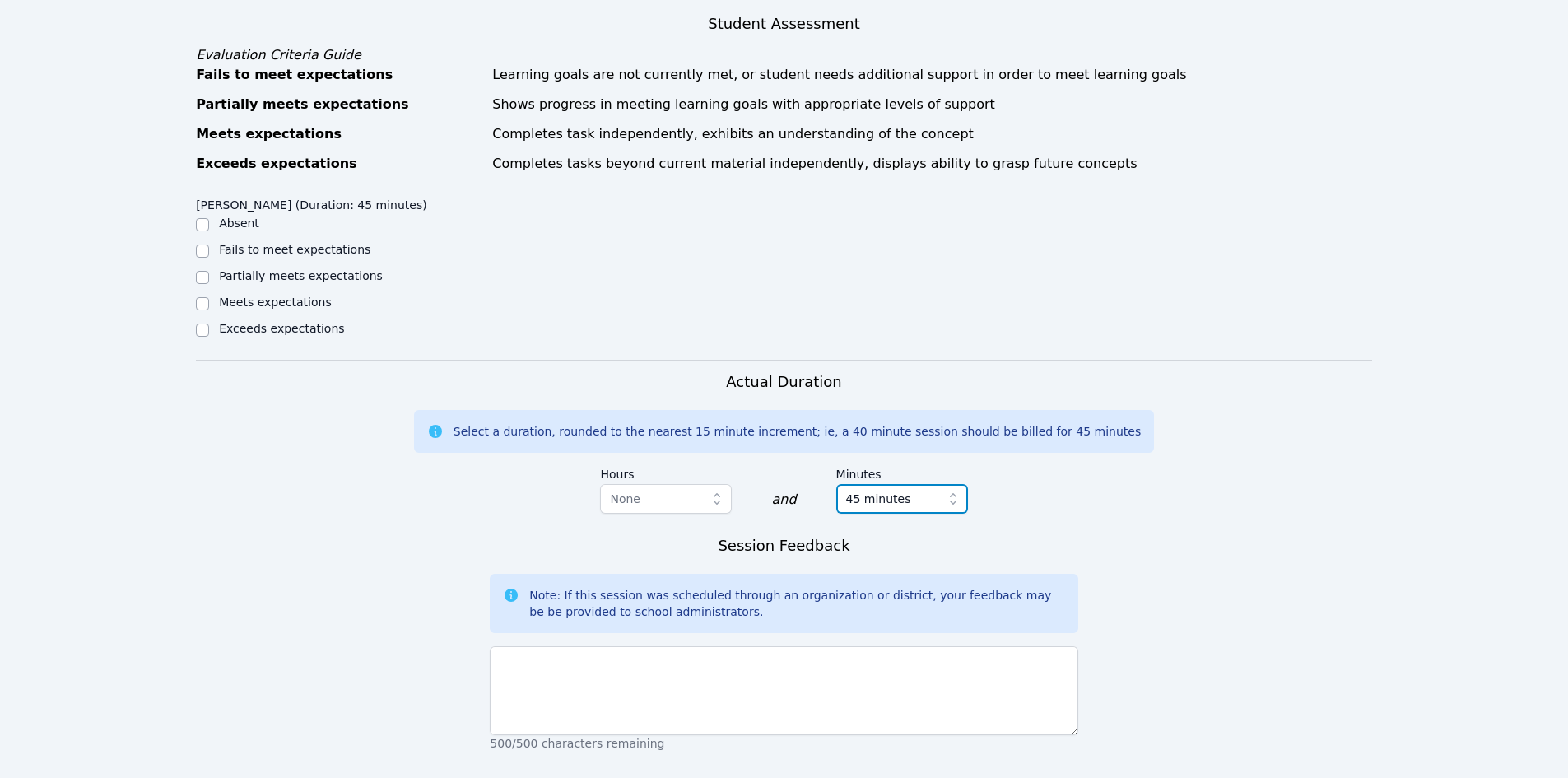
click at [952, 490] on icon "button" at bounding box center [952, 498] width 17 height 17
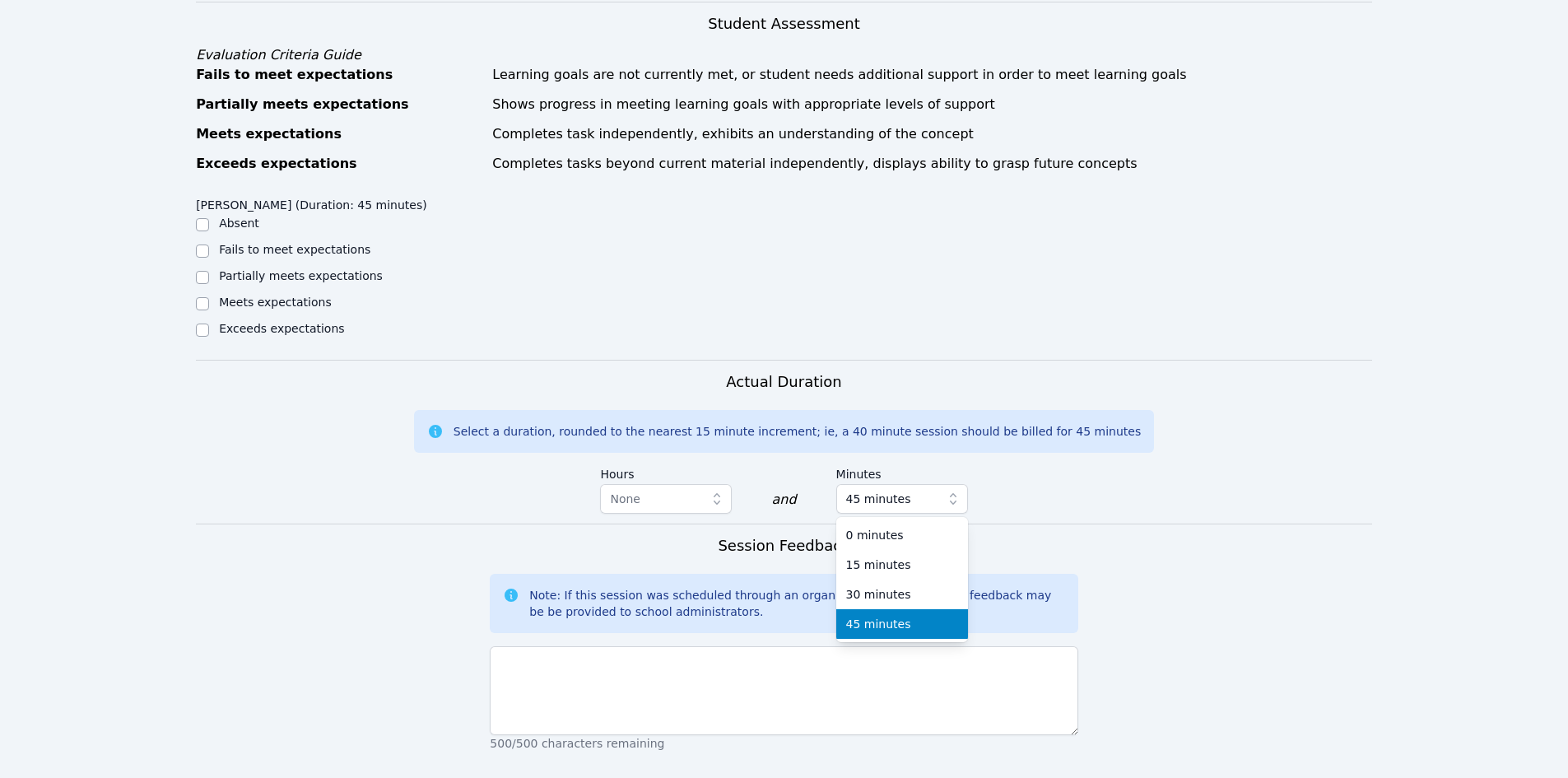
click at [471, 498] on div "Actual Duration Select a duration, rounded to the nearest 15 minute increment; …" at bounding box center [784, 447] width 1176 height 153
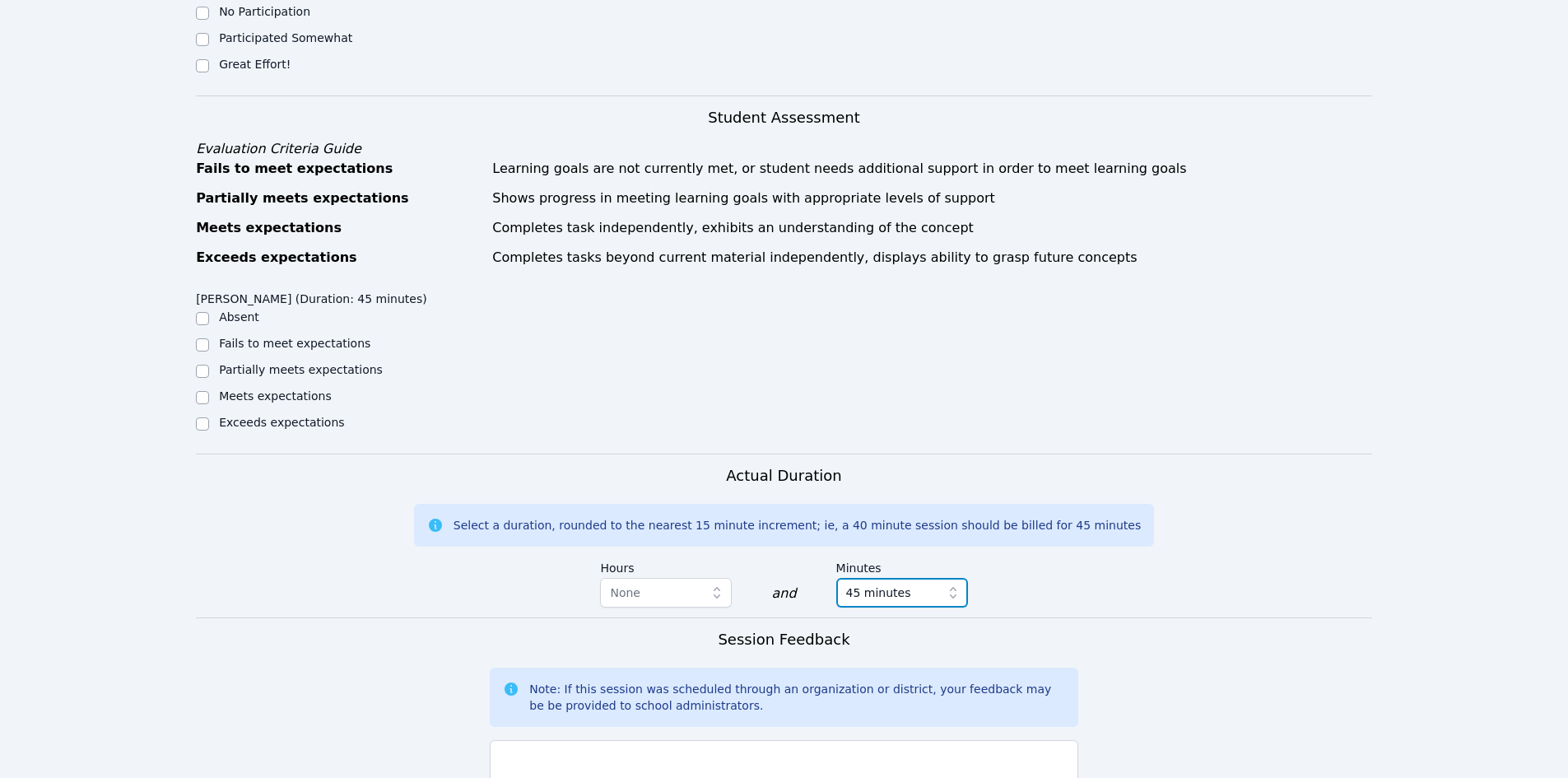
scroll to position [494, 0]
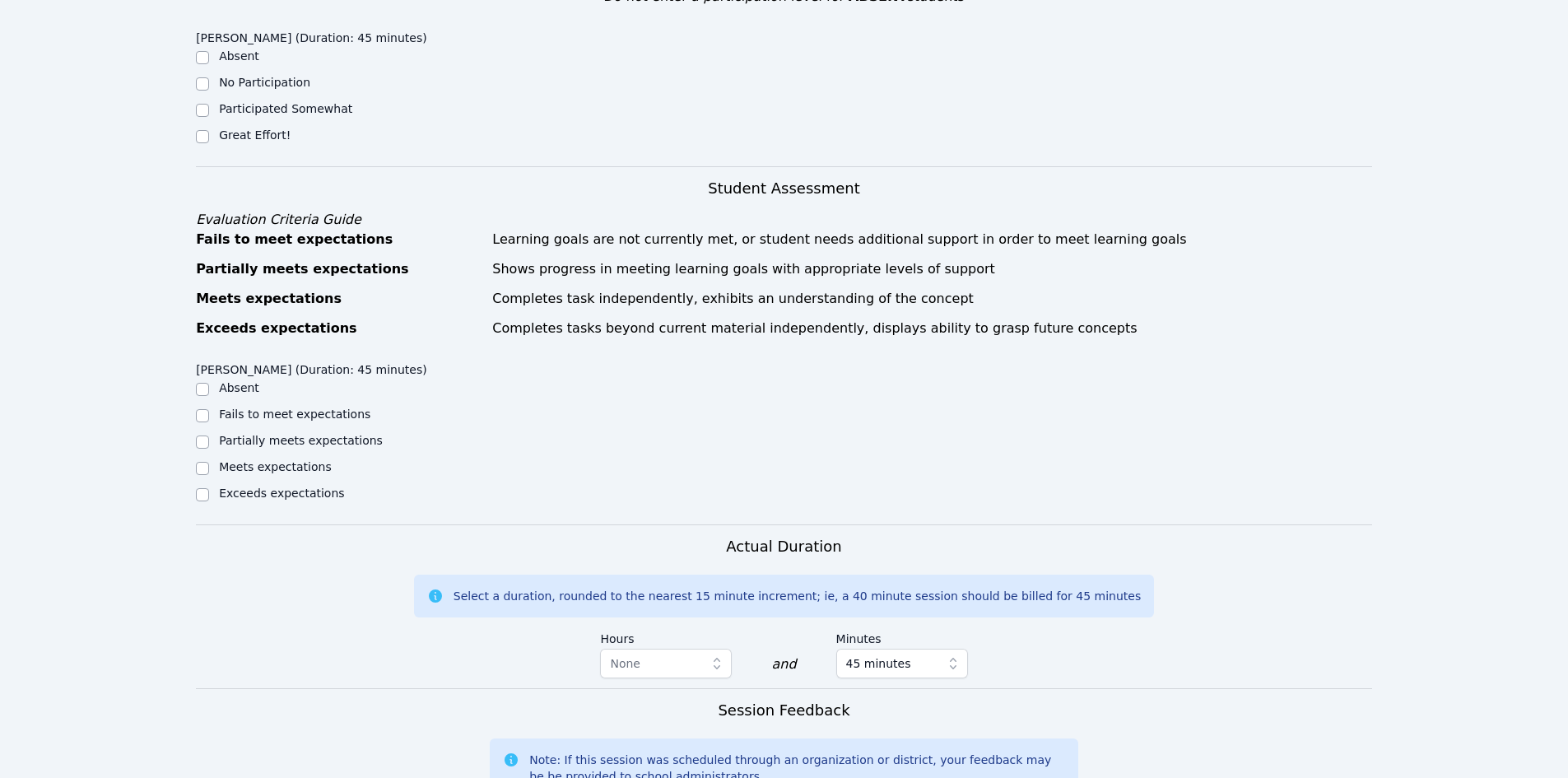
click at [298, 461] on label "Meets expectations" at bounding box center [276, 467] width 113 height 13
click at [209, 462] on input "Meets expectations" at bounding box center [202, 468] width 13 height 13
checkbox input "true"
click at [247, 129] on label "Great Effort!" at bounding box center [255, 134] width 71 height 13
click at [209, 130] on input "Great Effort!" at bounding box center [202, 136] width 13 height 13
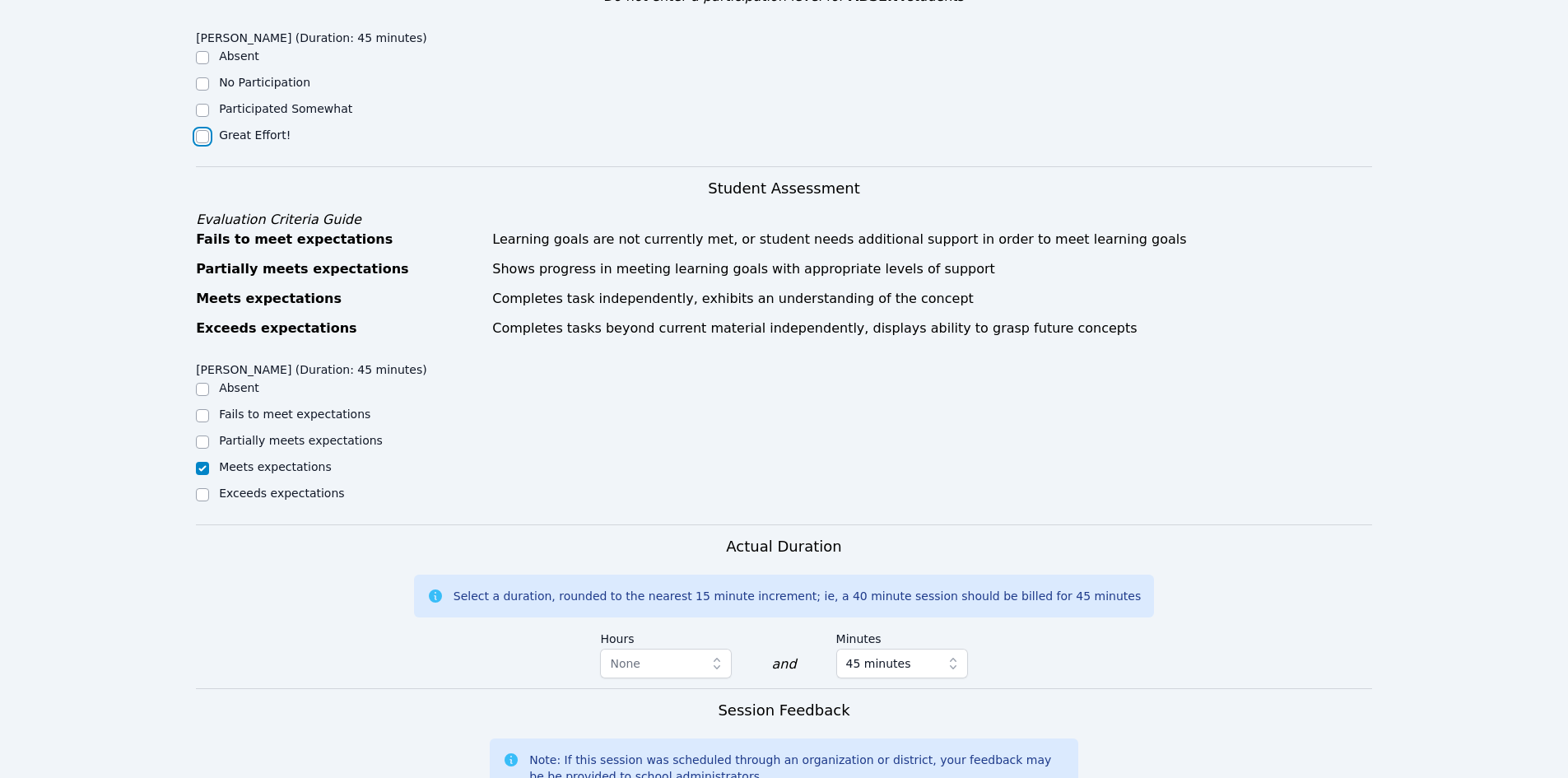
checkbox input "true"
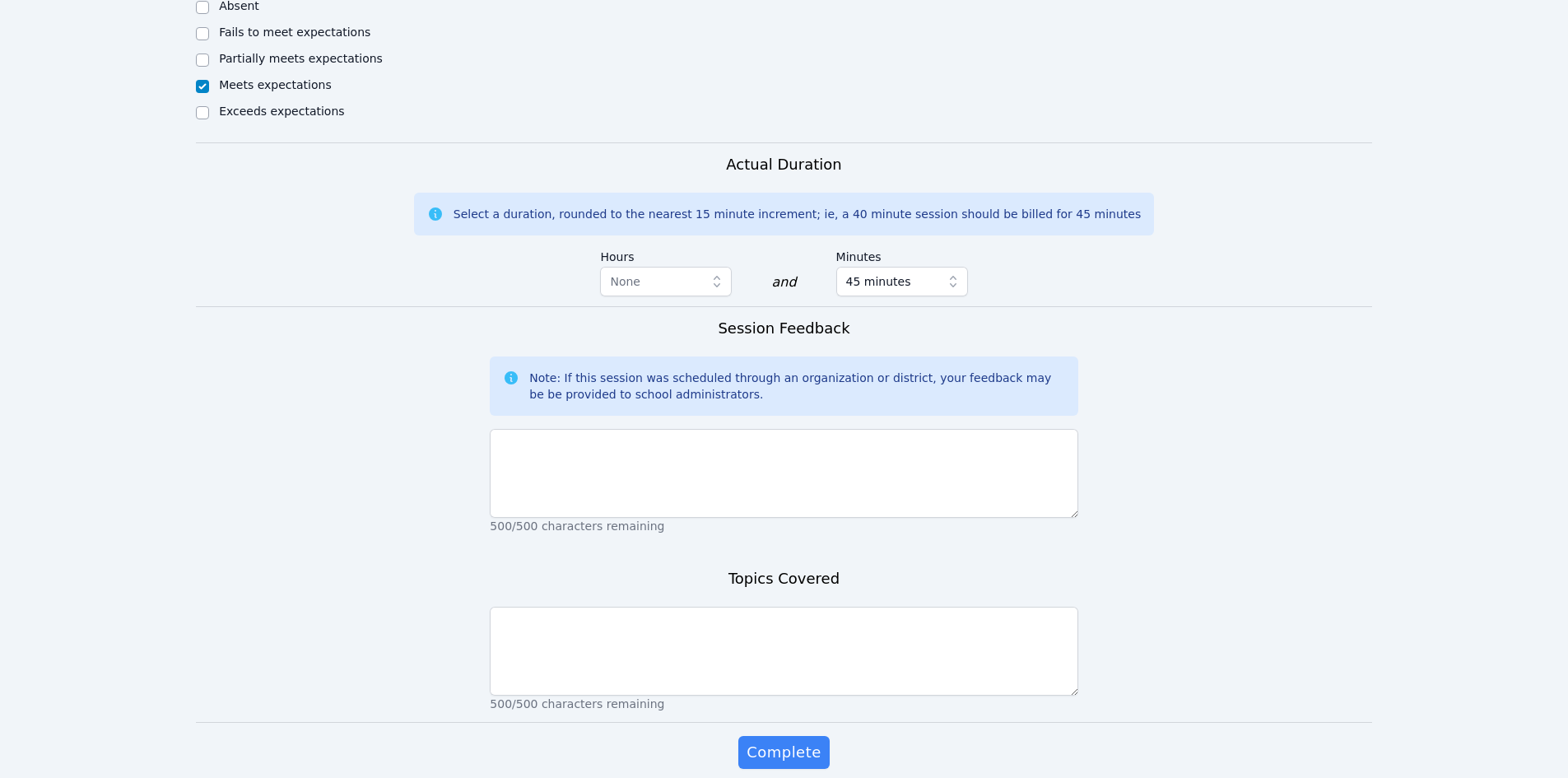
scroll to position [906, 0]
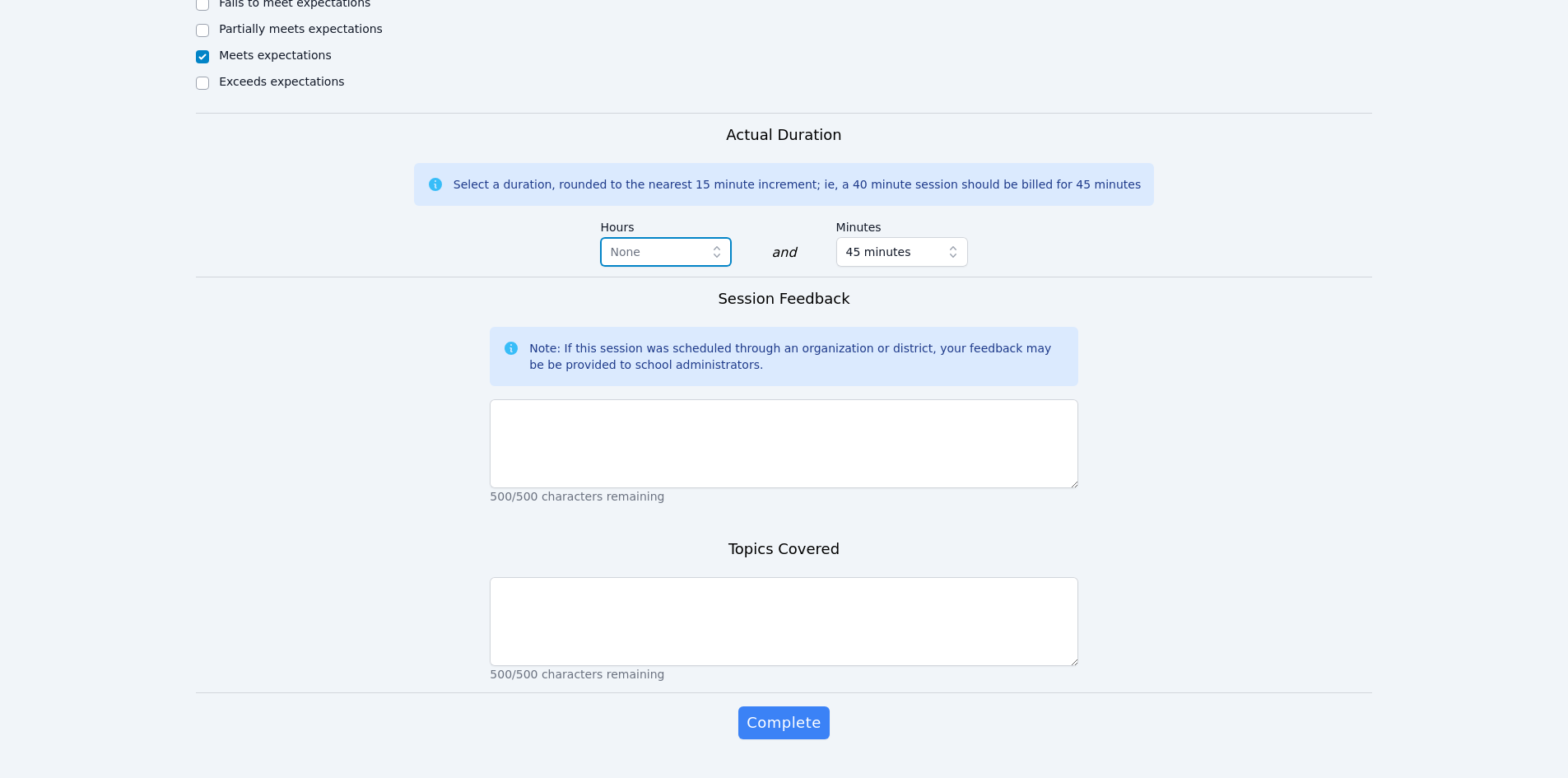
click at [725, 244] on icon "button" at bounding box center [716, 252] width 17 height 17
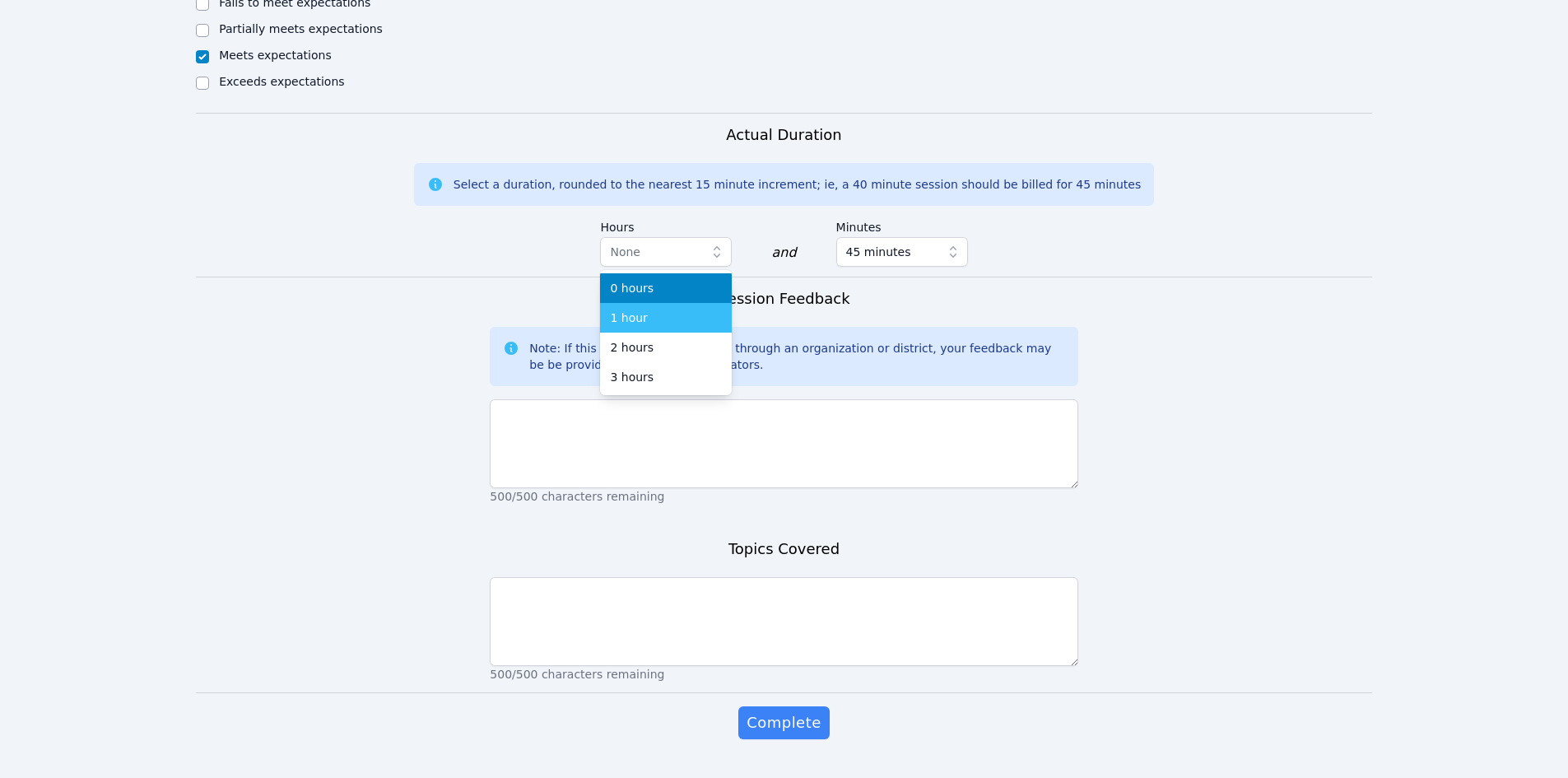
click at [683, 309] on div "1 hour" at bounding box center [665, 317] width 112 height 17
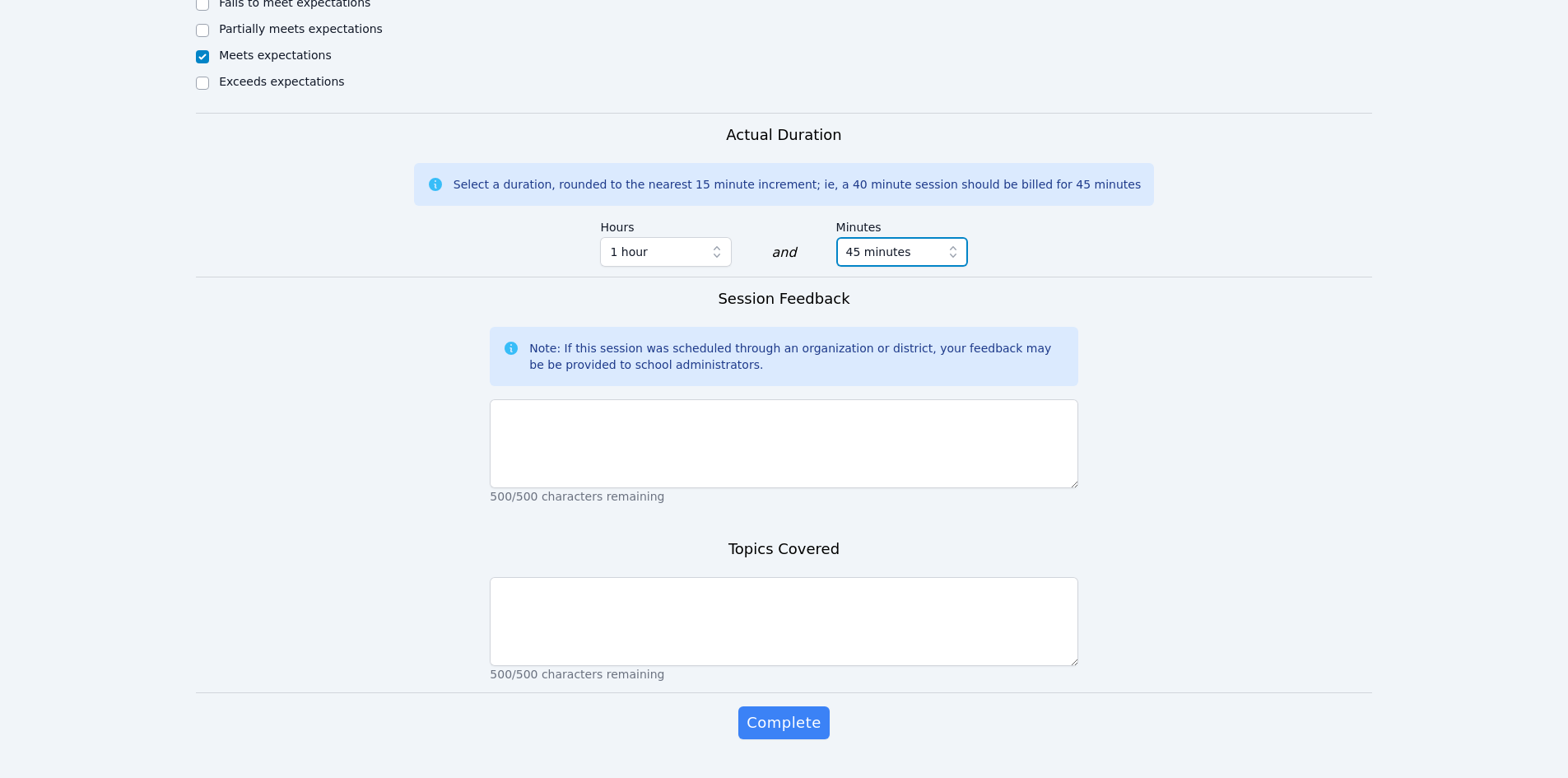
click at [885, 237] on button "45 minutes" at bounding box center [901, 252] width 131 height 30
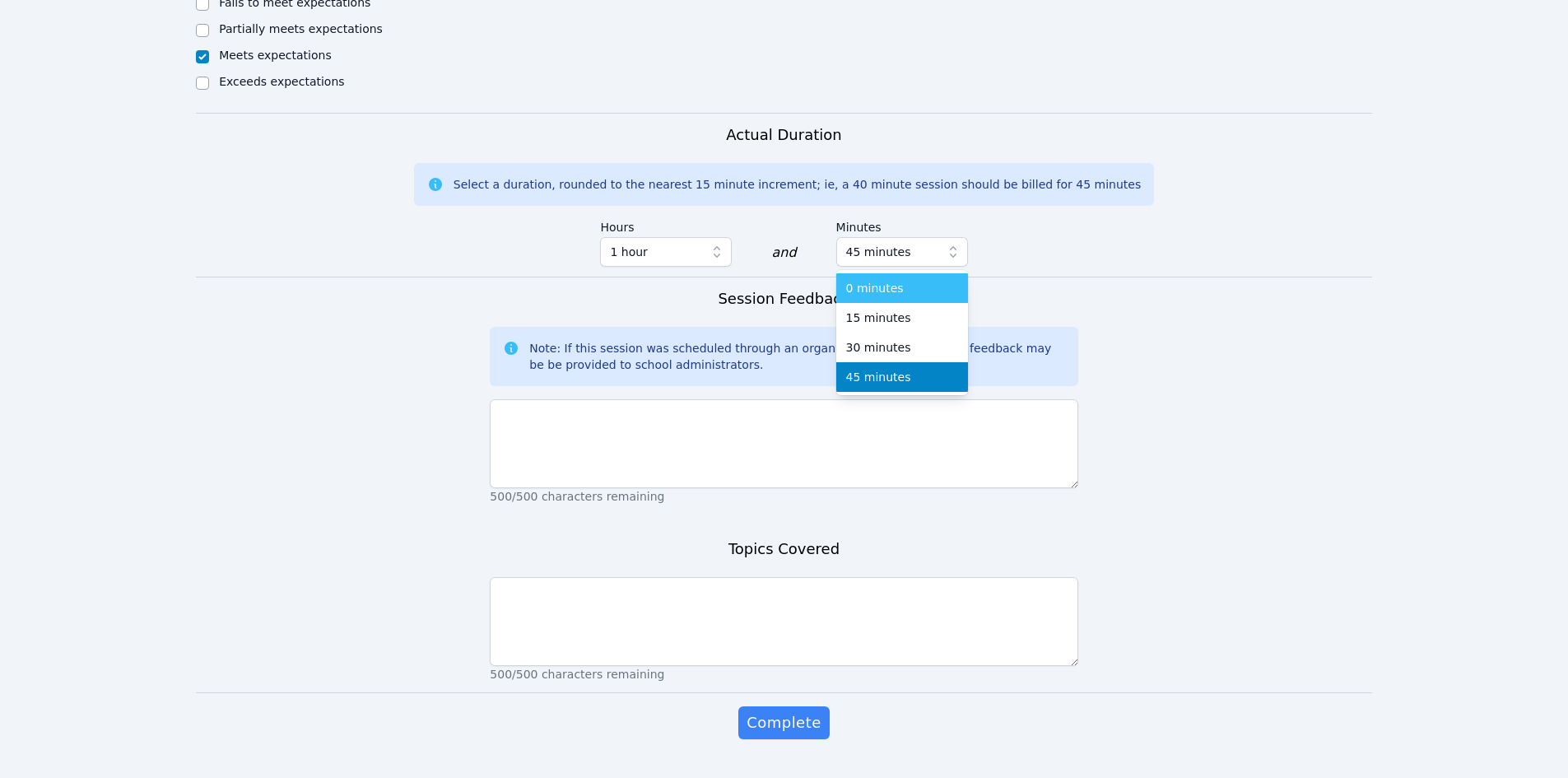
click at [895, 280] on div "0 minutes" at bounding box center [901, 288] width 112 height 17
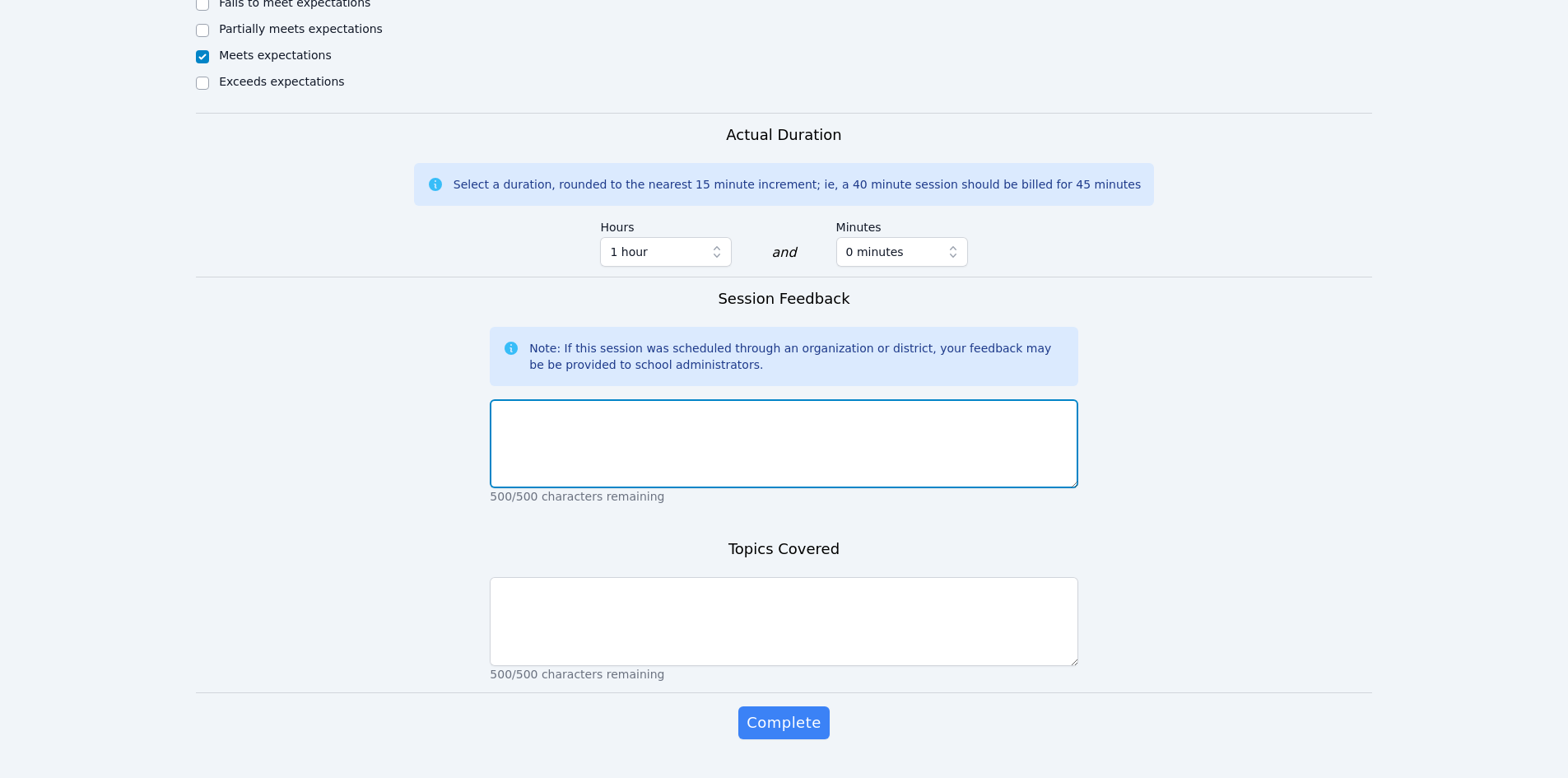
click at [889, 423] on textarea at bounding box center [784, 444] width 588 height 89
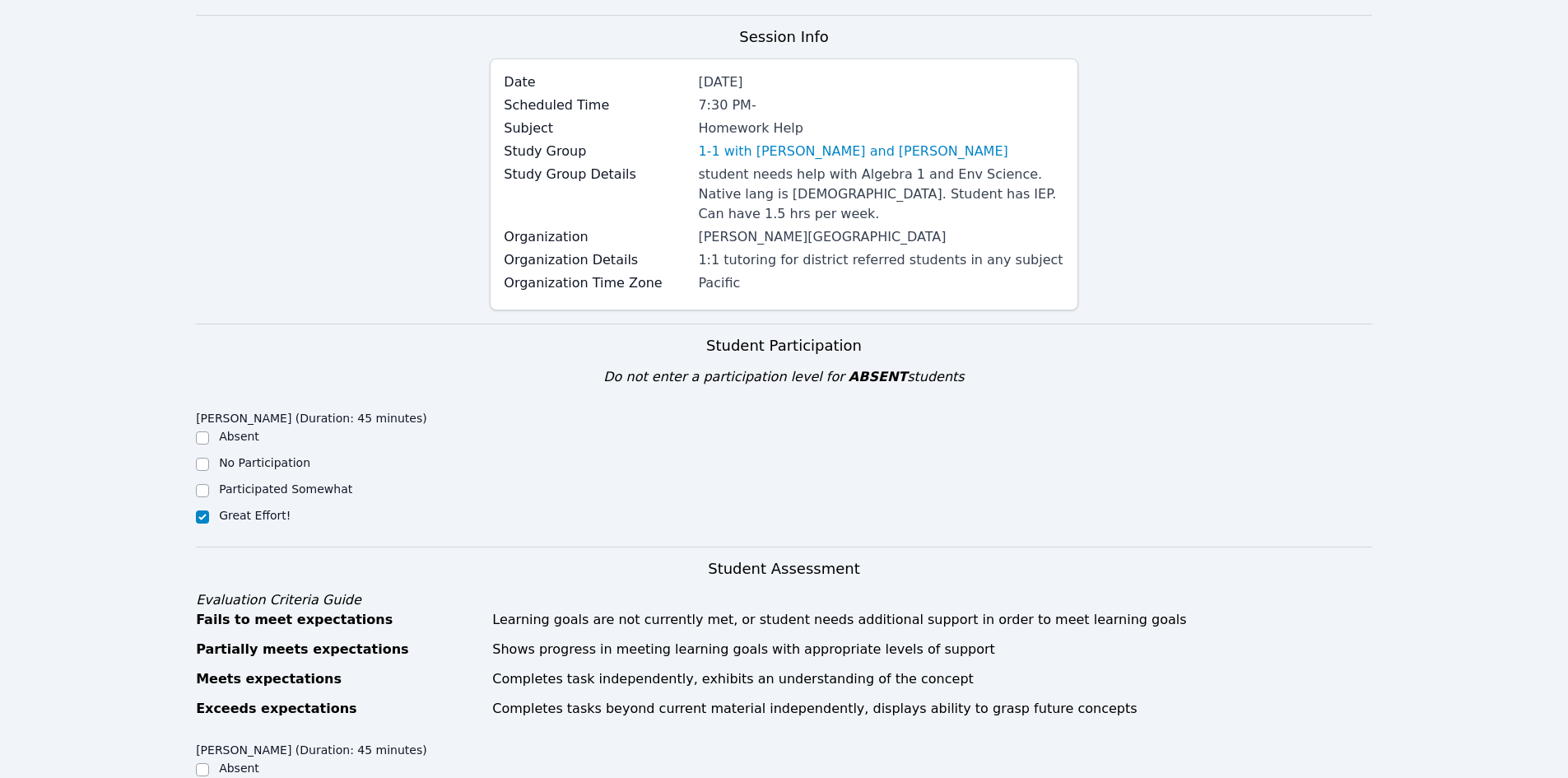
scroll to position [0, 0]
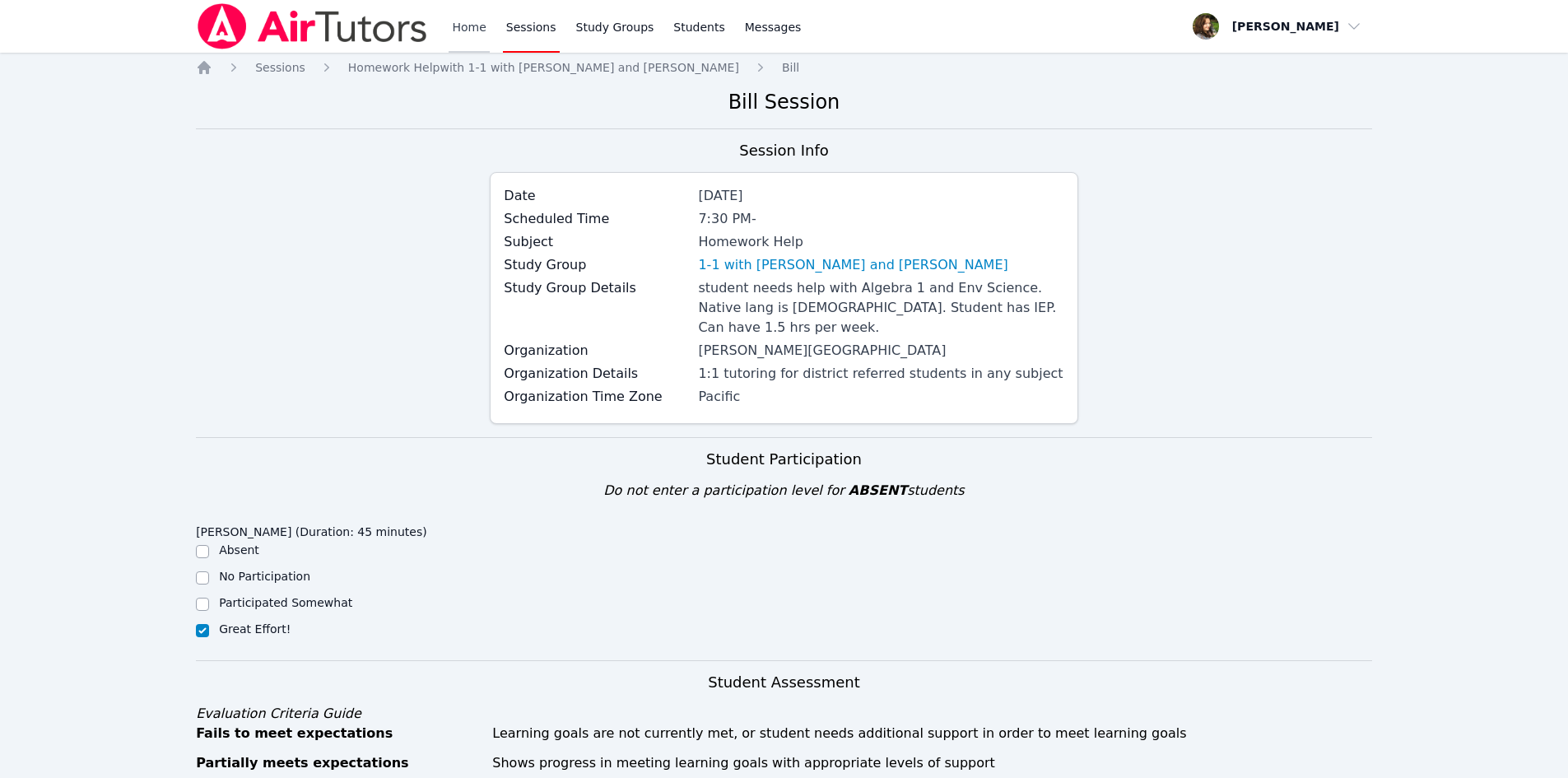
click at [471, 8] on link "Home" at bounding box center [468, 26] width 41 height 52
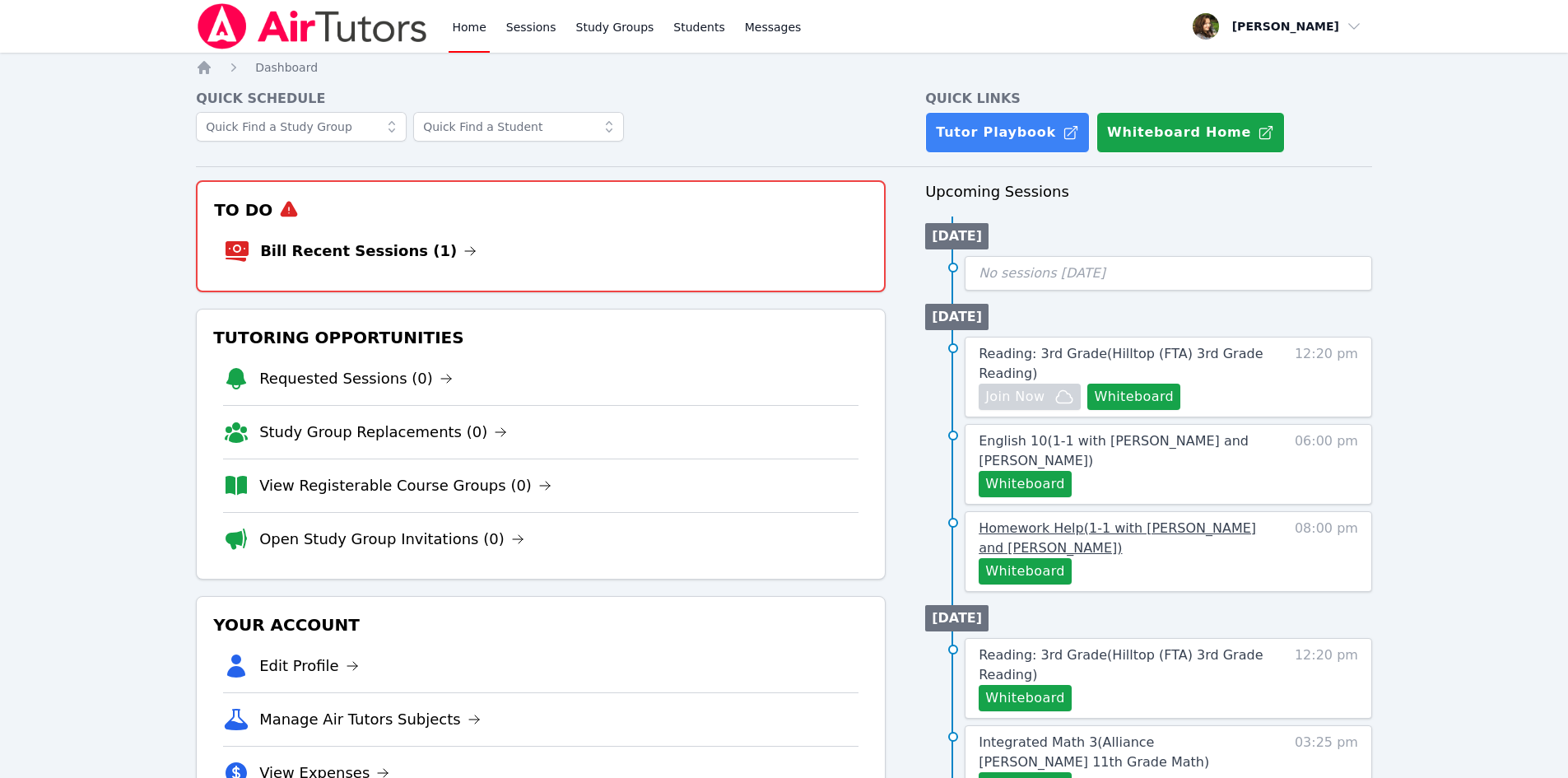
click at [1127, 531] on span "Homework Help ( 1-1 with Daniel Shekhtman and Diana Carle )" at bounding box center [1116, 538] width 278 height 36
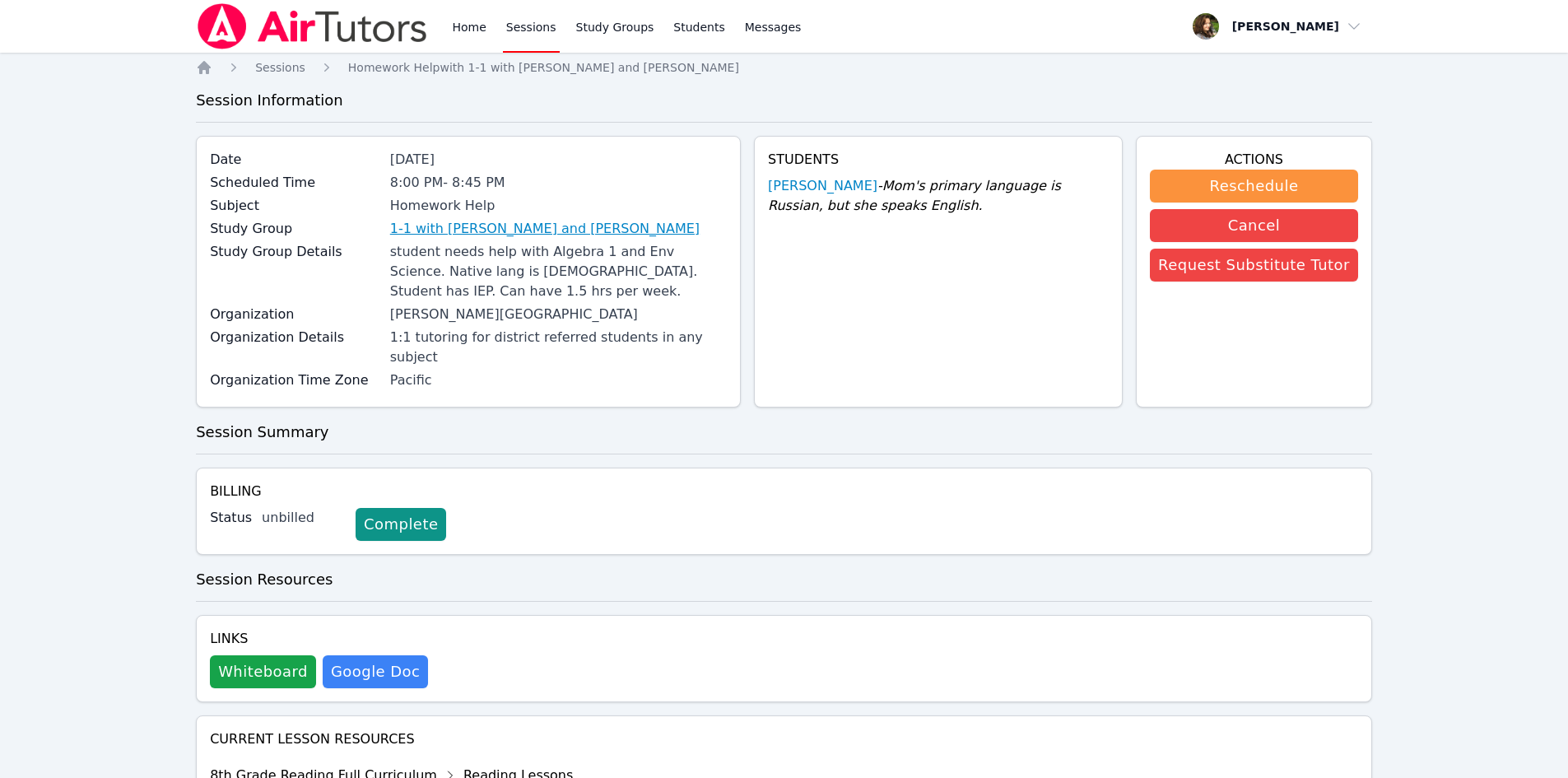
click at [597, 230] on link "1-1 with [PERSON_NAME] and [PERSON_NAME]" at bounding box center [544, 229] width 309 height 20
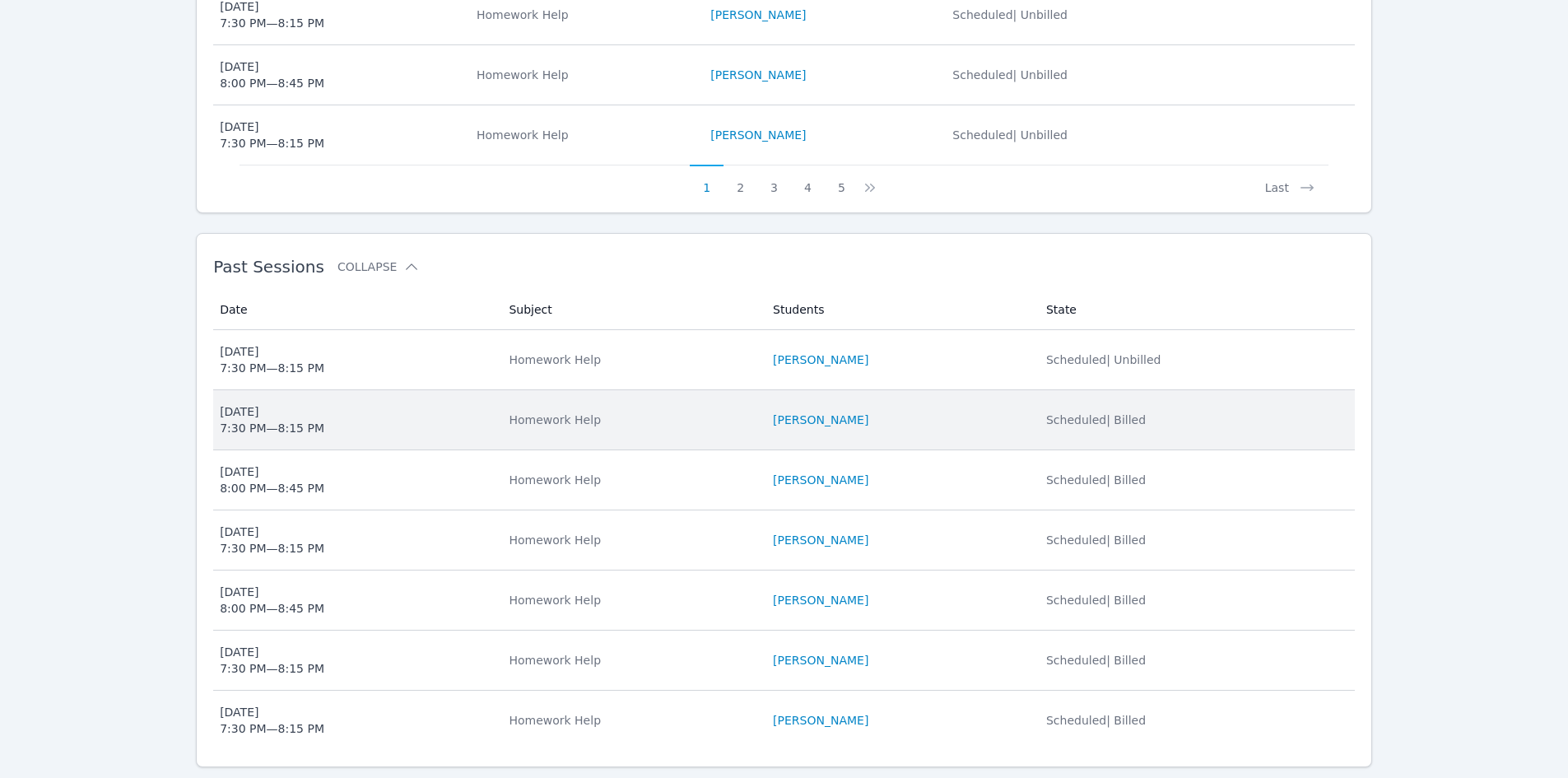
scroll to position [967, 0]
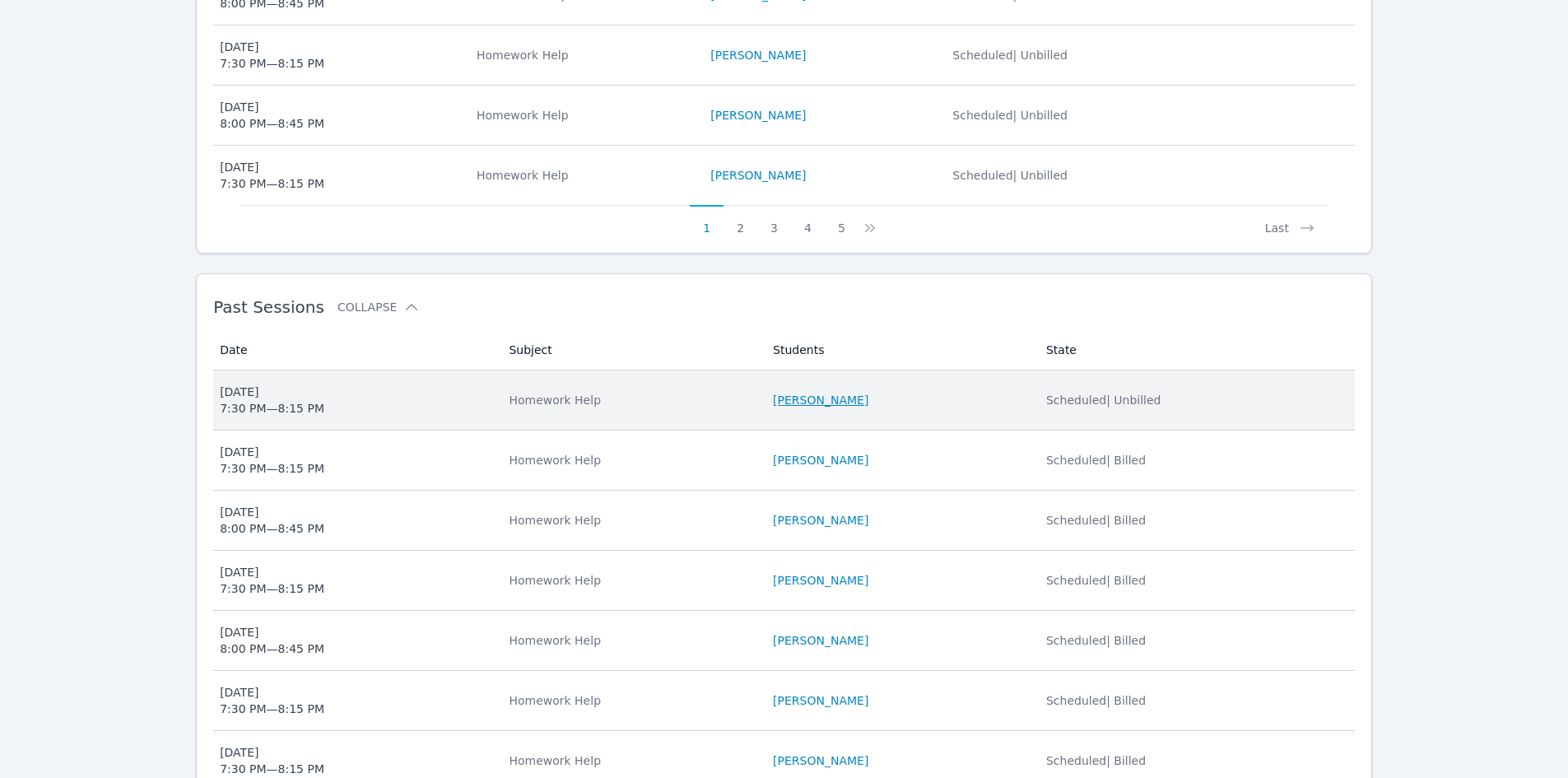
click at [807, 397] on link "[PERSON_NAME]" at bounding box center [820, 400] width 96 height 17
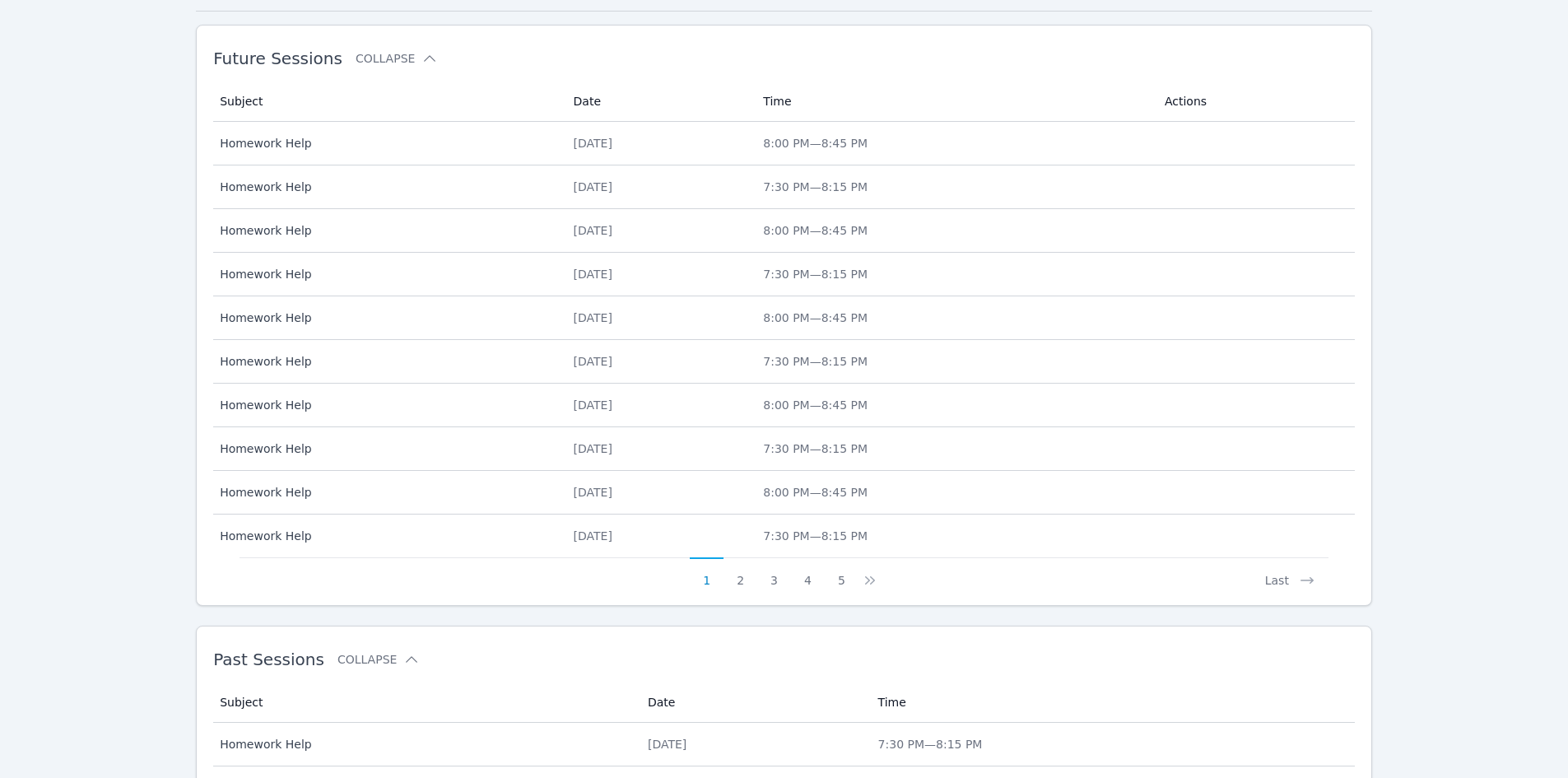
scroll to position [814, 0]
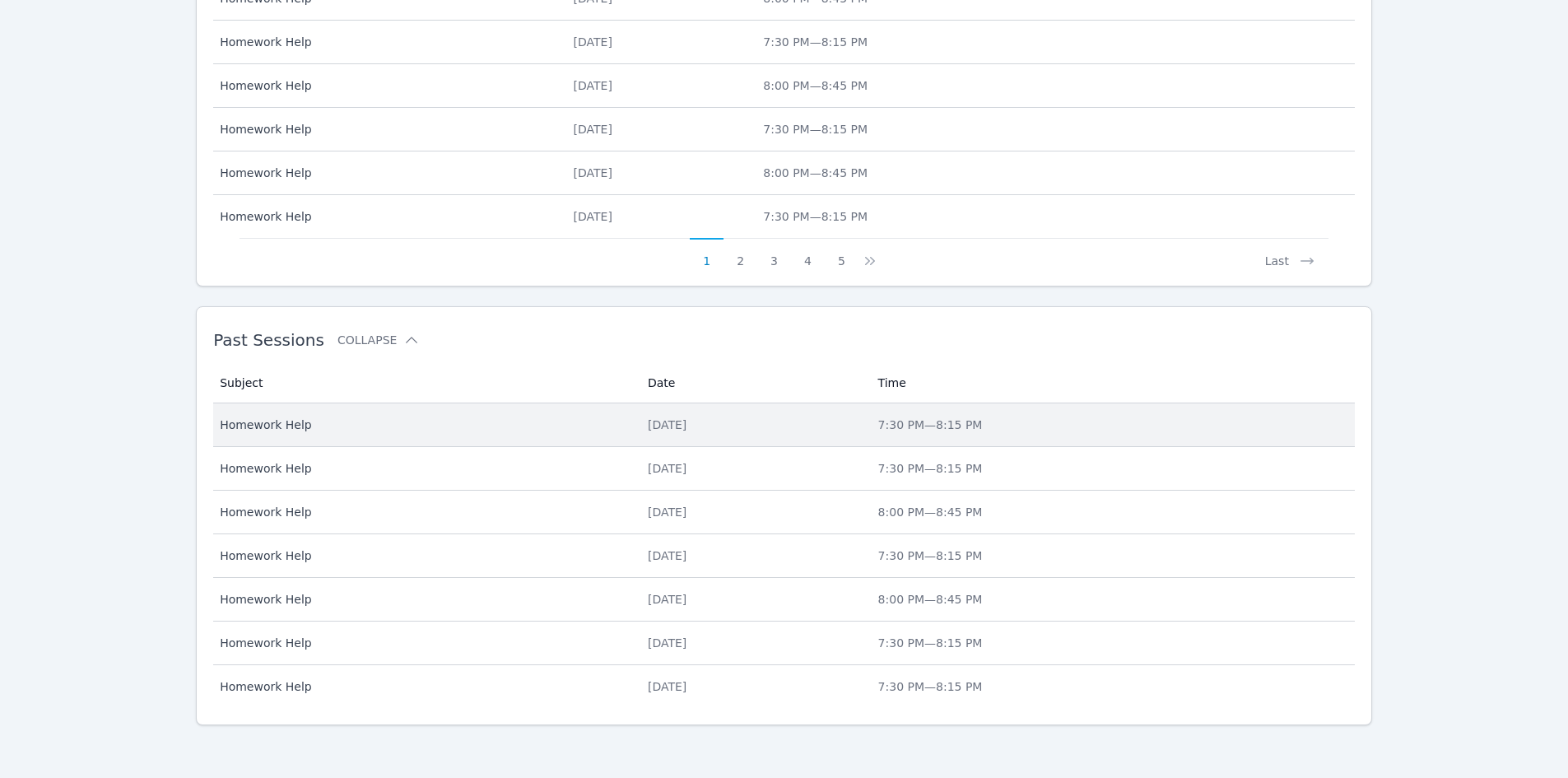
click at [957, 428] on span "7:30 PM — 8:15 PM" at bounding box center [931, 424] width 105 height 13
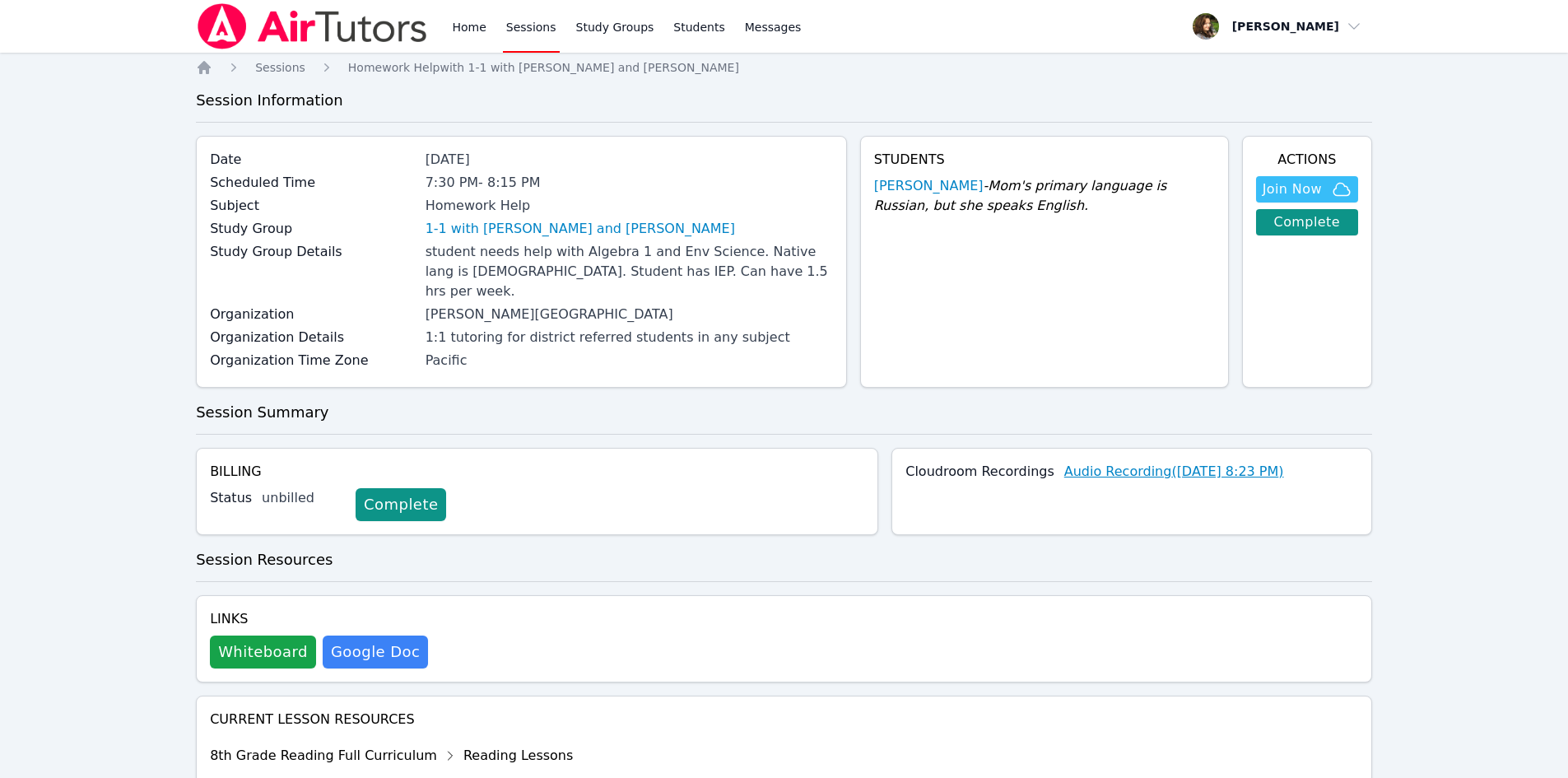
click at [1284, 462] on link "Audio Recording ( Sep 25, 2025 8:23 PM )" at bounding box center [1174, 472] width 219 height 20
click at [470, 26] on link "Home" at bounding box center [468, 26] width 41 height 52
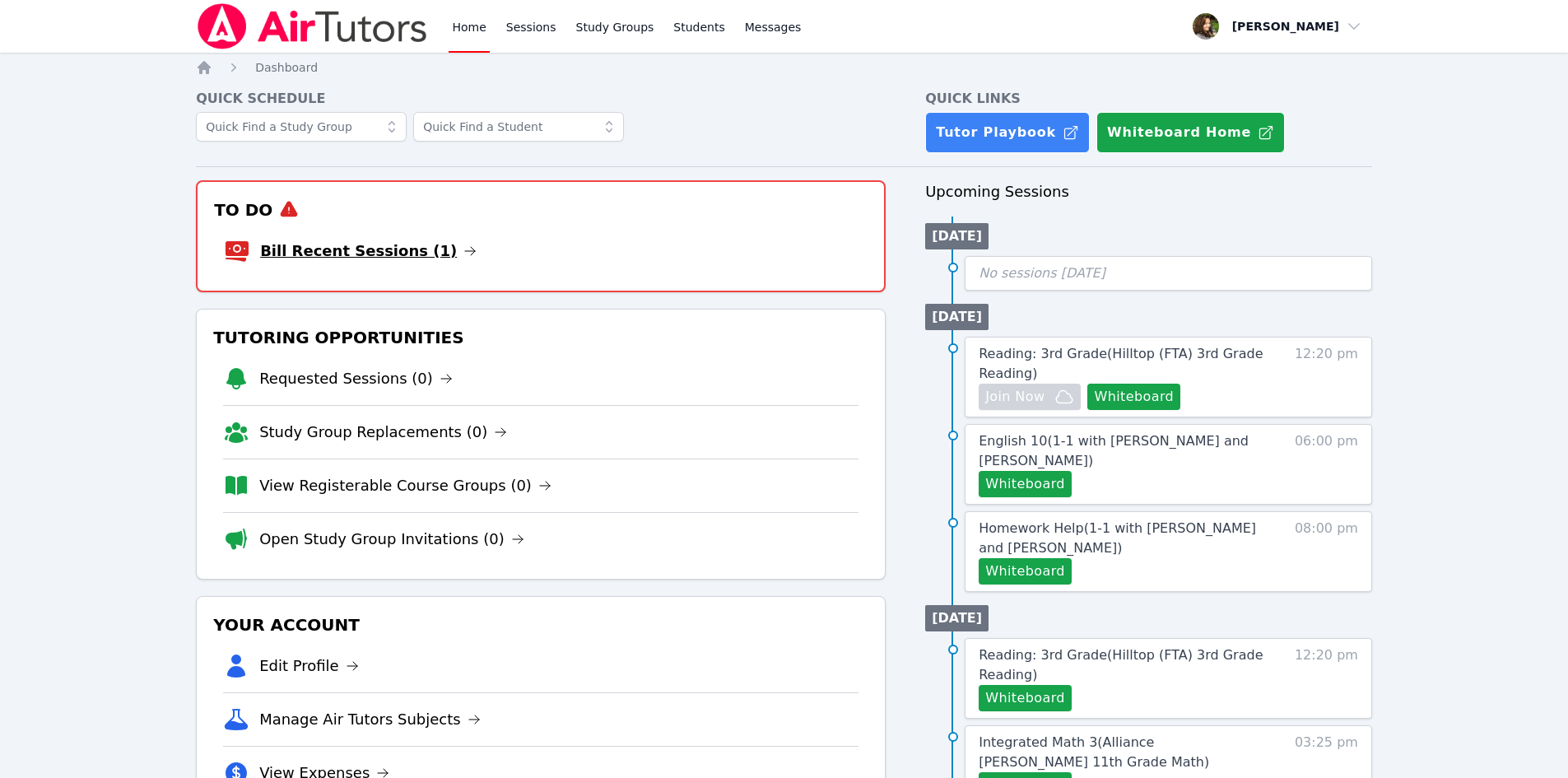
click at [463, 247] on icon at bounding box center [469, 250] width 13 height 13
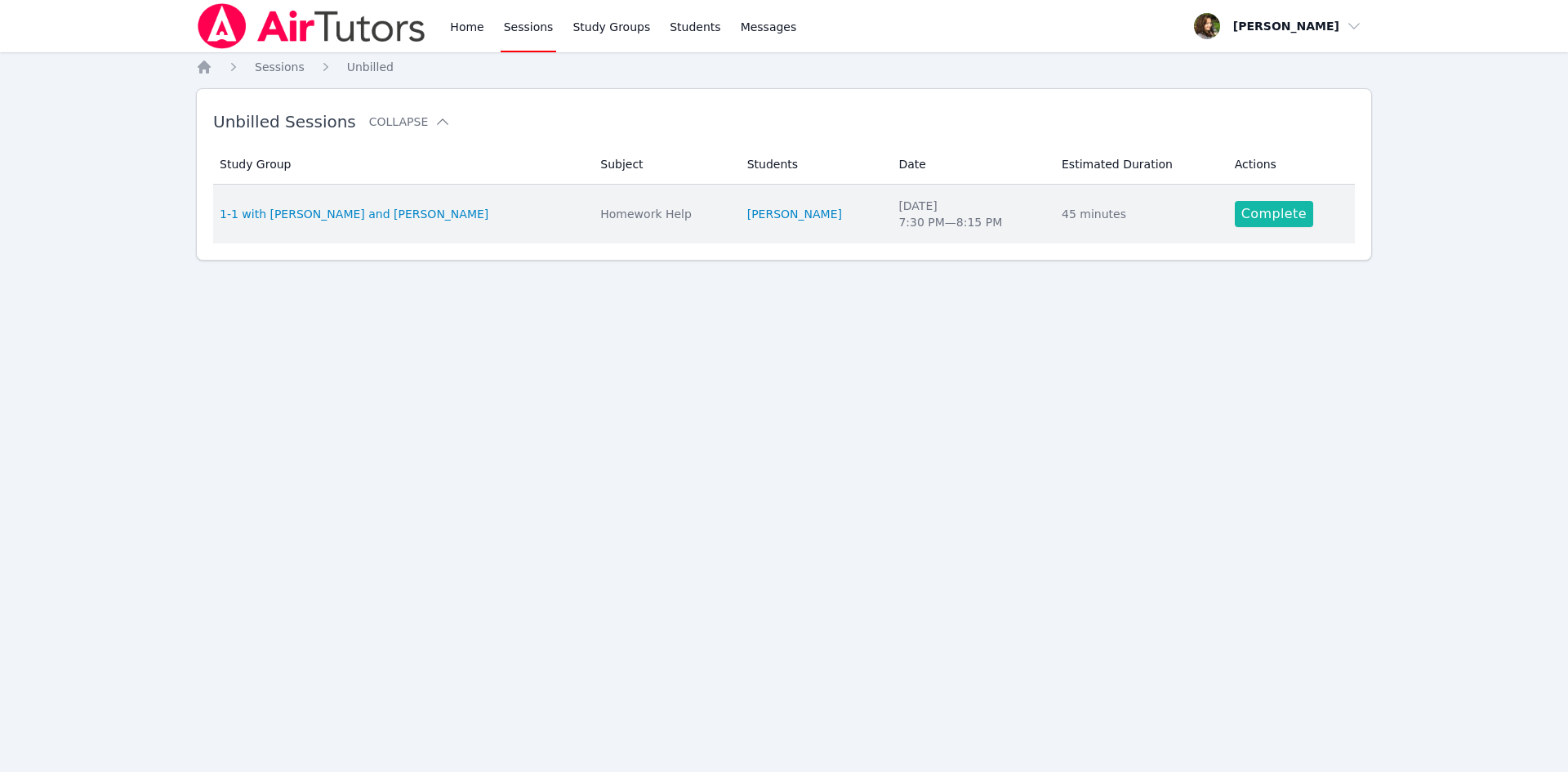
click at [1260, 217] on link "Complete" at bounding box center [1275, 214] width 78 height 26
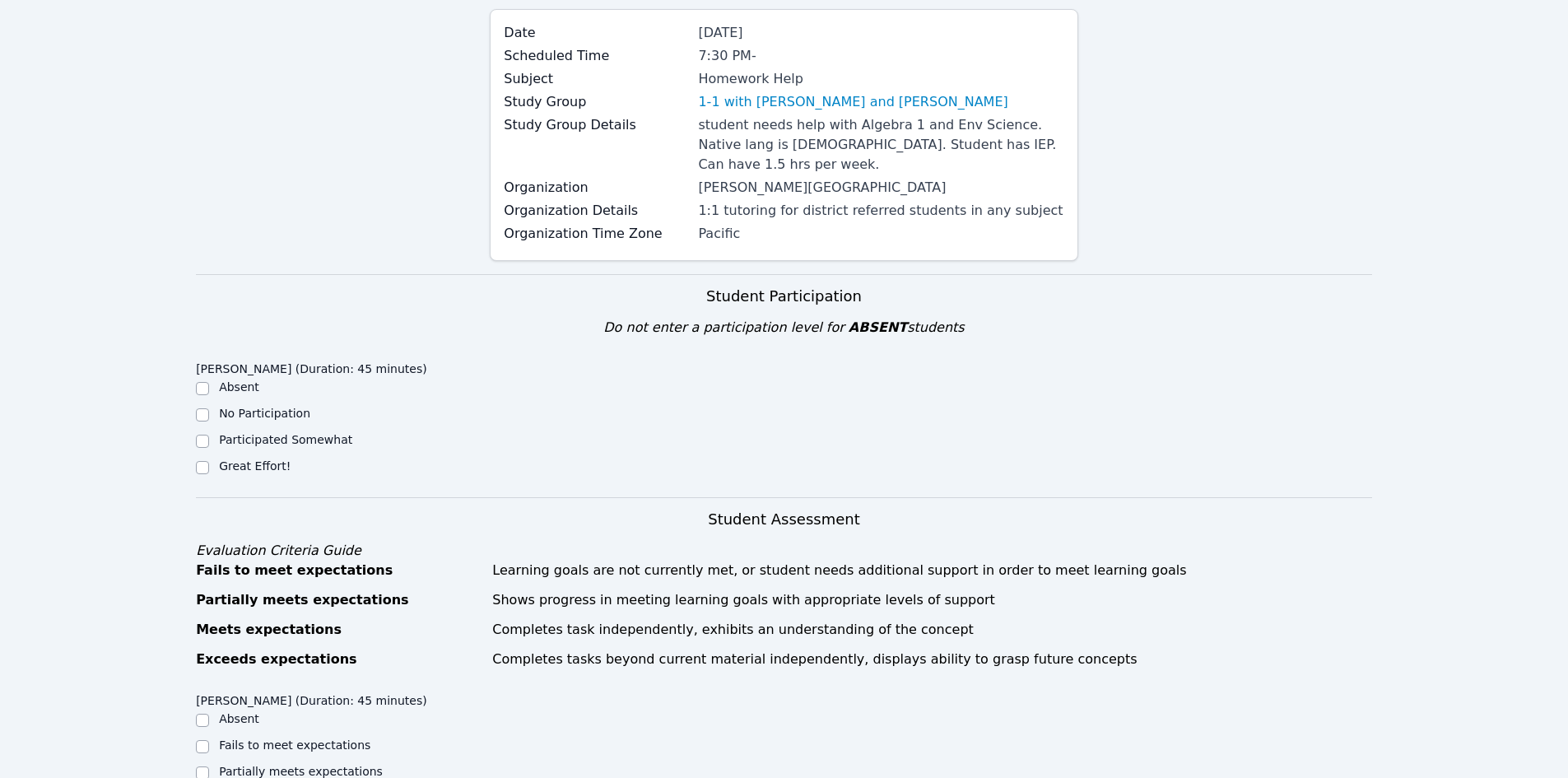
scroll to position [494, 0]
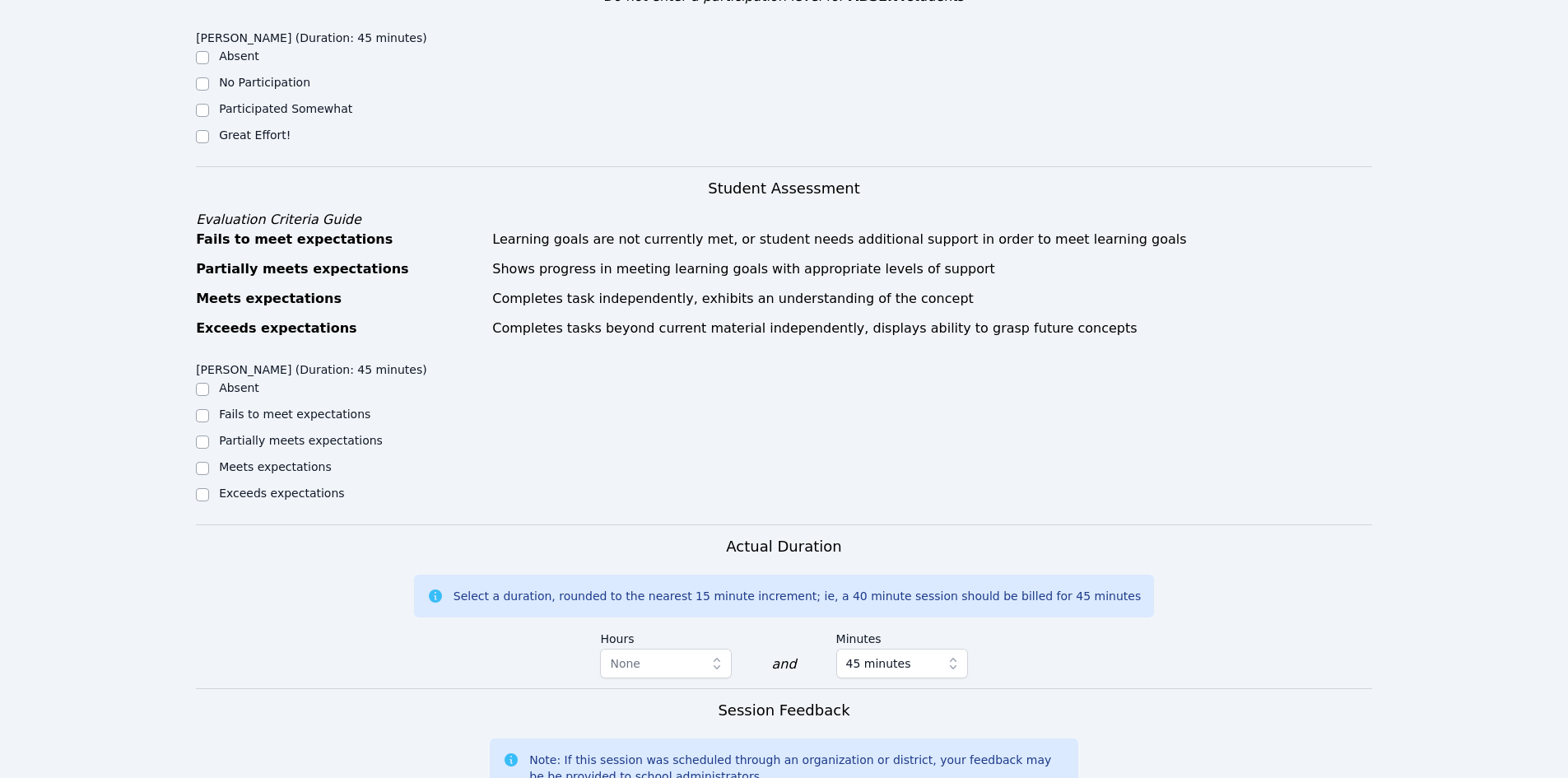
click at [248, 461] on label "Meets expectations" at bounding box center [276, 467] width 113 height 13
click at [209, 462] on input "Meets expectations" at bounding box center [202, 468] width 13 height 13
checkbox input "true"
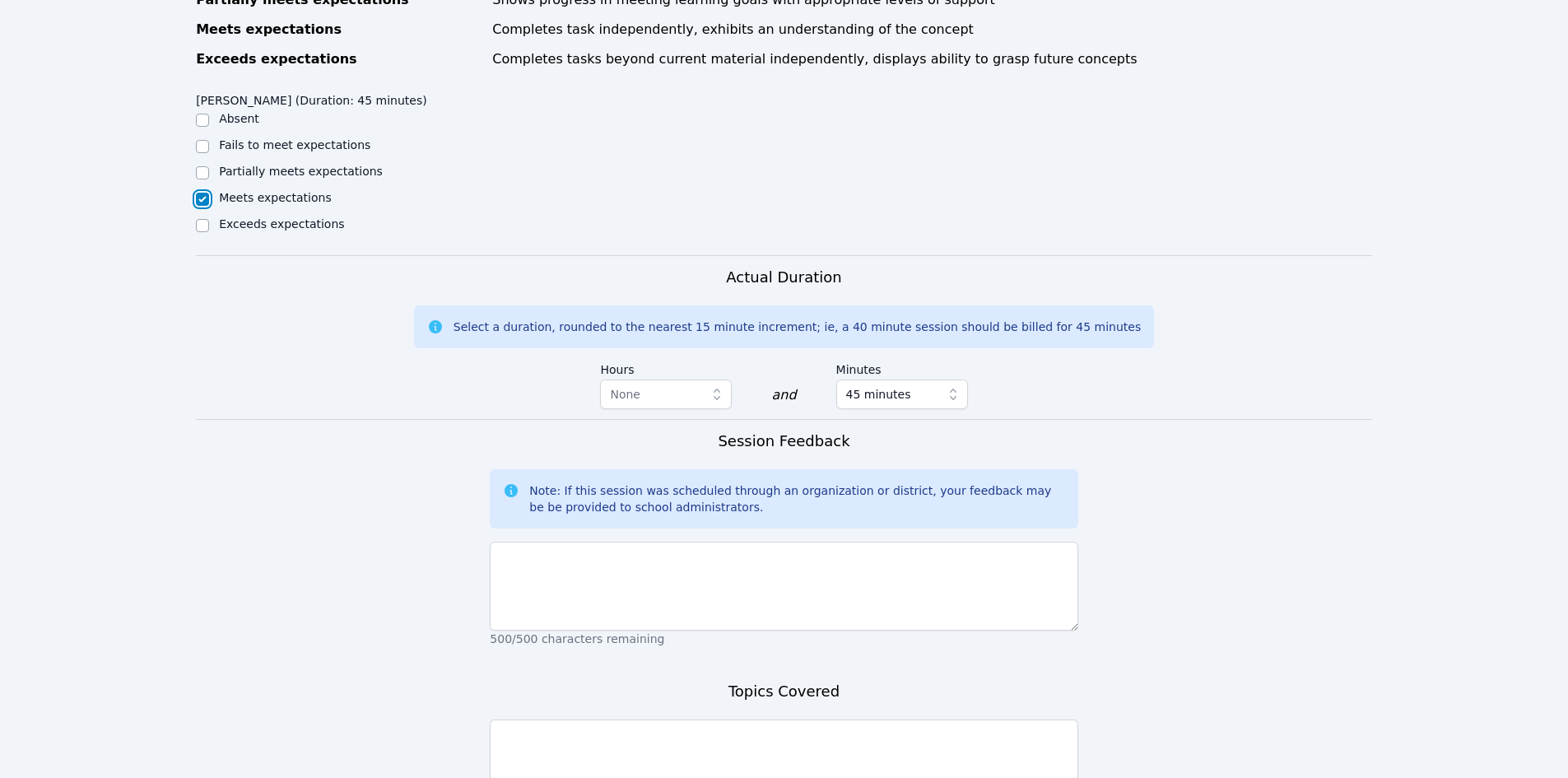
scroll to position [350, 0]
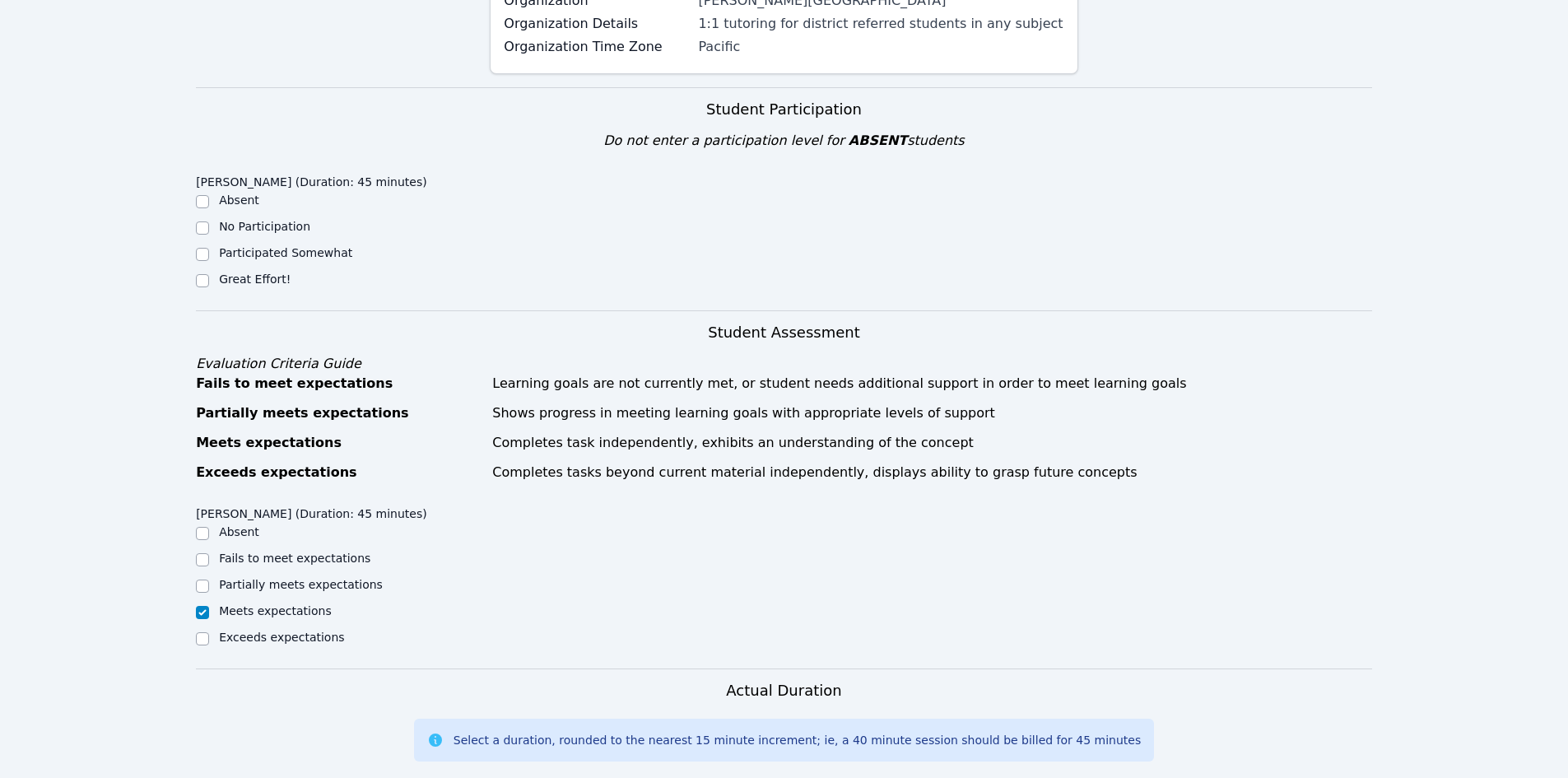
click at [266, 273] on label "Great Effort!" at bounding box center [255, 279] width 71 height 13
click at [209, 274] on input "Great Effort!" at bounding box center [202, 280] width 13 height 13
checkbox input "true"
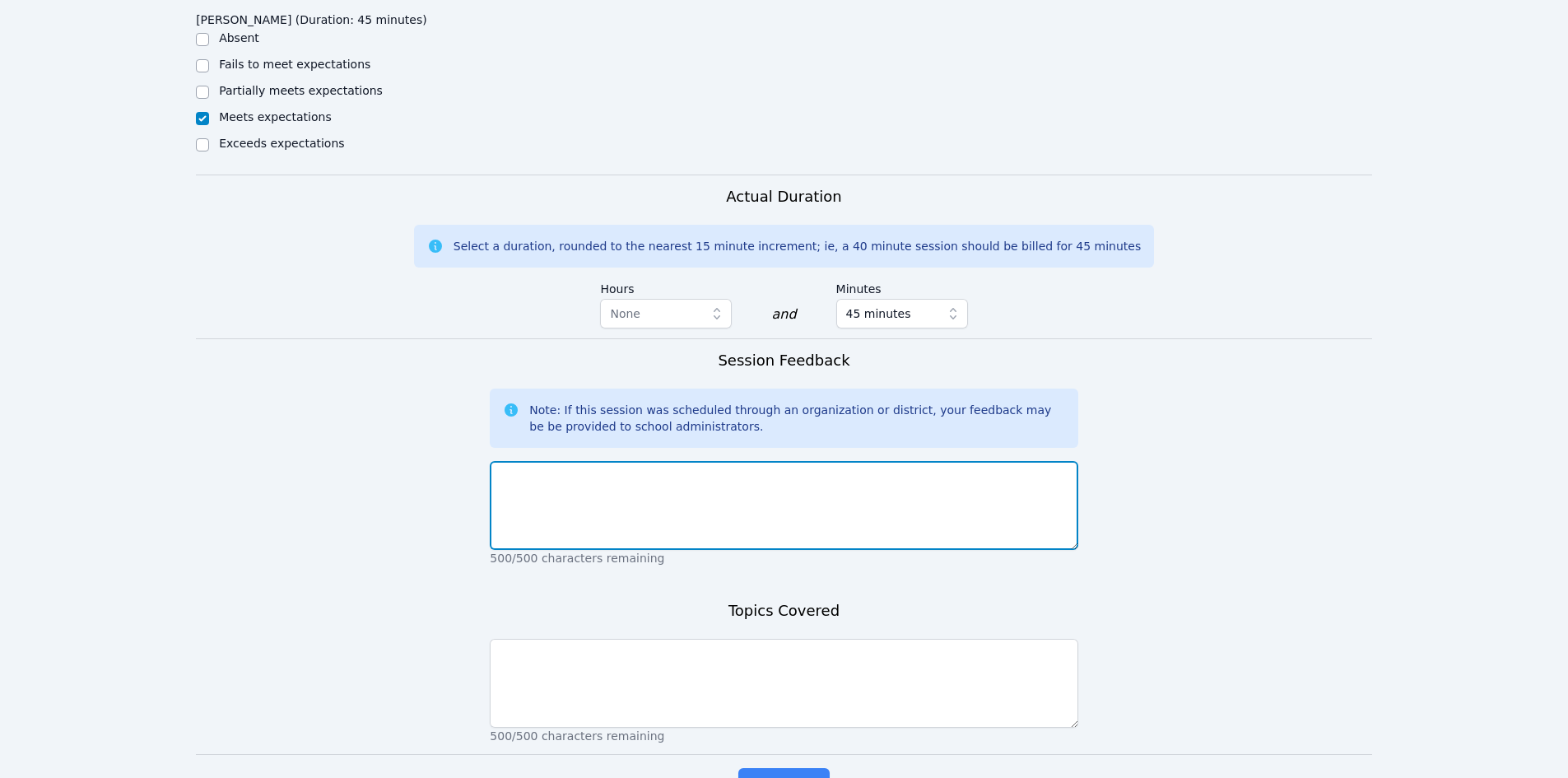
click at [652, 475] on textarea at bounding box center [784, 505] width 588 height 89
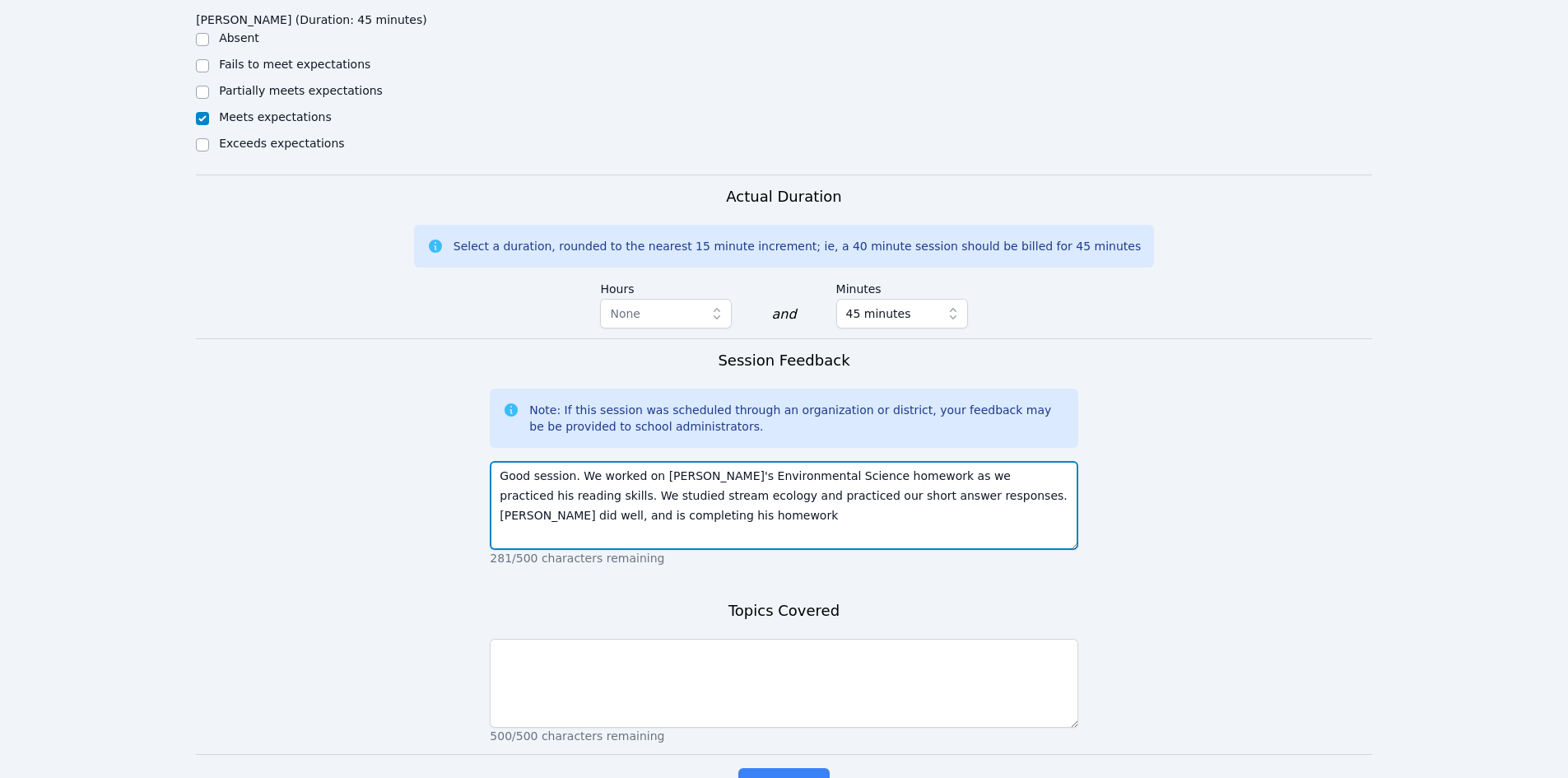
click at [975, 467] on textarea "Good session. We worked on Daniel's Environmental Science homework as we practi…" at bounding box center [784, 505] width 588 height 89
click at [1066, 475] on textarea "Good session. We worked on Daniel's Environmental Science homework as we practi…" at bounding box center [784, 505] width 588 height 89
type textarea "Good session. We worked on Daniel's Environmental Science homework as we practi…"
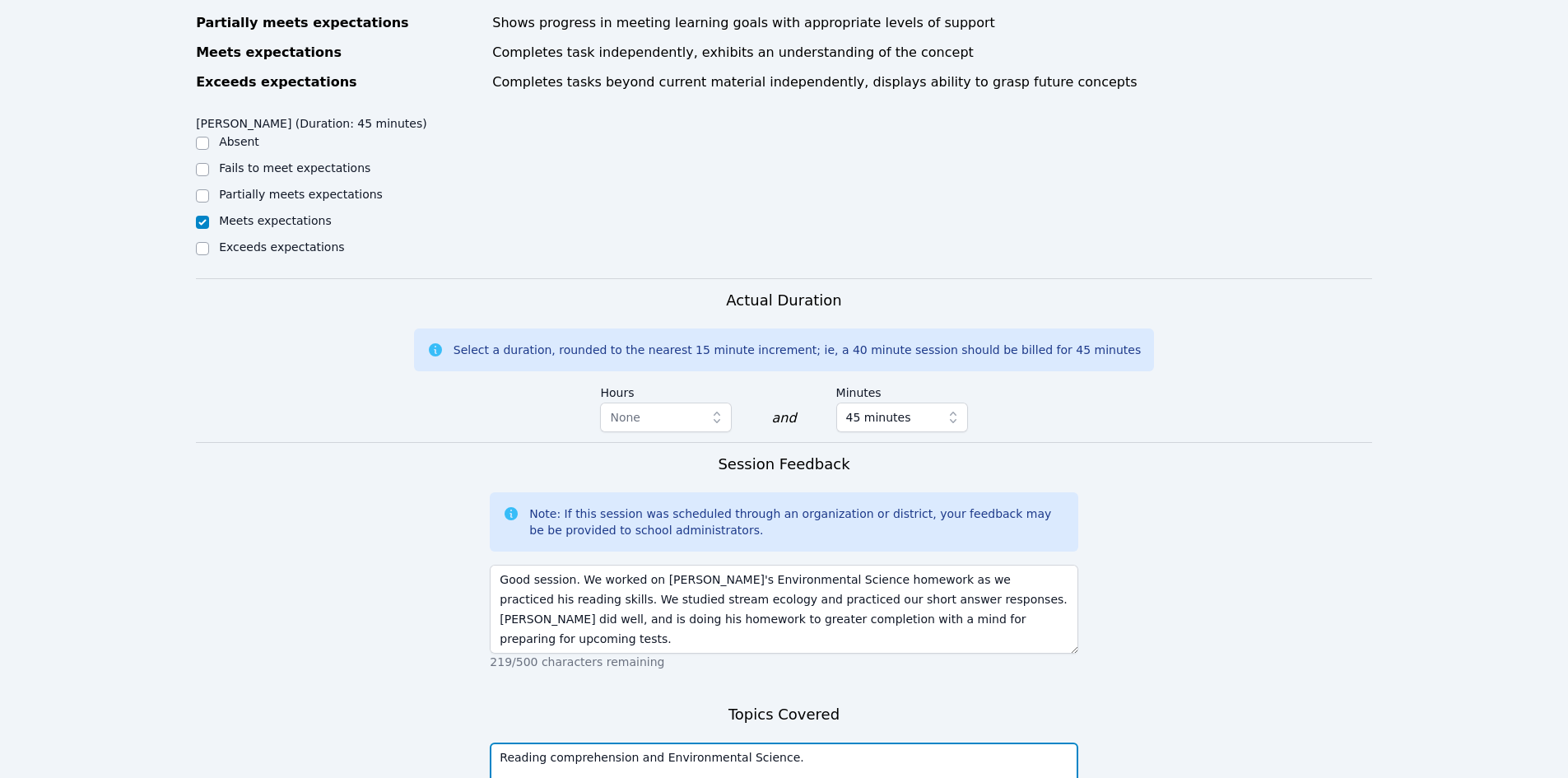
scroll to position [741, 0]
type textarea "Reading comprehension and Environmental Science."
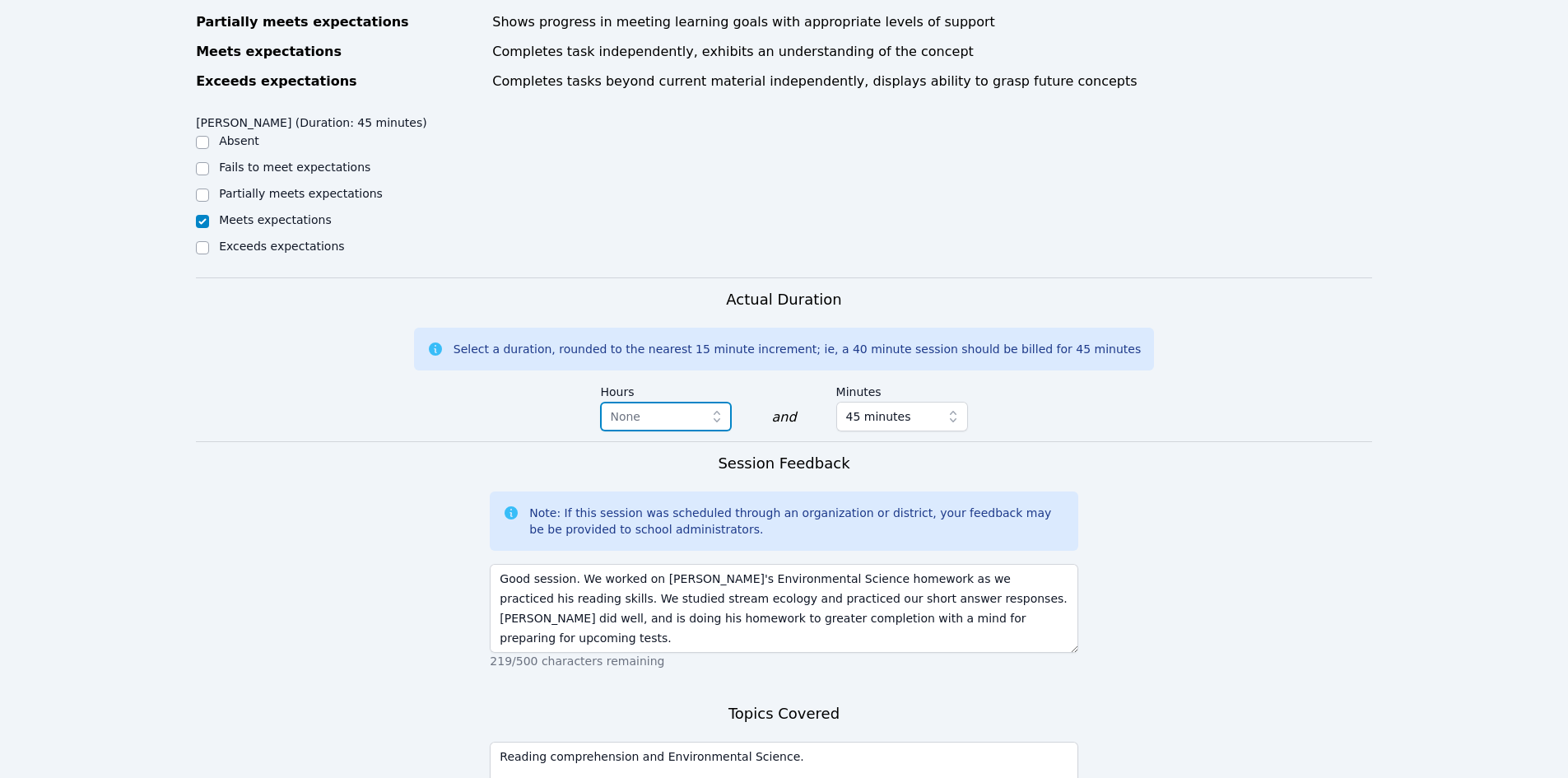
click at [717, 411] on icon "button" at bounding box center [716, 417] width 7 height 12
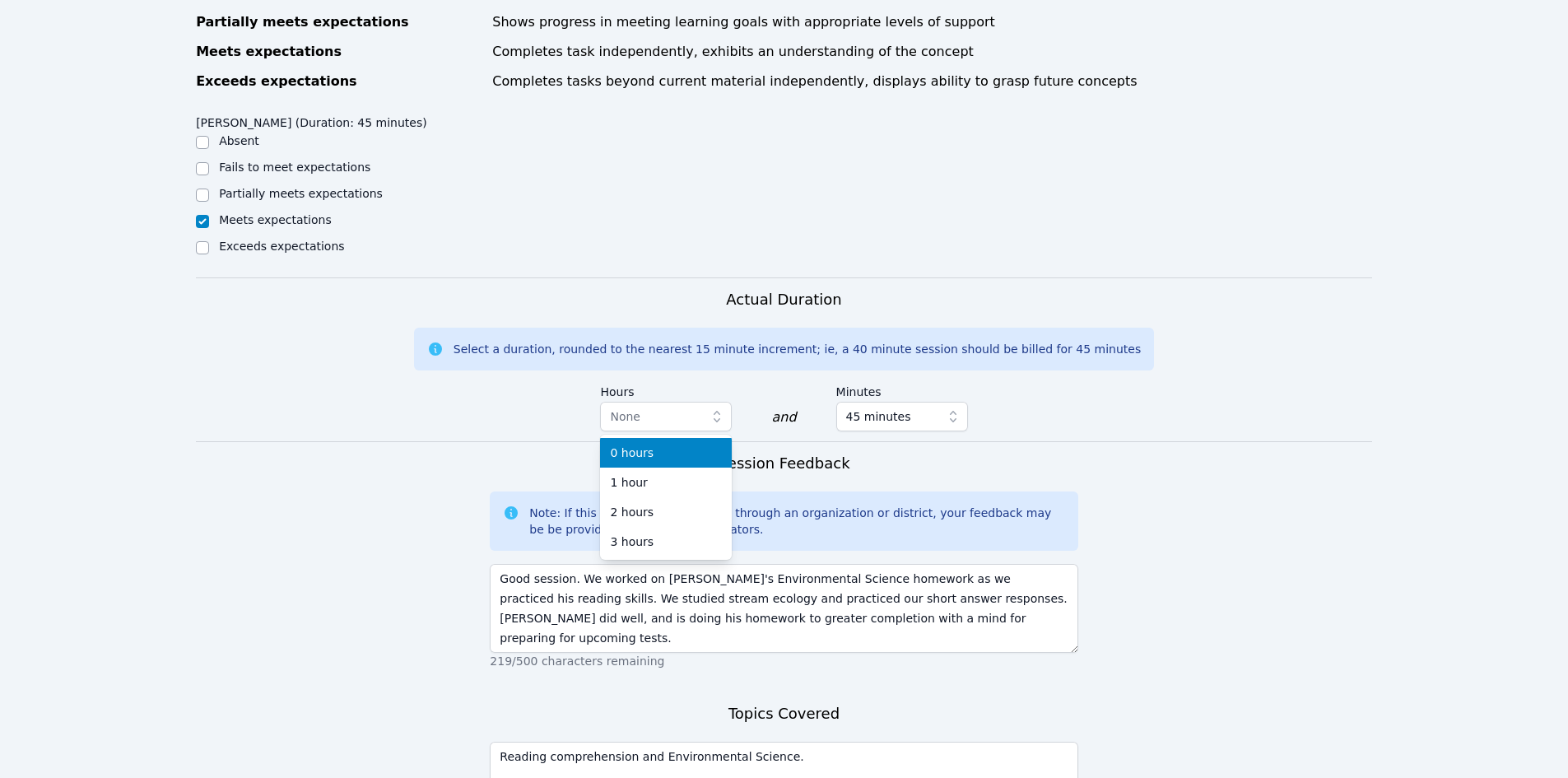
click at [1122, 488] on form "Student Participation Do not enter a participation level for ABSENT students Da…" at bounding box center [784, 316] width 1176 height 1241
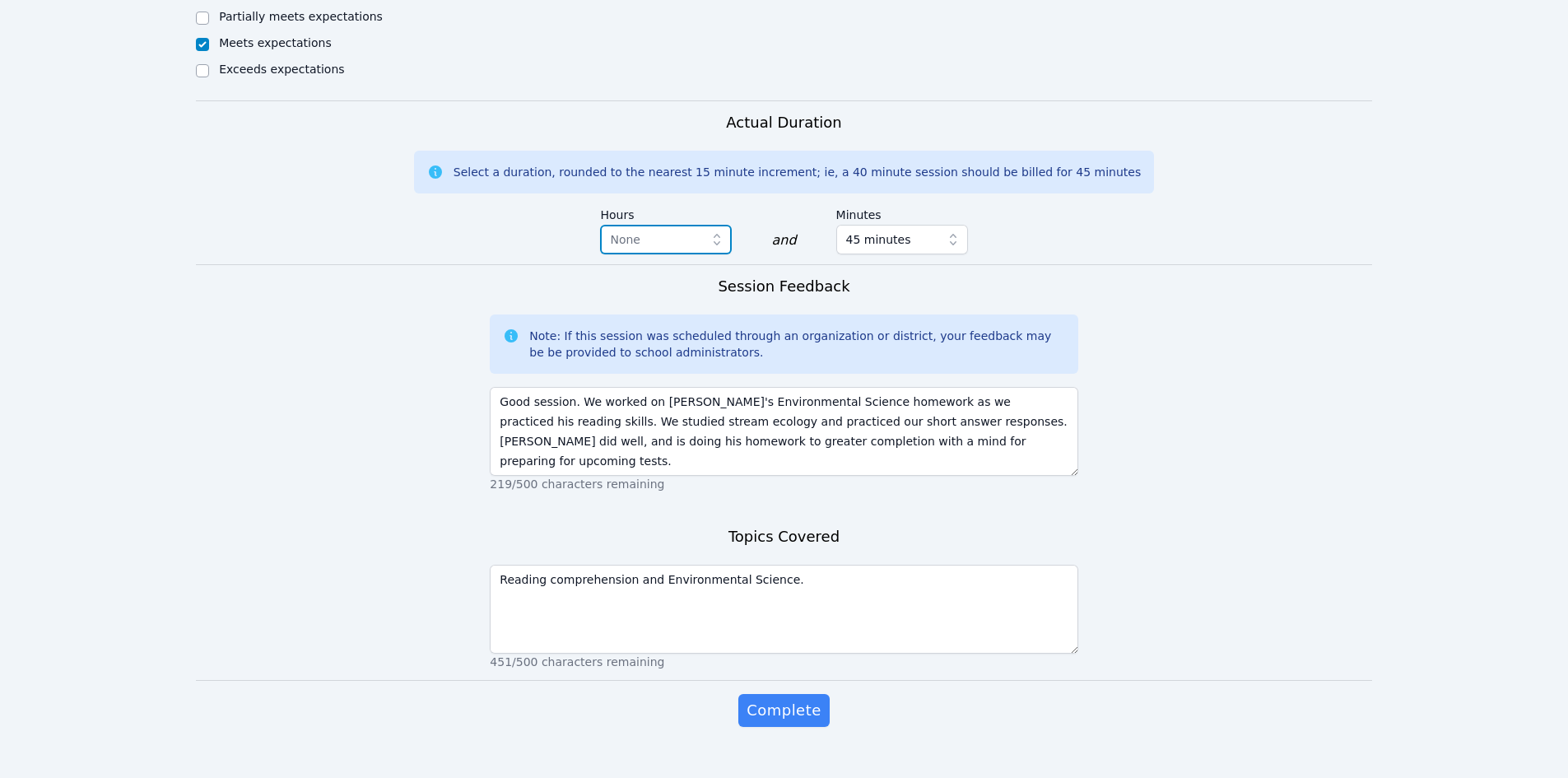
scroll to position [926, 0]
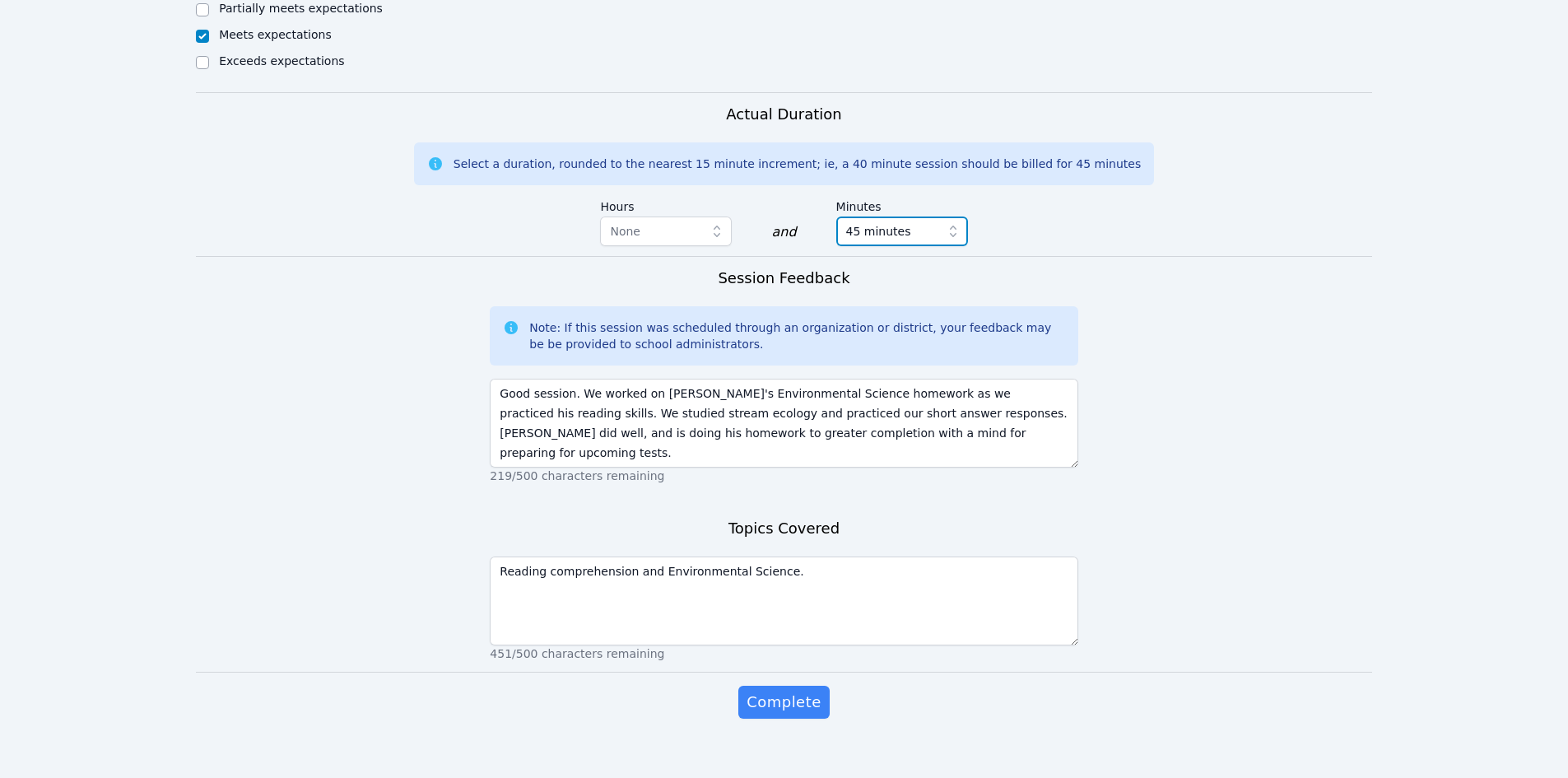
click at [866, 221] on span "45 minutes" at bounding box center [878, 231] width 65 height 20
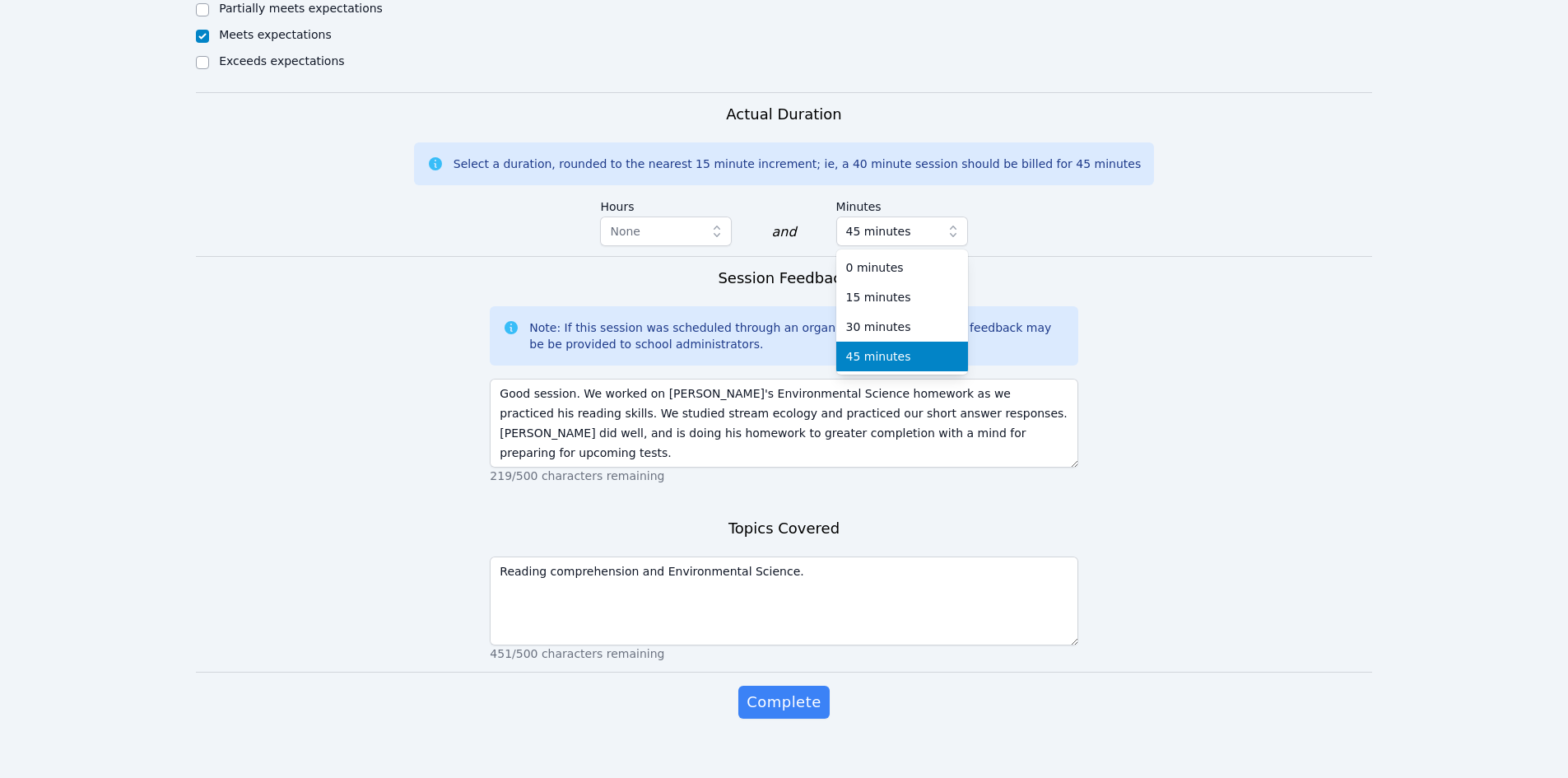
click at [856, 348] on span "45 minutes" at bounding box center [878, 356] width 65 height 17
click at [1146, 198] on div "Actual Duration Select a duration, rounded to the nearest 15 minute increment; …" at bounding box center [784, 179] width 1176 height 153
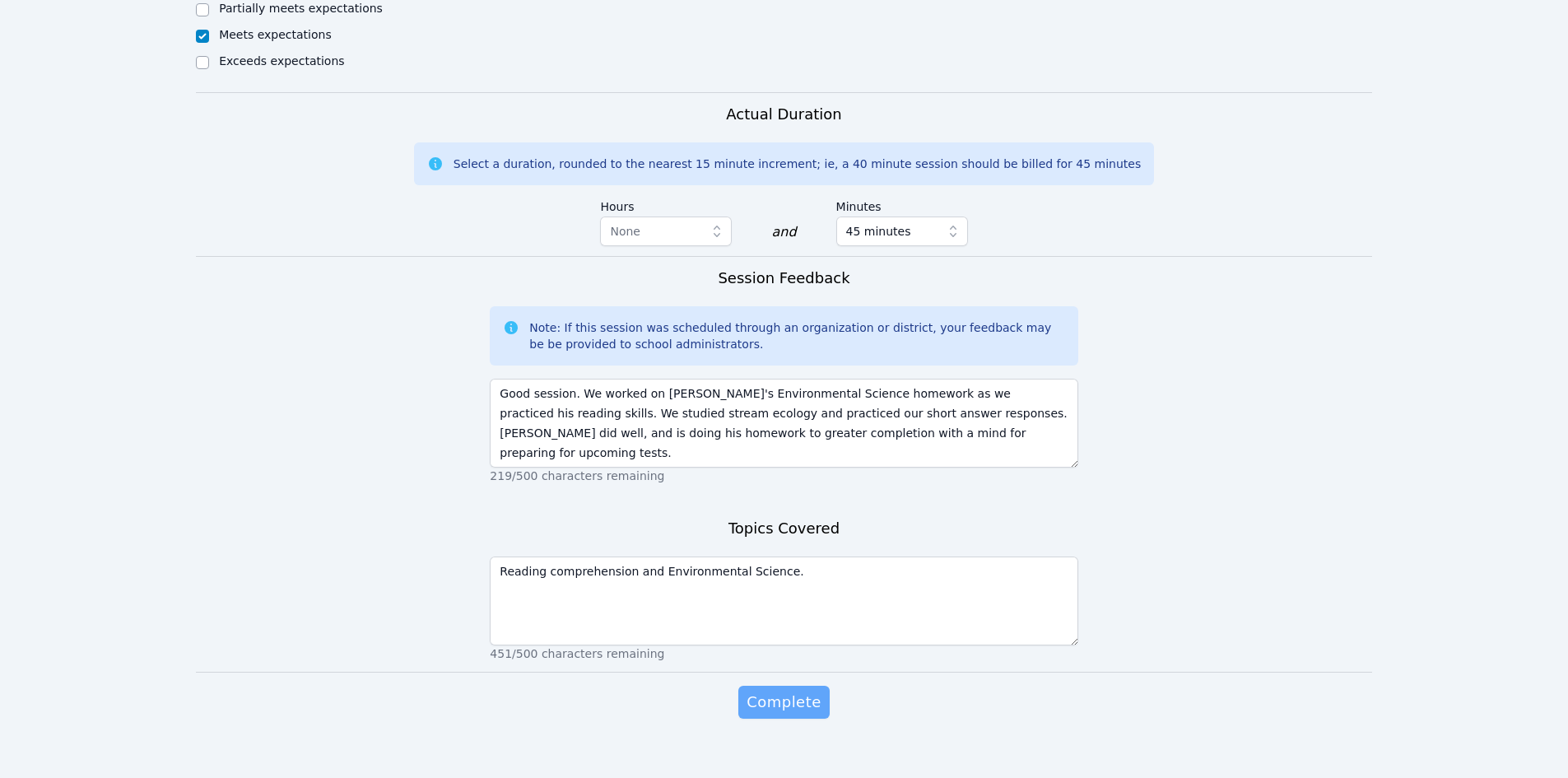
click at [800, 691] on span "Complete" at bounding box center [784, 702] width 74 height 23
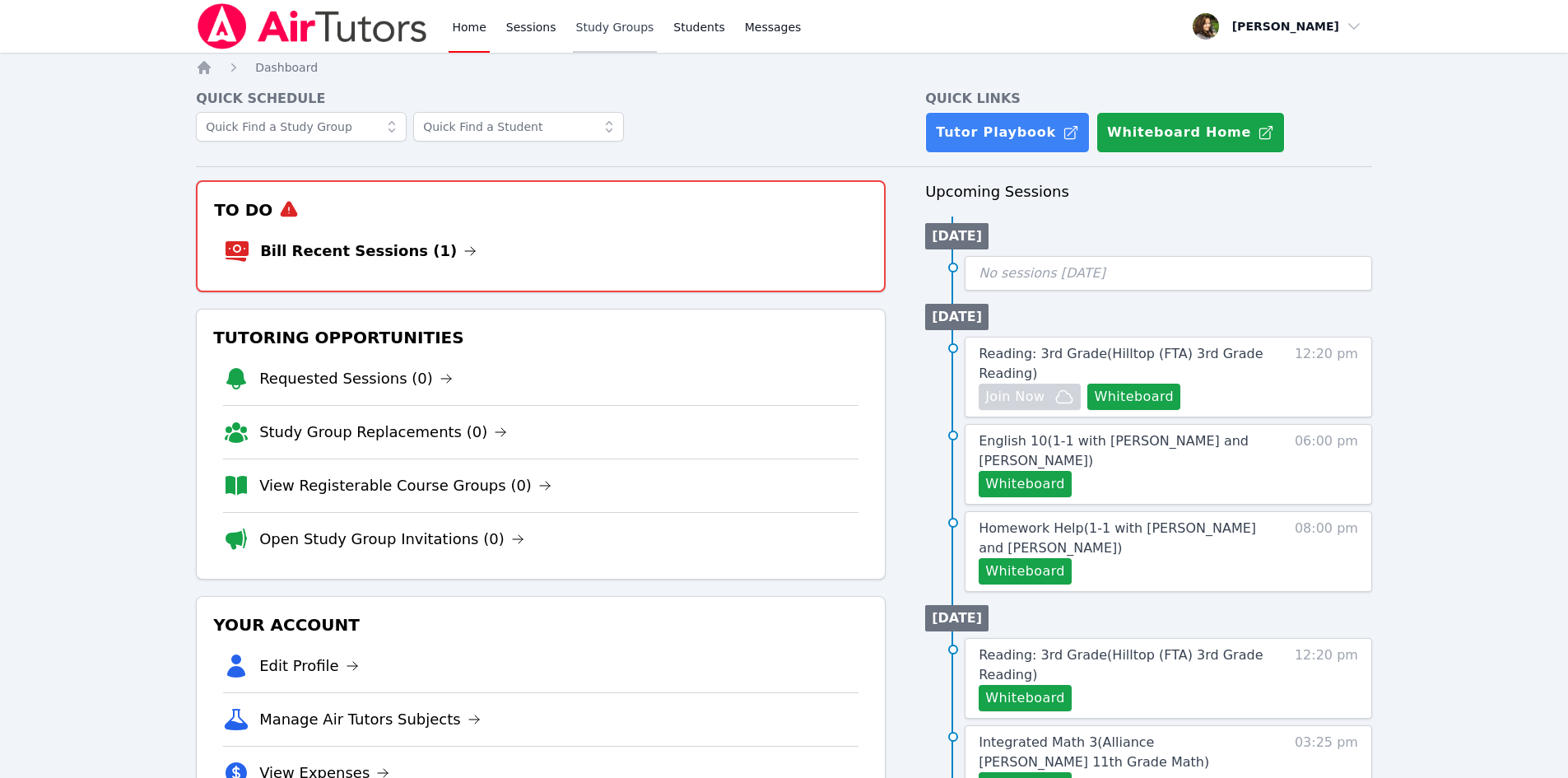
click at [573, 18] on link "Study Groups" at bounding box center [616, 26] width 85 height 52
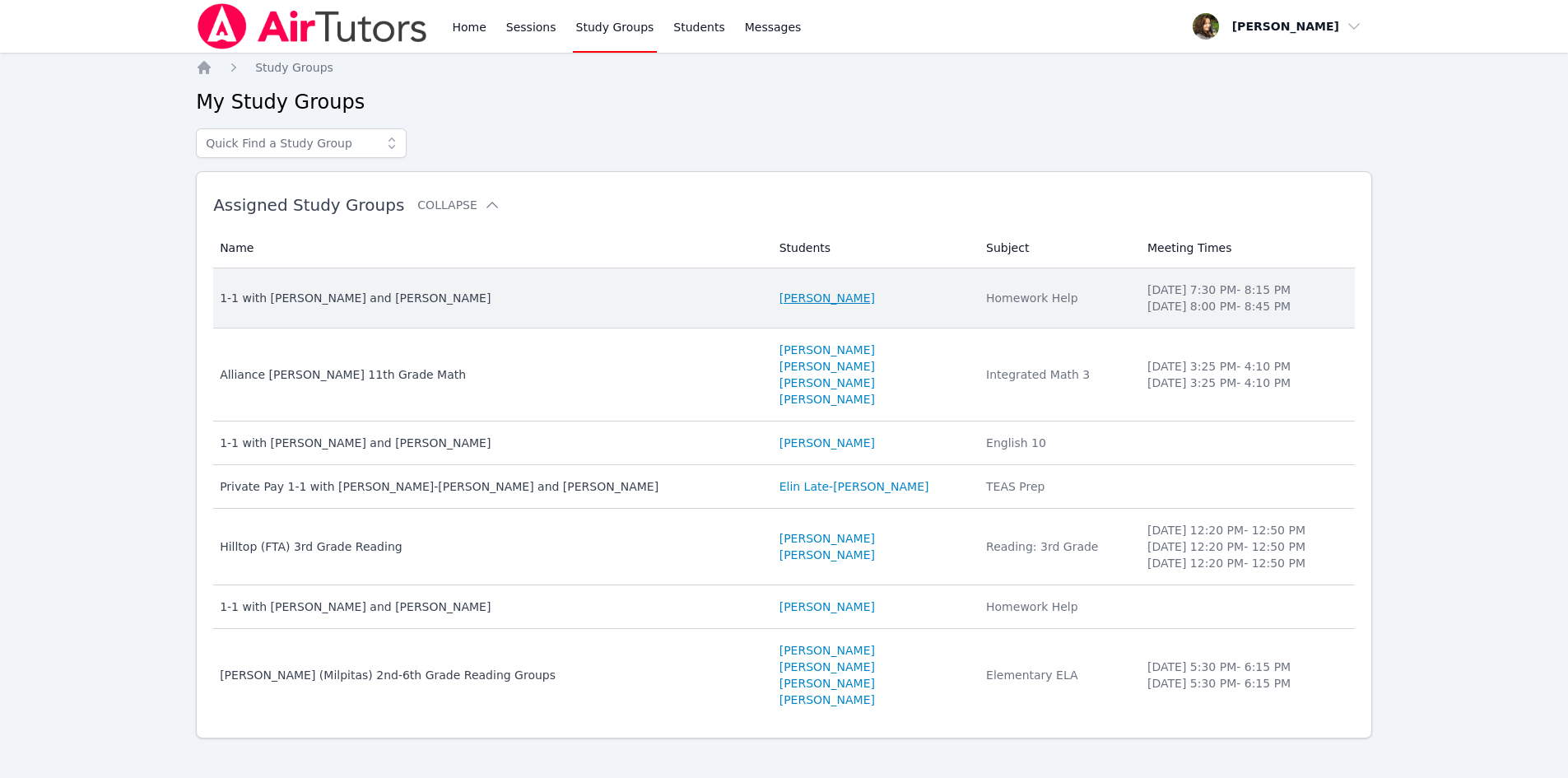
click at [780, 303] on link "[PERSON_NAME]" at bounding box center [827, 298] width 96 height 17
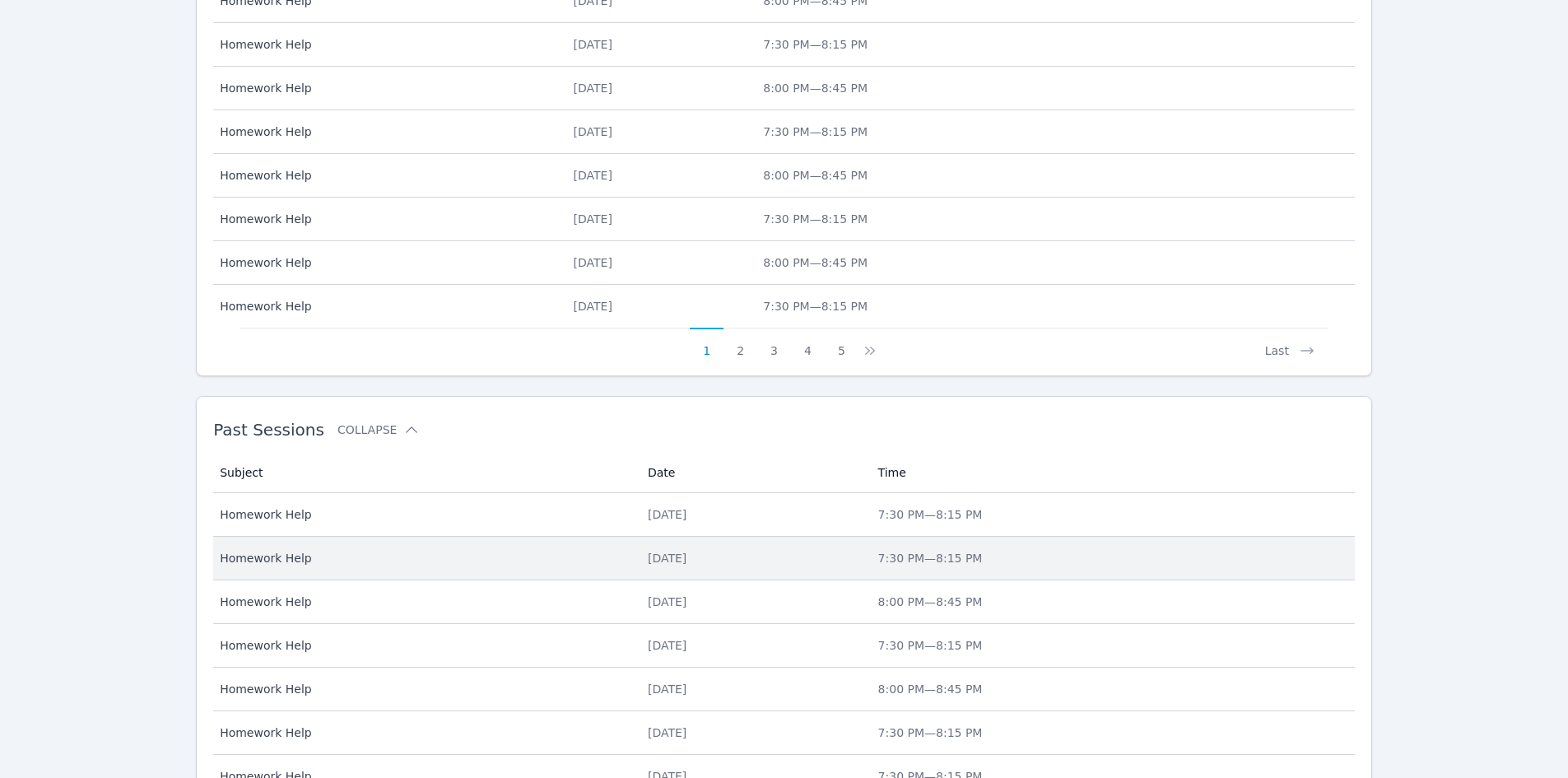
scroll to position [814, 0]
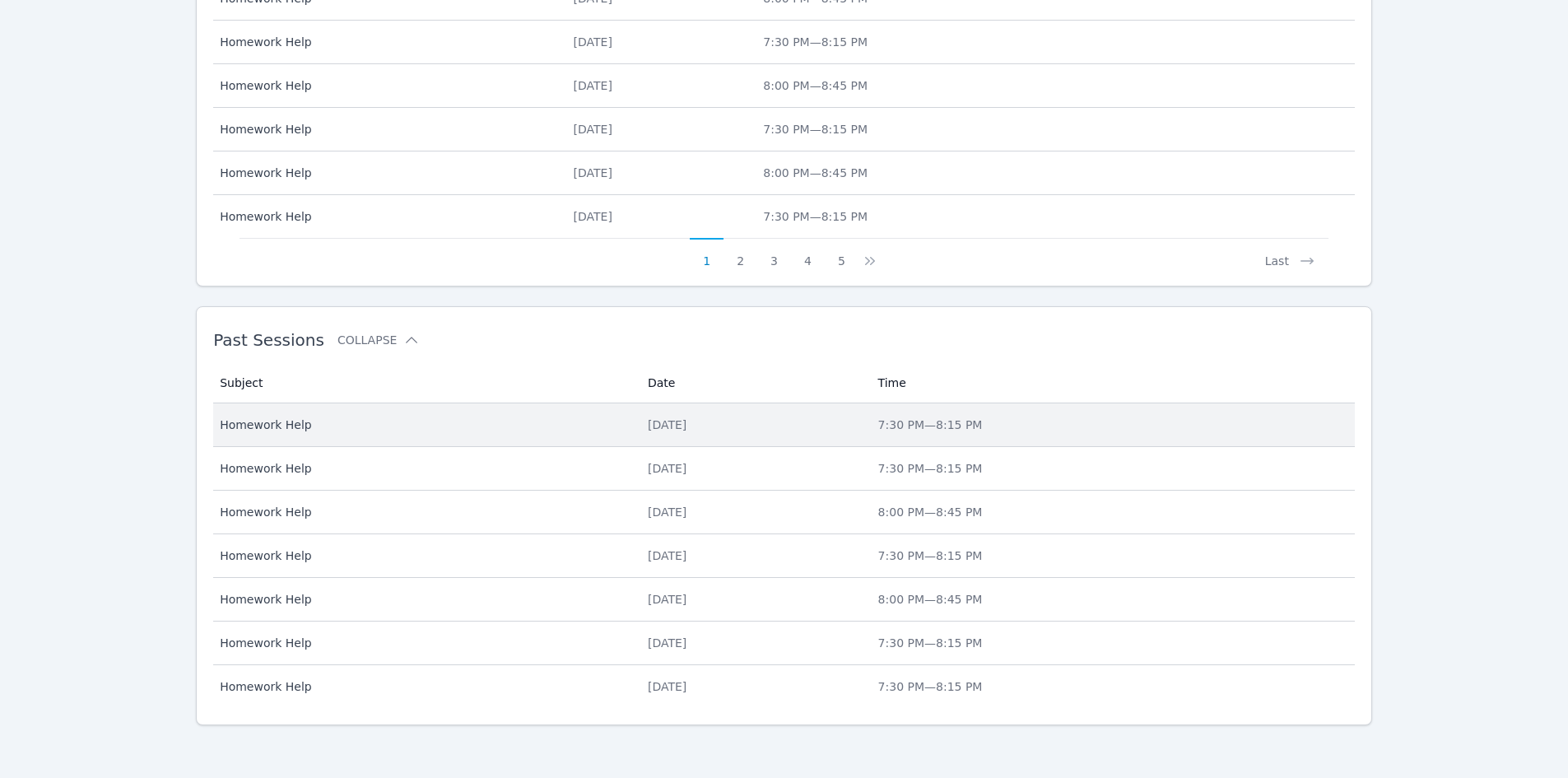
click at [742, 422] on div "[DATE]" at bounding box center [753, 425] width 210 height 17
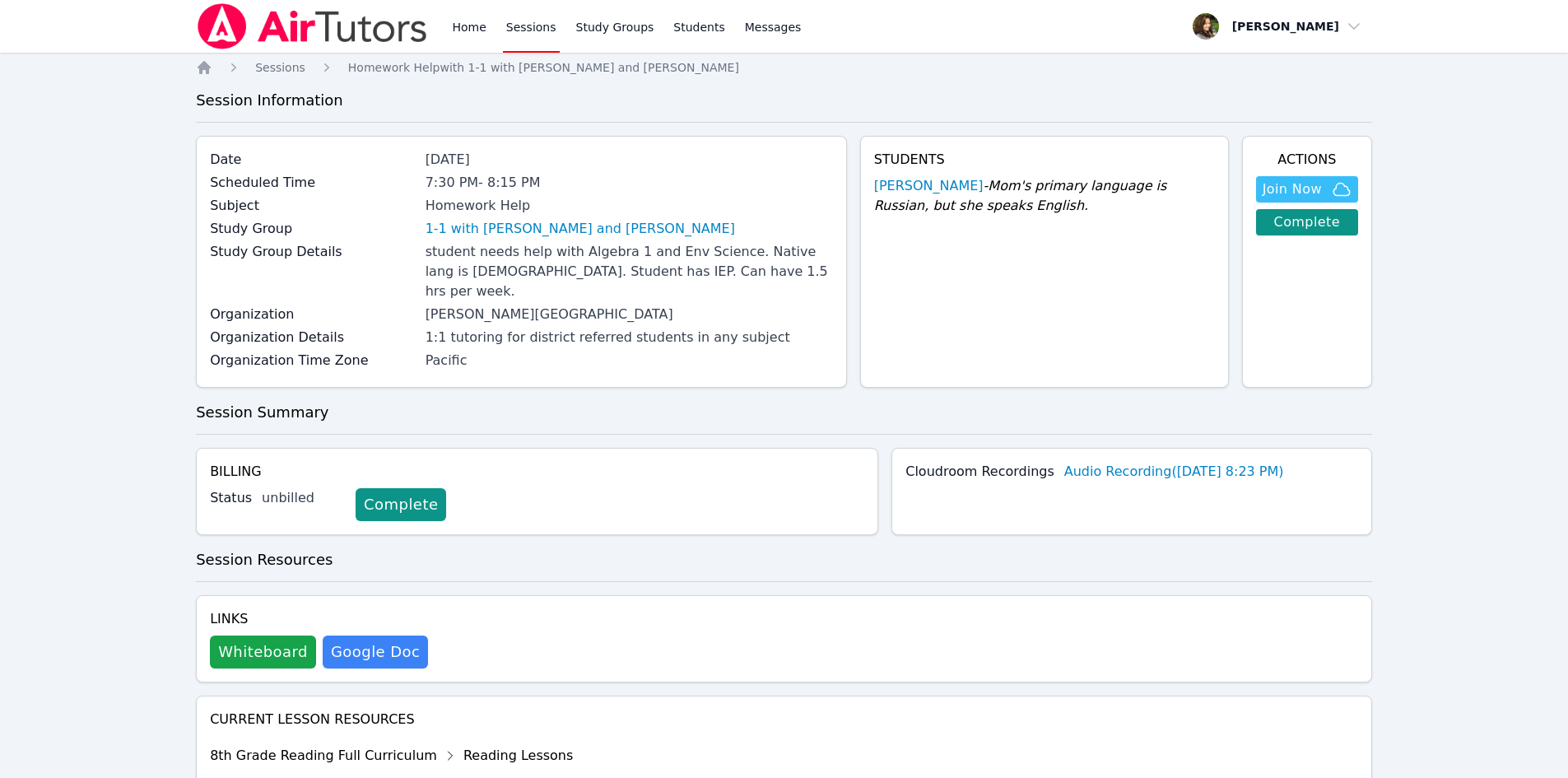
scroll to position [814, 0]
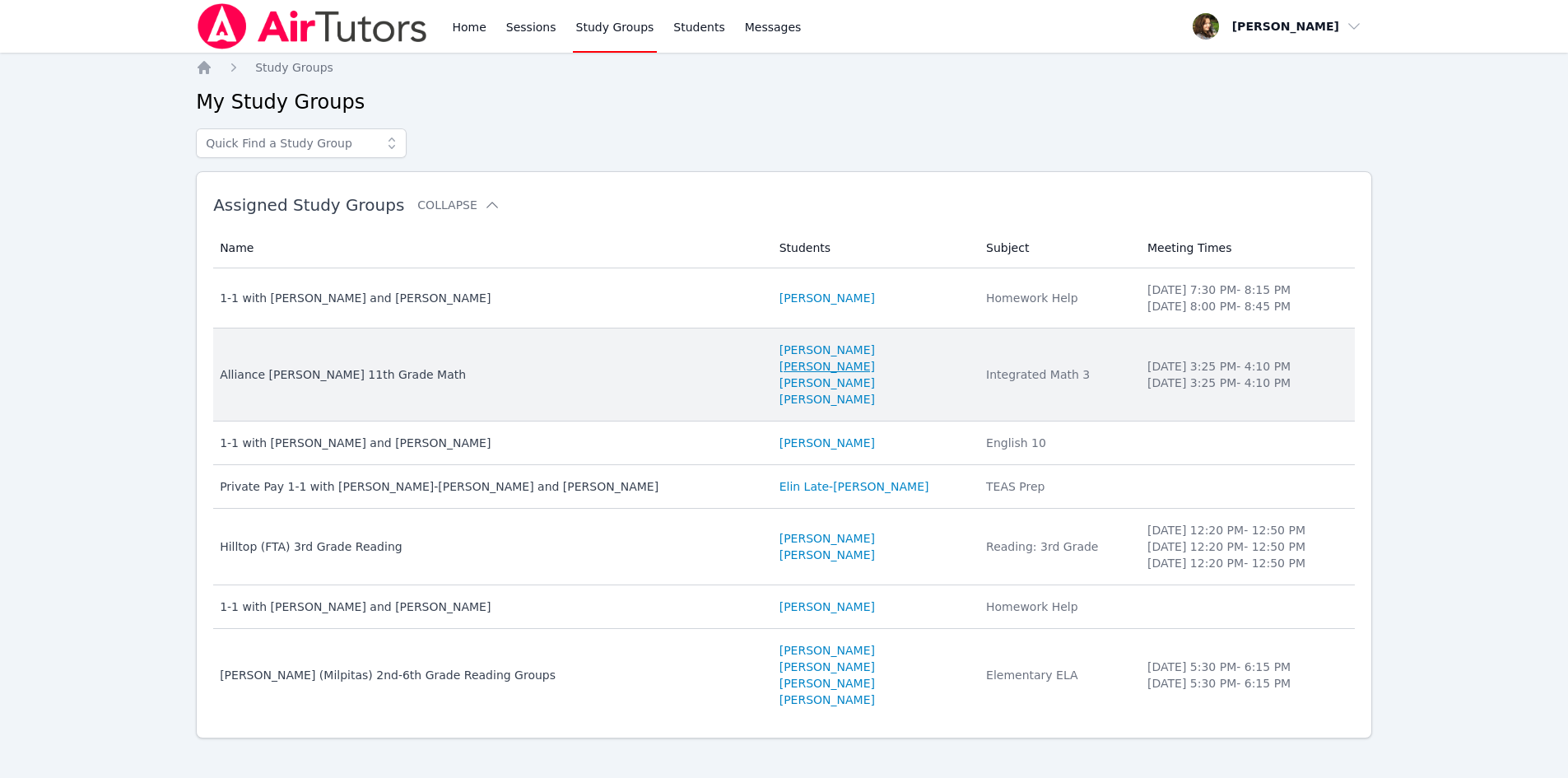
click at [780, 363] on link "[PERSON_NAME]" at bounding box center [827, 366] width 96 height 17
click at [1137, 355] on td "Meeting Times [DATE] 3:25 PM - 4:10 PM [DATE] 3:25 PM - 4:10 PM" at bounding box center [1246, 375] width 217 height 93
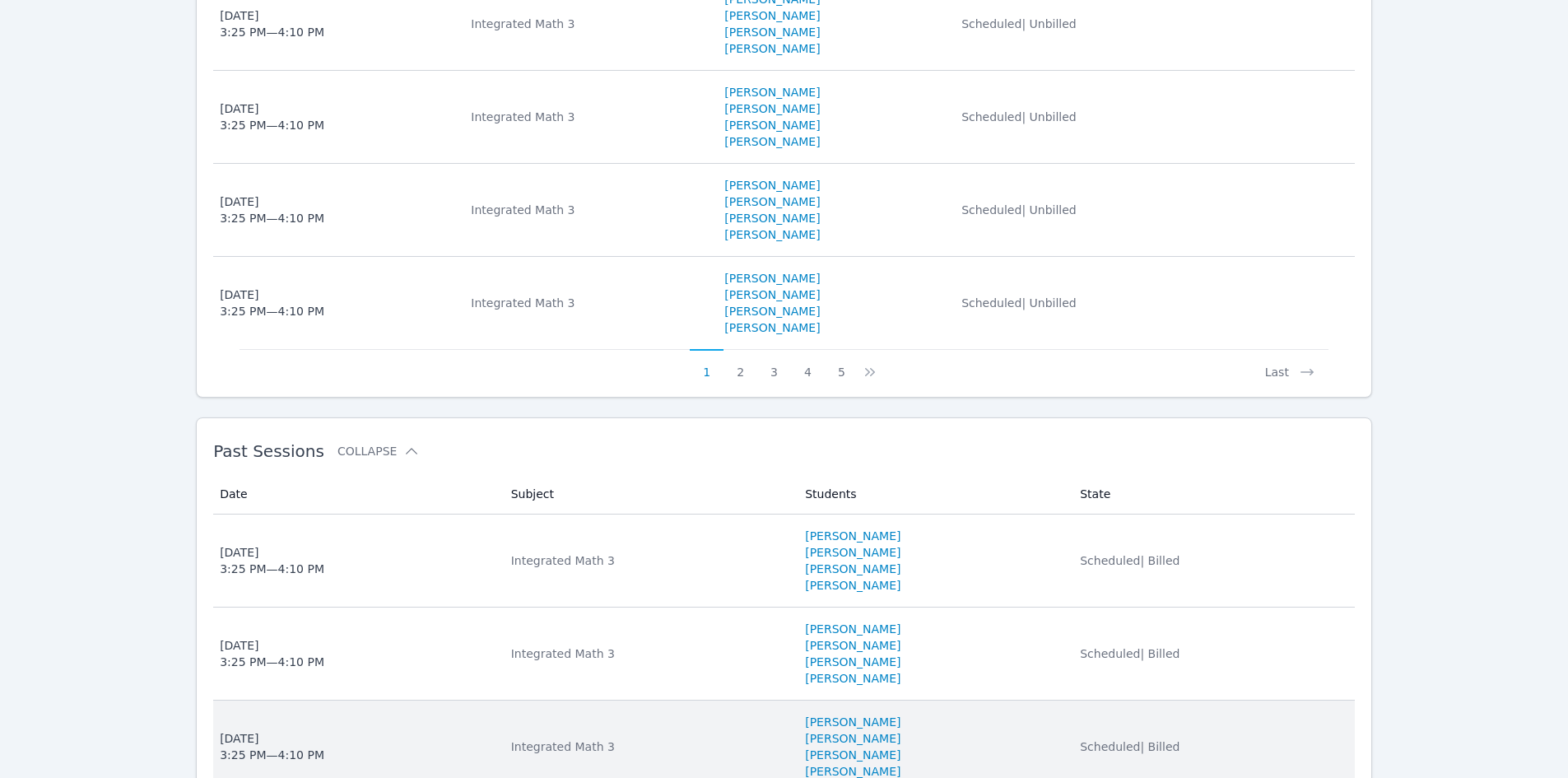
scroll to position [1448, 0]
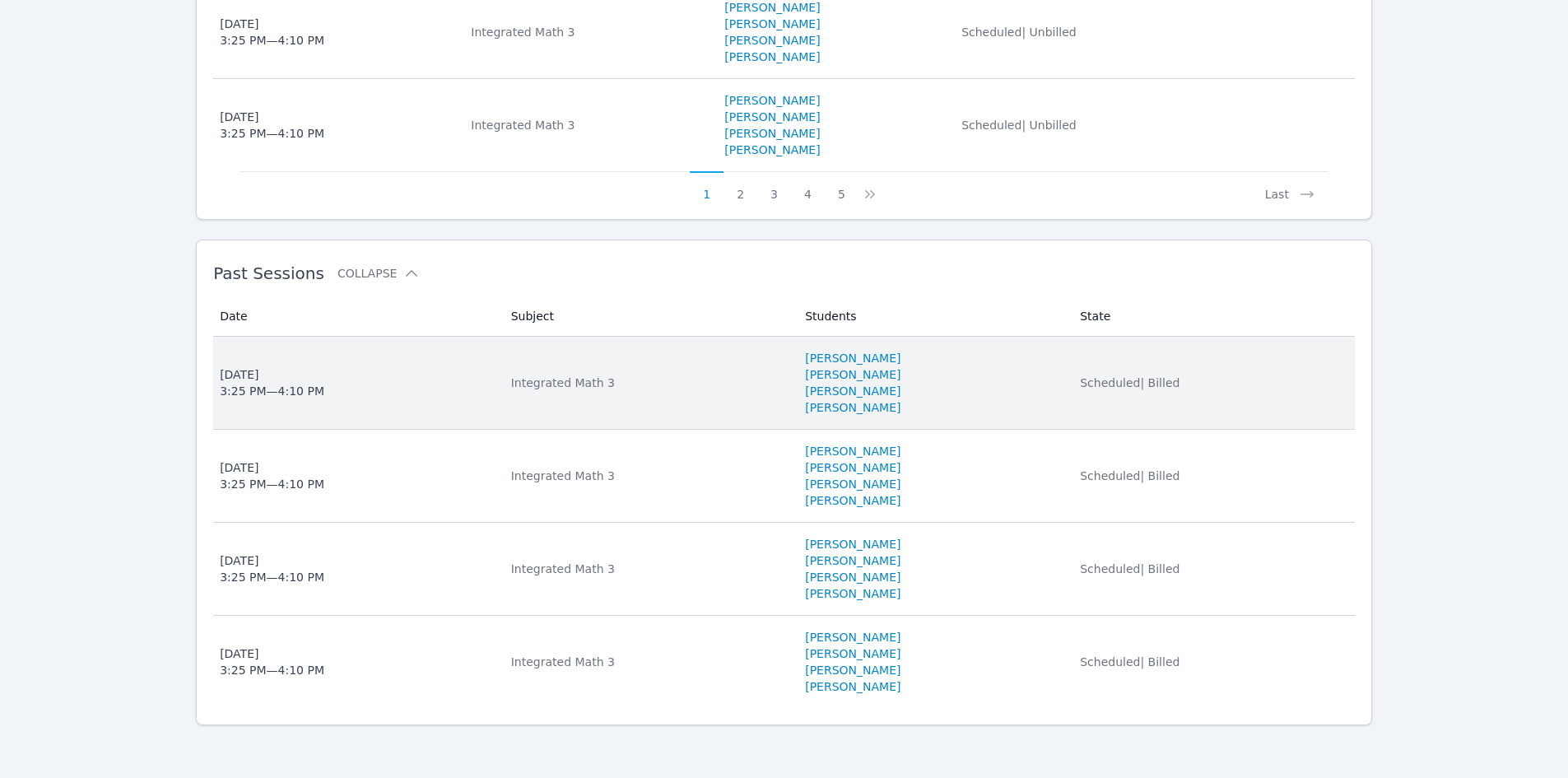
click at [1029, 384] on li "[PERSON_NAME]" at bounding box center [933, 390] width 255 height 17
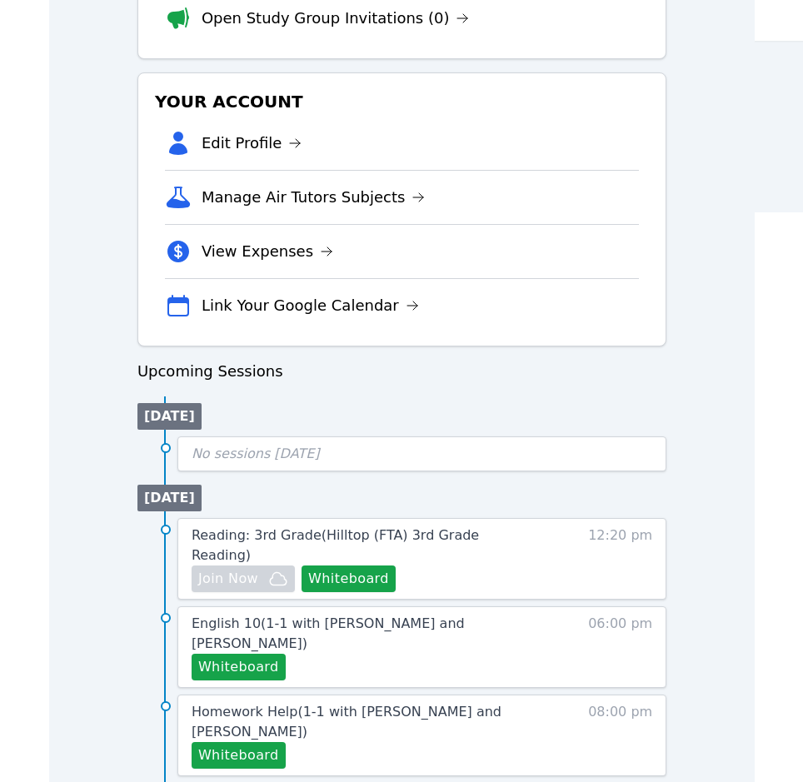
scroll to position [500, 0]
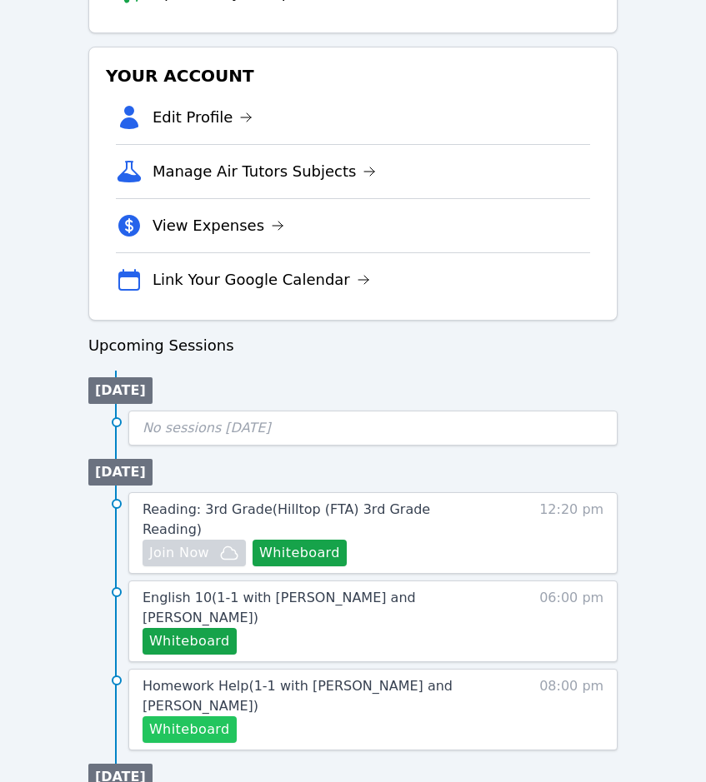
click at [203, 716] on button "Whiteboard" at bounding box center [189, 729] width 94 height 27
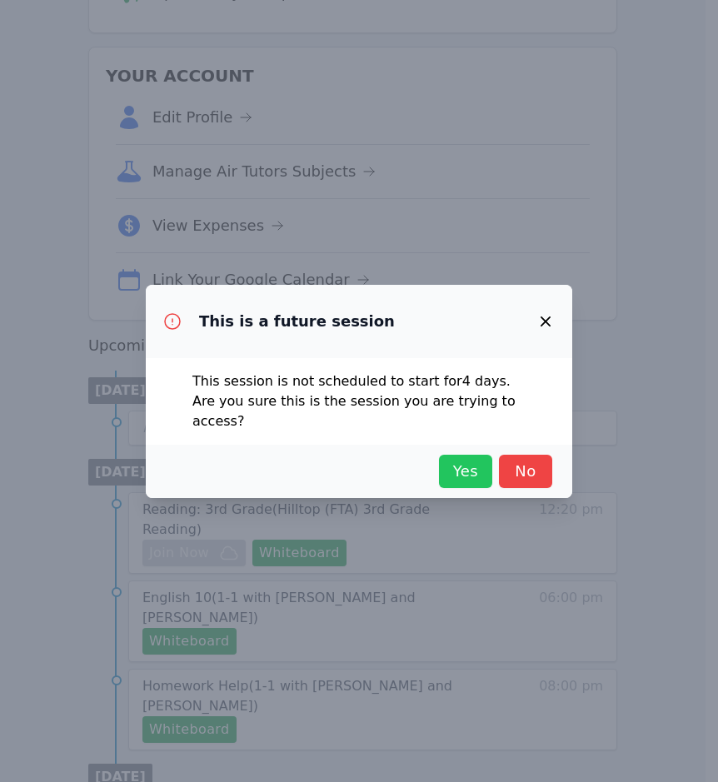
click at [459, 460] on span "Yes" at bounding box center [465, 471] width 37 height 23
